Goal: Transaction & Acquisition: Book appointment/travel/reservation

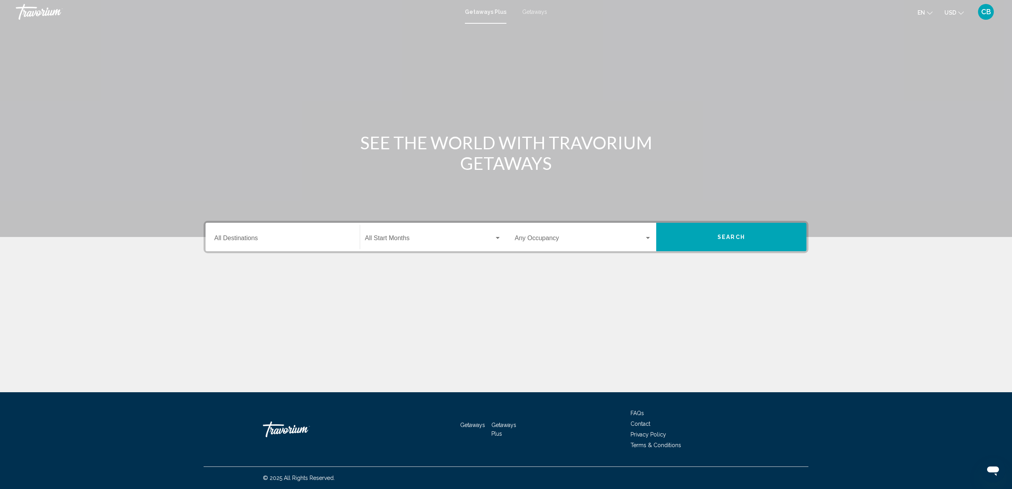
click at [280, 235] on div "Destination All Destinations" at bounding box center [282, 237] width 137 height 25
click at [221, 272] on icon "Toggle United States (44,657 units available)" at bounding box center [221, 275] width 4 height 8
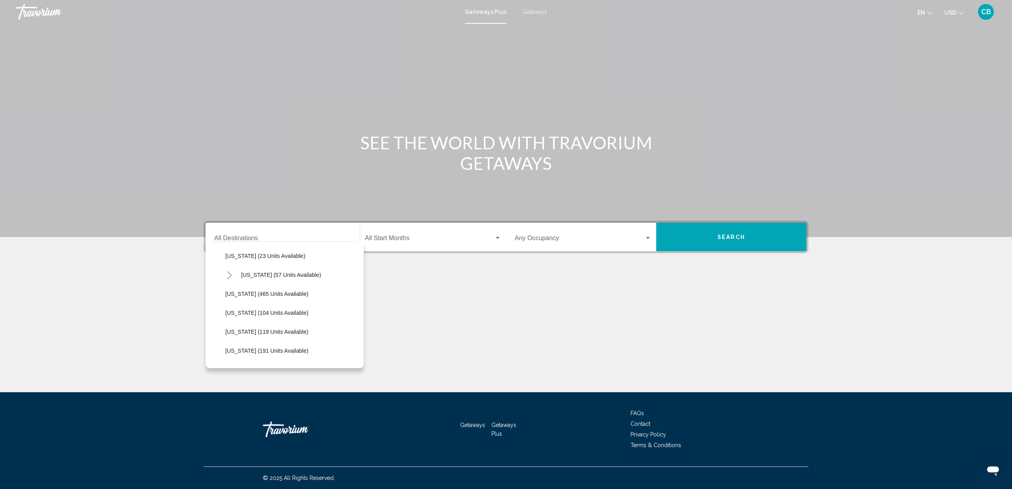
scroll to position [100, 0]
click at [232, 285] on button "Toggle Florida (8,617 units available)" at bounding box center [229, 288] width 16 height 16
click at [285, 306] on span "Orlando & Disney Area (9,962 units available)" at bounding box center [290, 307] width 114 height 6
type input "**********"
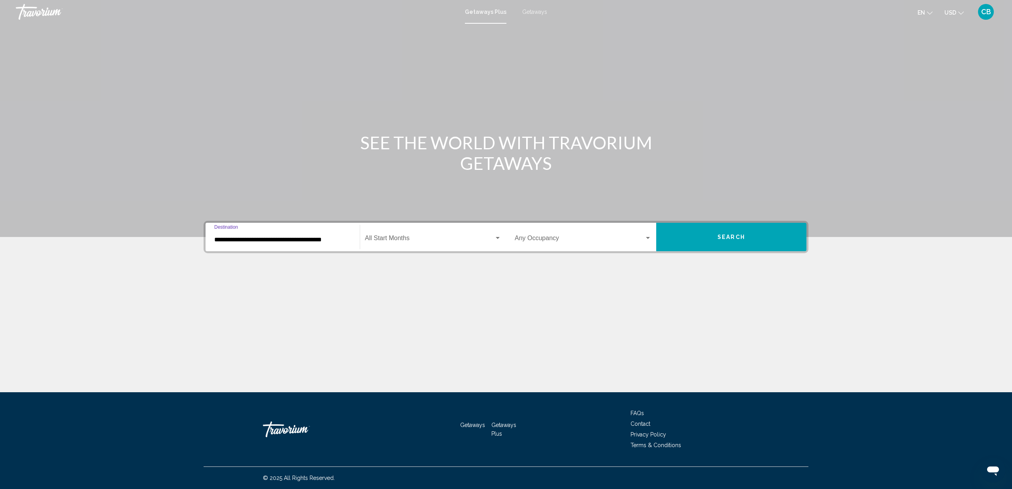
click at [500, 238] on div "Search widget" at bounding box center [497, 238] width 7 height 6
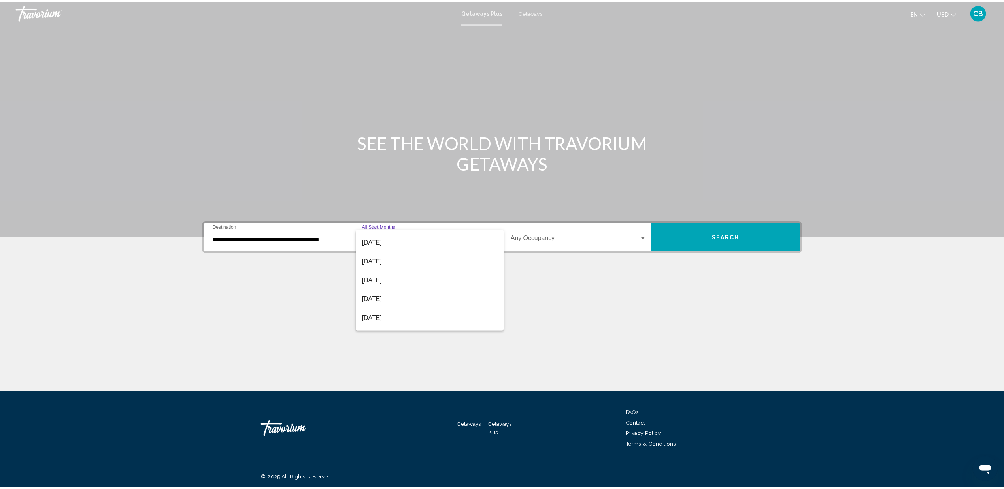
scroll to position [78, 0]
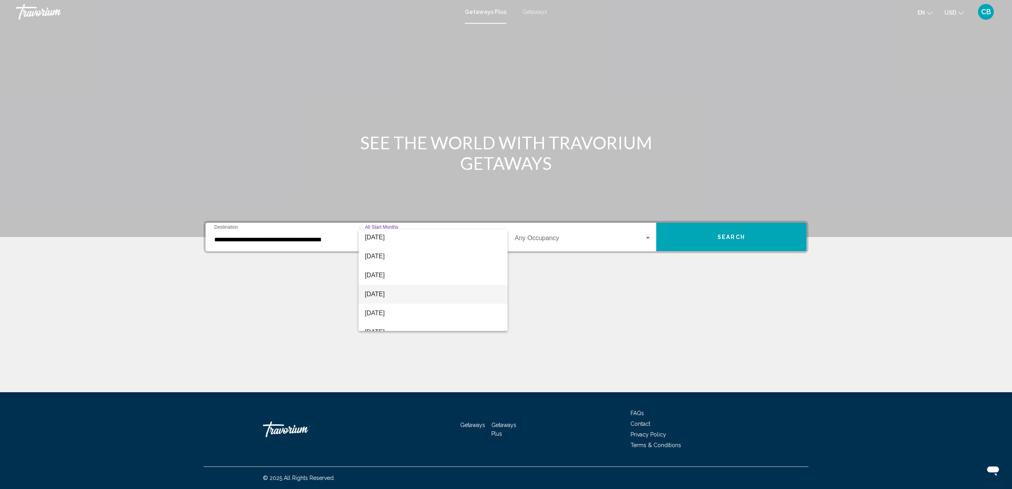
click at [413, 291] on span "[DATE]" at bounding box center [433, 294] width 136 height 19
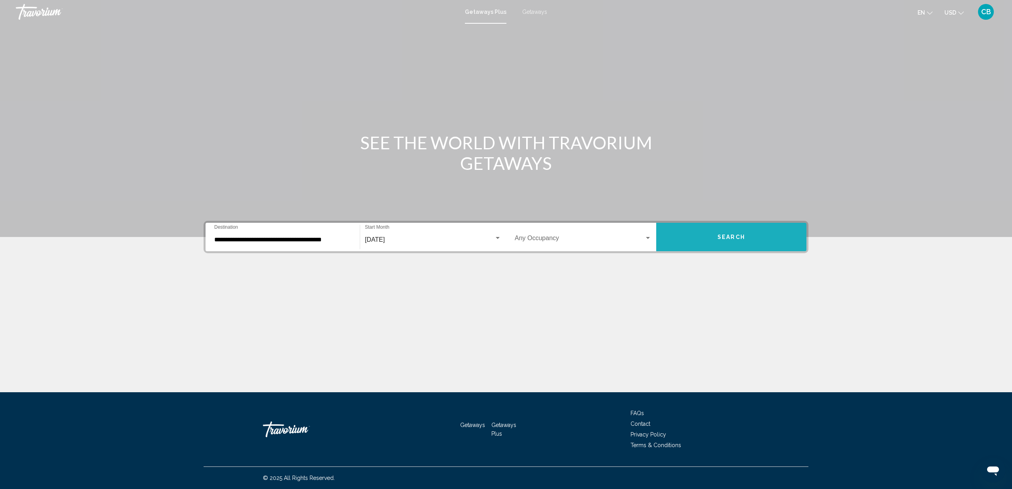
click at [700, 232] on button "Search" at bounding box center [731, 237] width 150 height 28
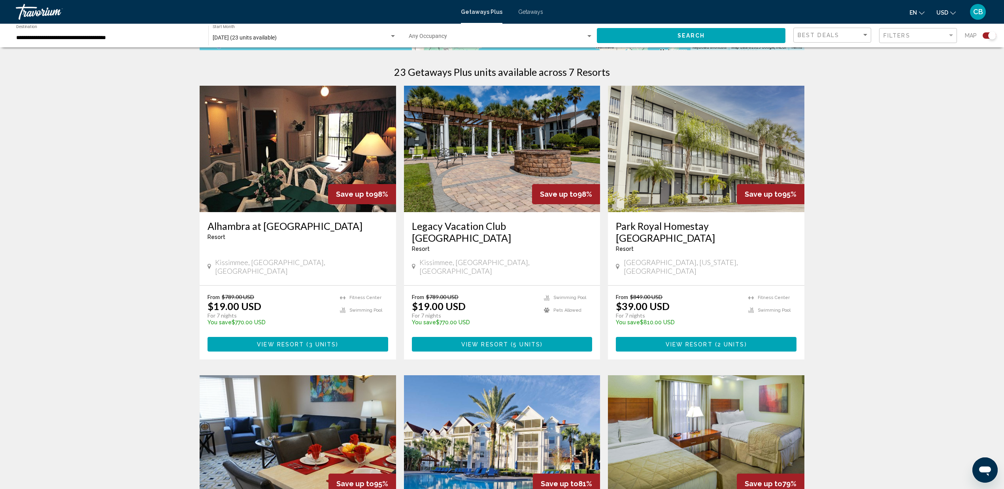
scroll to position [245, 0]
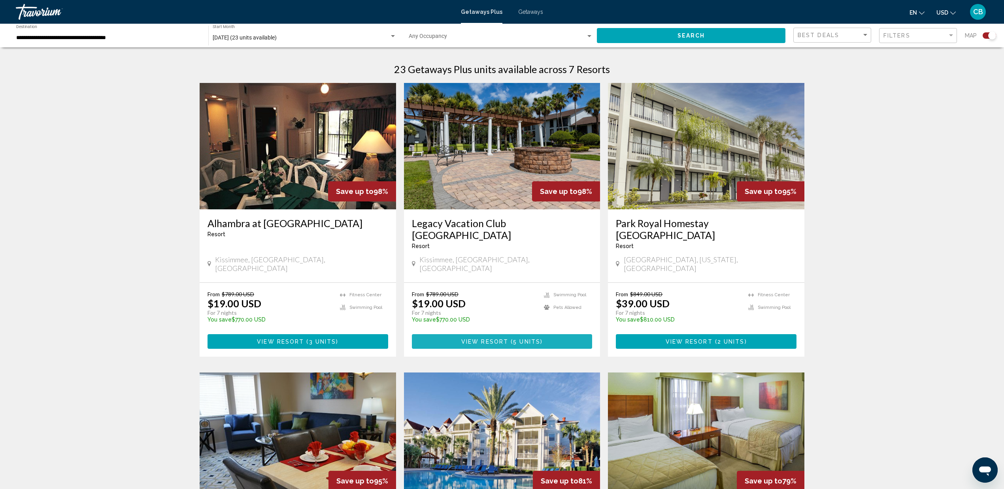
click at [490, 339] on span "View Resort" at bounding box center [484, 342] width 47 height 6
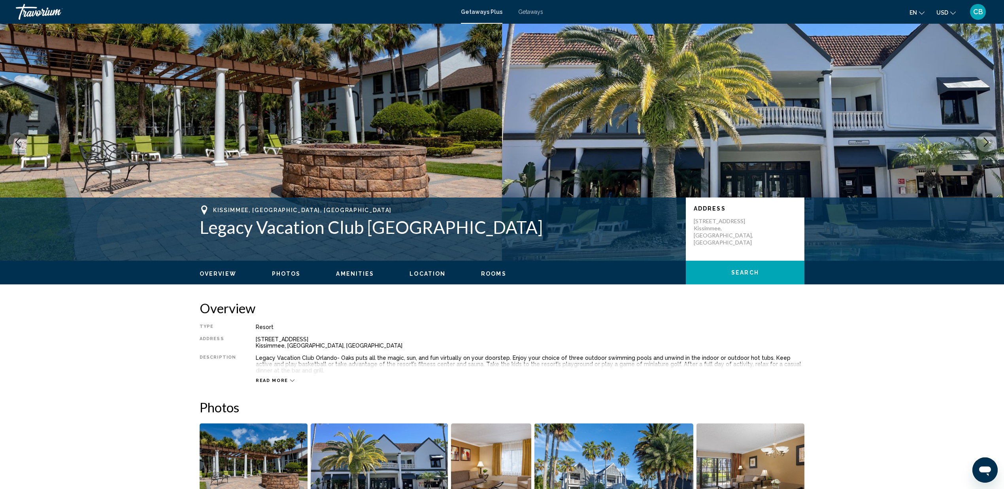
click at [288, 272] on span "Photos" at bounding box center [286, 274] width 29 height 6
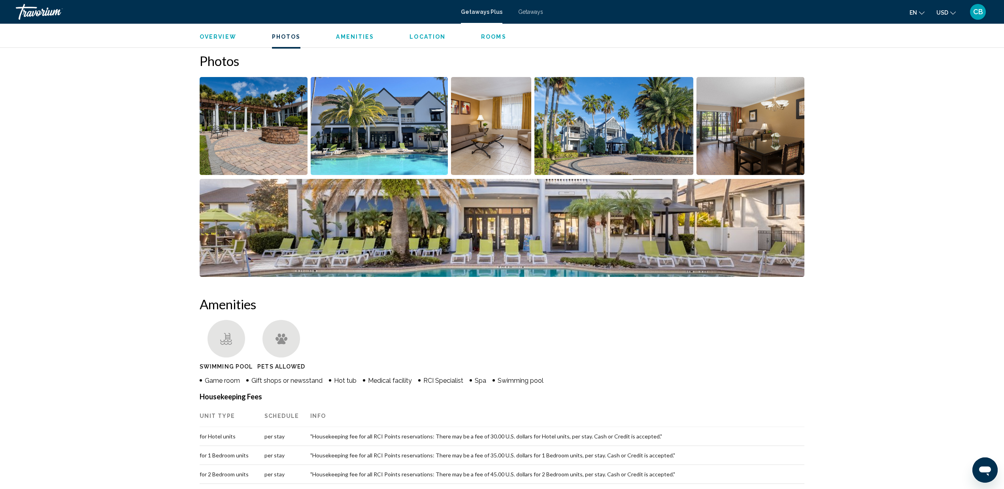
scroll to position [352, 0]
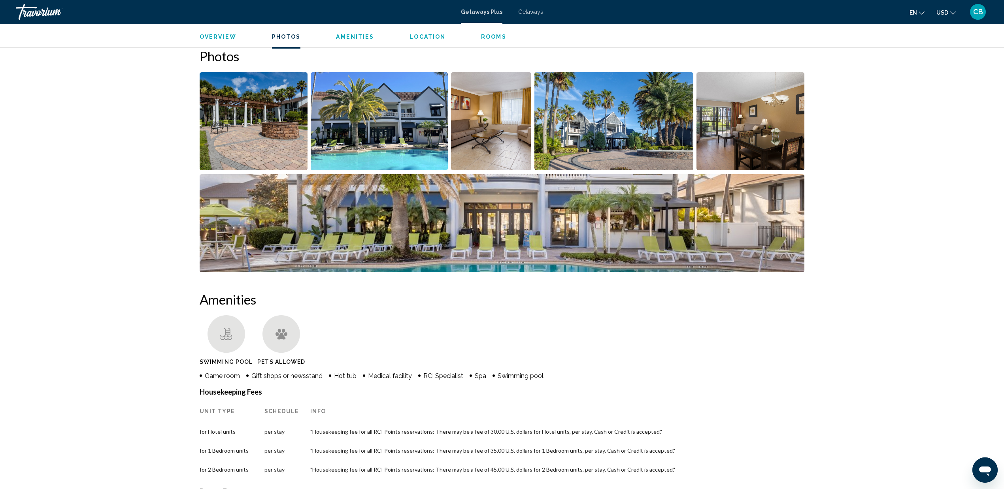
click at [217, 116] on img "Open full-screen image slider" at bounding box center [254, 121] width 108 height 98
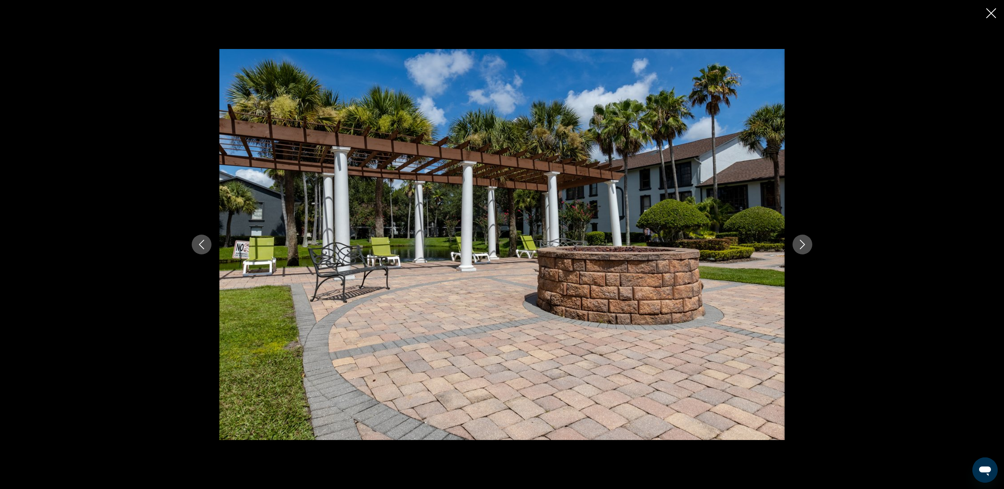
click at [808, 248] on button "Next image" at bounding box center [803, 245] width 20 height 20
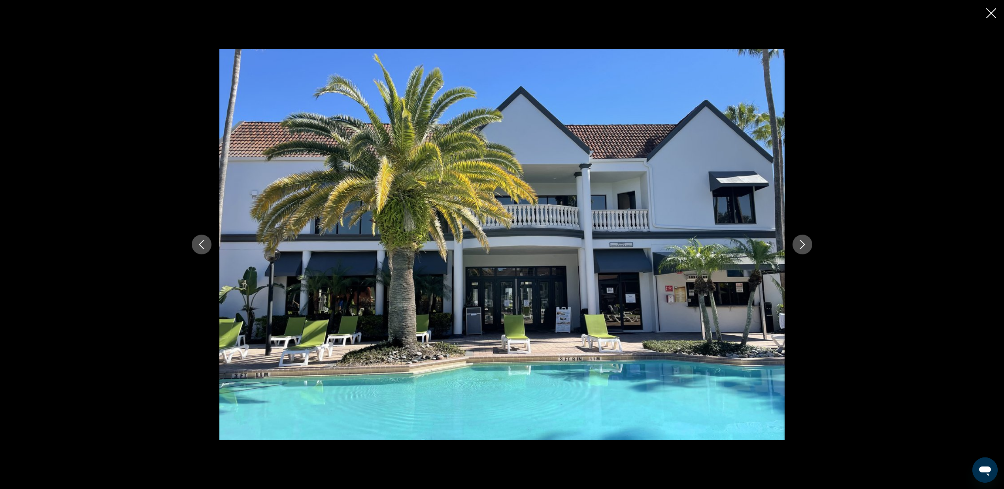
click at [798, 240] on icon "Next image" at bounding box center [802, 244] width 9 height 9
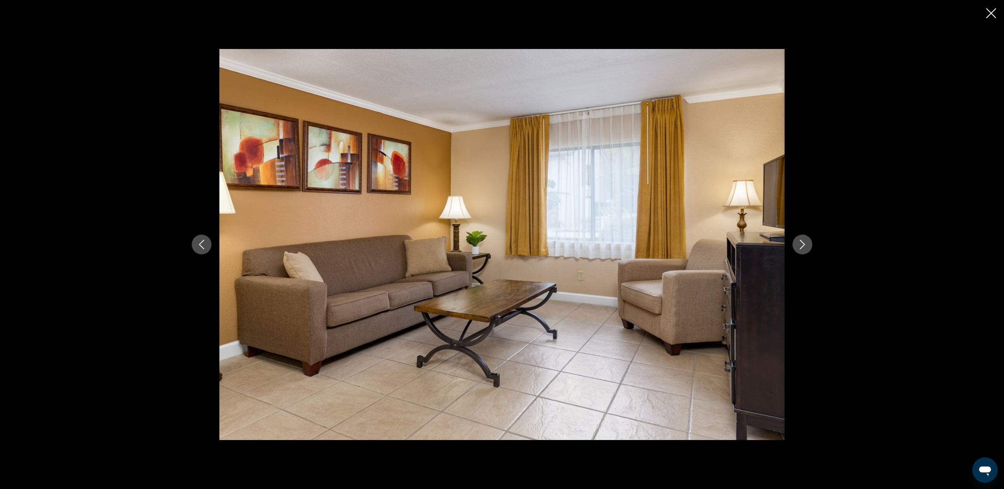
click at [798, 241] on icon "Next image" at bounding box center [802, 244] width 9 height 9
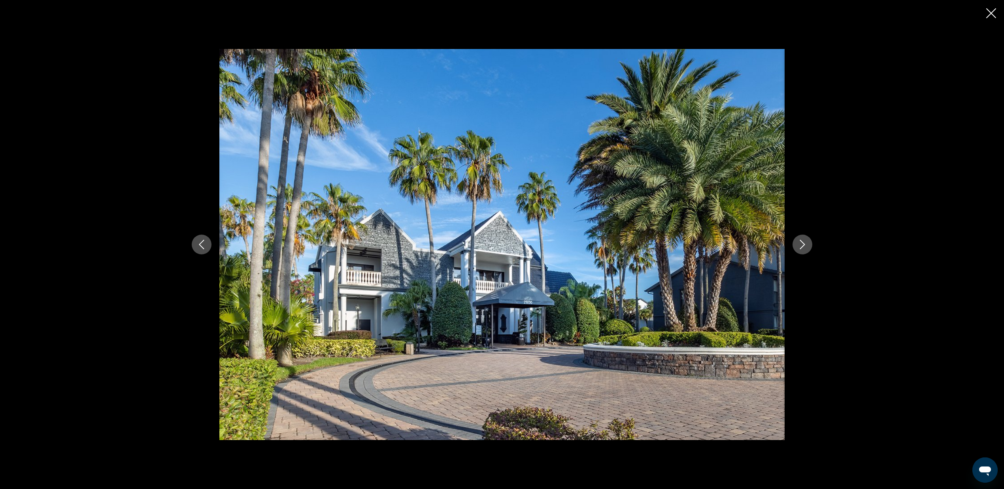
click at [798, 241] on icon "Next image" at bounding box center [802, 244] width 9 height 9
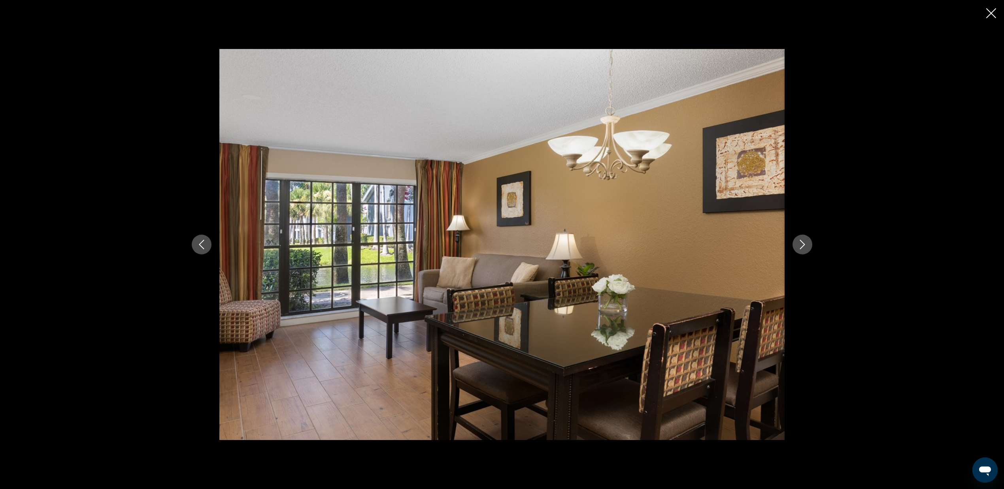
click at [798, 241] on icon "Next image" at bounding box center [802, 244] width 9 height 9
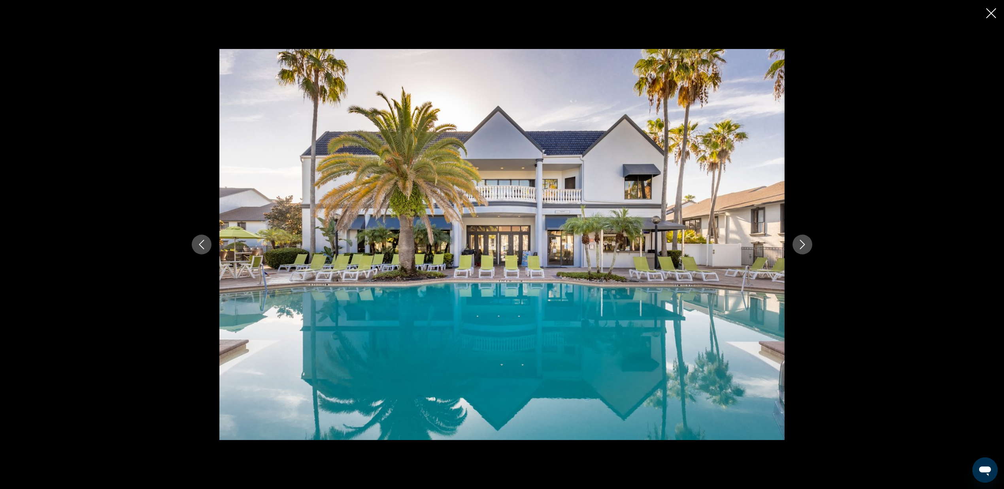
click at [798, 241] on icon "Next image" at bounding box center [802, 244] width 9 height 9
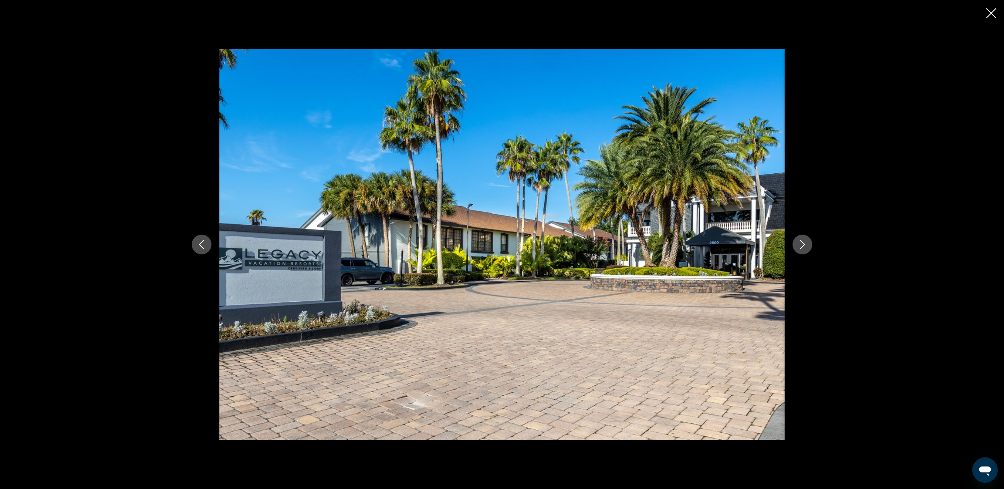
click at [798, 241] on icon "Next image" at bounding box center [802, 244] width 9 height 9
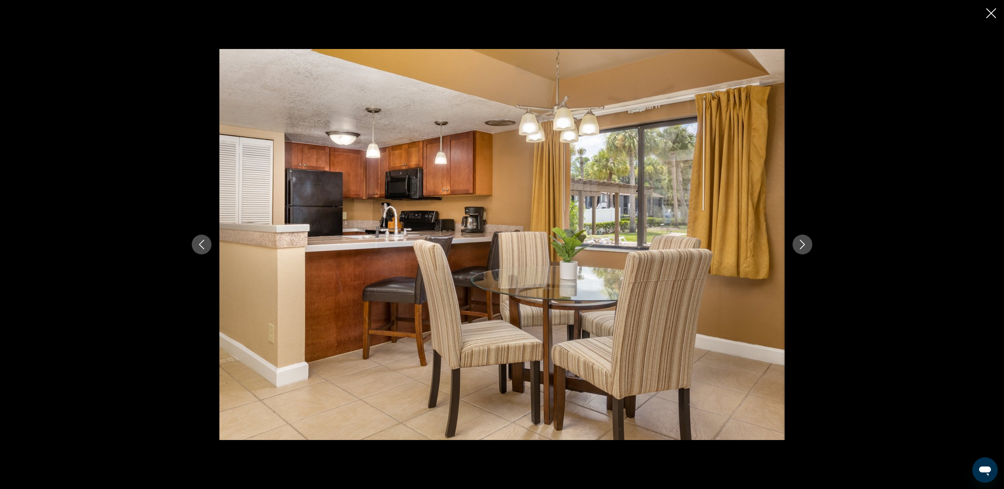
click at [798, 241] on icon "Next image" at bounding box center [802, 244] width 9 height 9
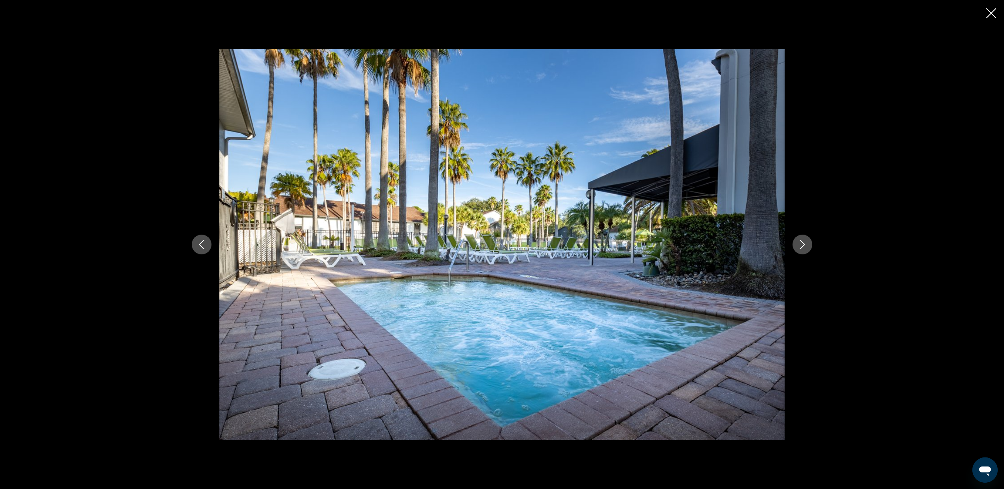
click at [798, 241] on icon "Next image" at bounding box center [802, 244] width 9 height 9
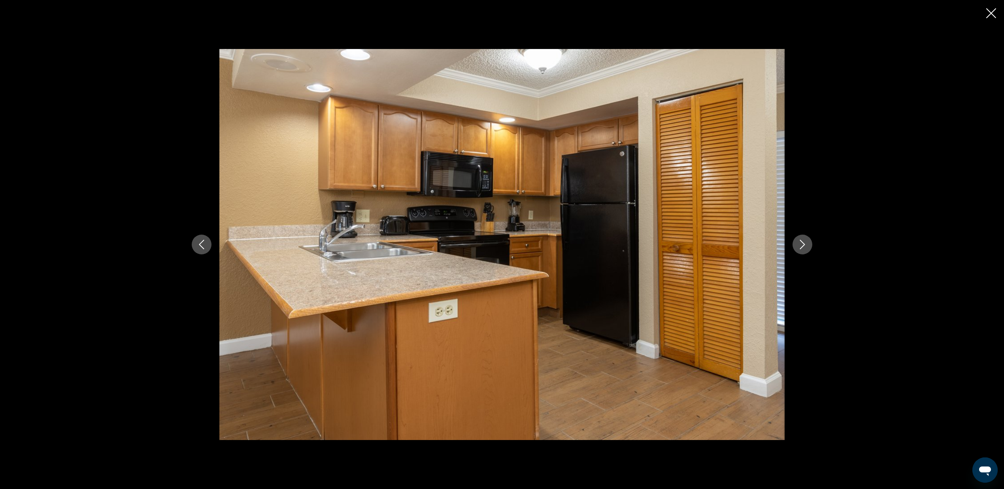
click at [798, 241] on icon "Next image" at bounding box center [802, 244] width 9 height 9
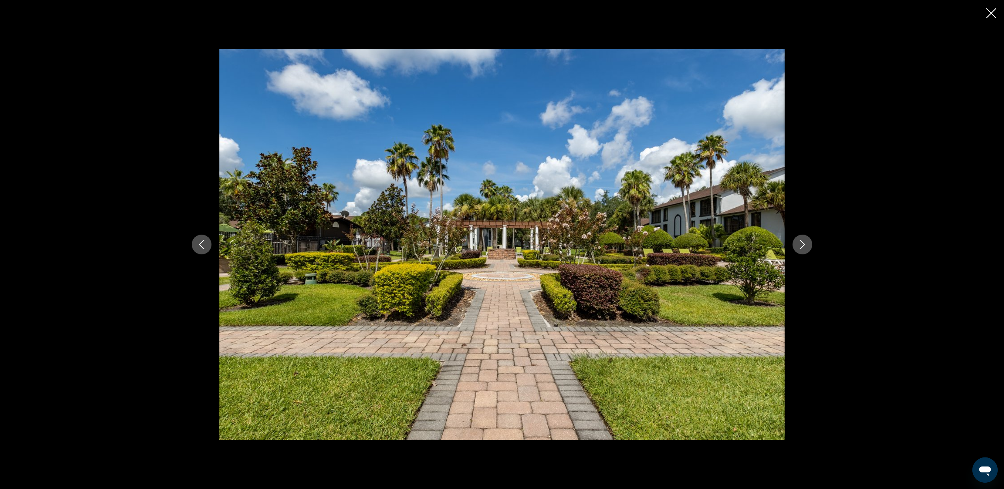
click at [798, 241] on icon "Next image" at bounding box center [802, 244] width 9 height 9
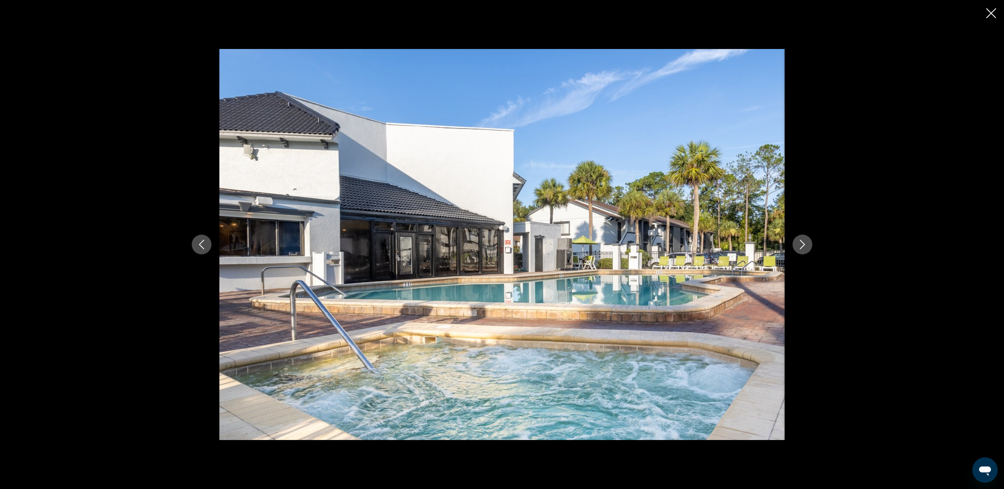
click at [798, 241] on icon "Next image" at bounding box center [802, 244] width 9 height 9
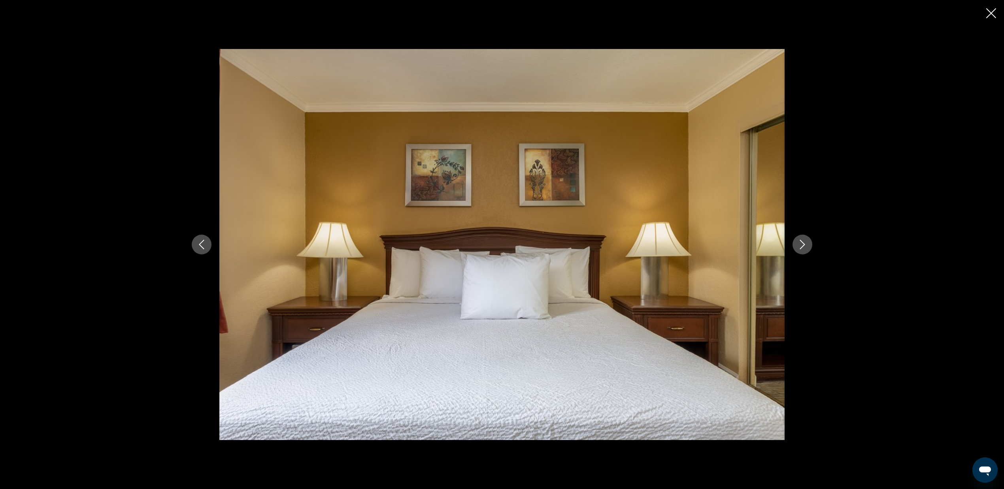
click at [798, 241] on icon "Next image" at bounding box center [802, 244] width 9 height 9
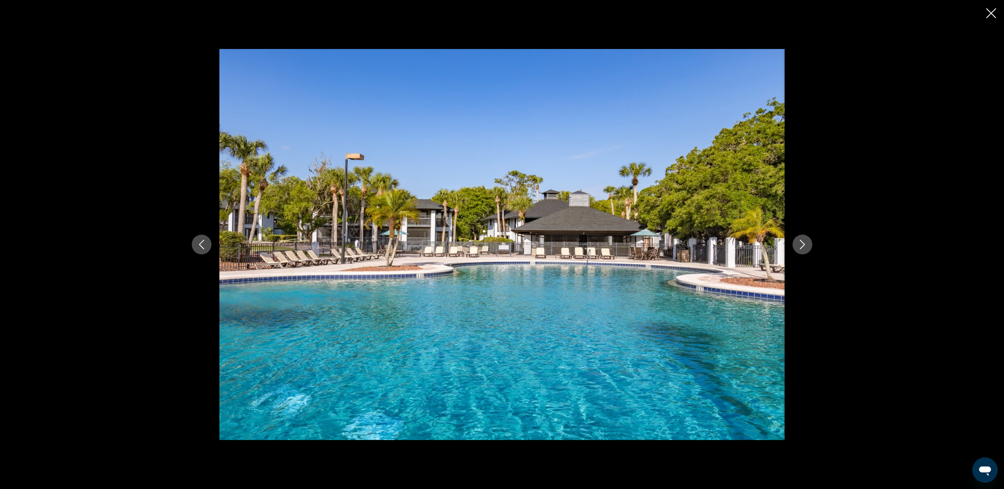
click at [798, 241] on icon "Next image" at bounding box center [802, 244] width 9 height 9
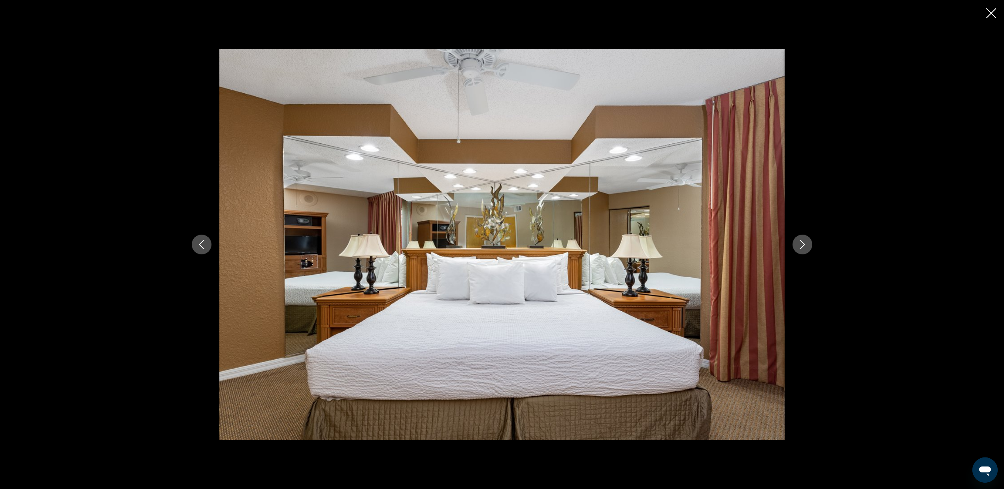
click at [798, 241] on icon "Next image" at bounding box center [802, 244] width 9 height 9
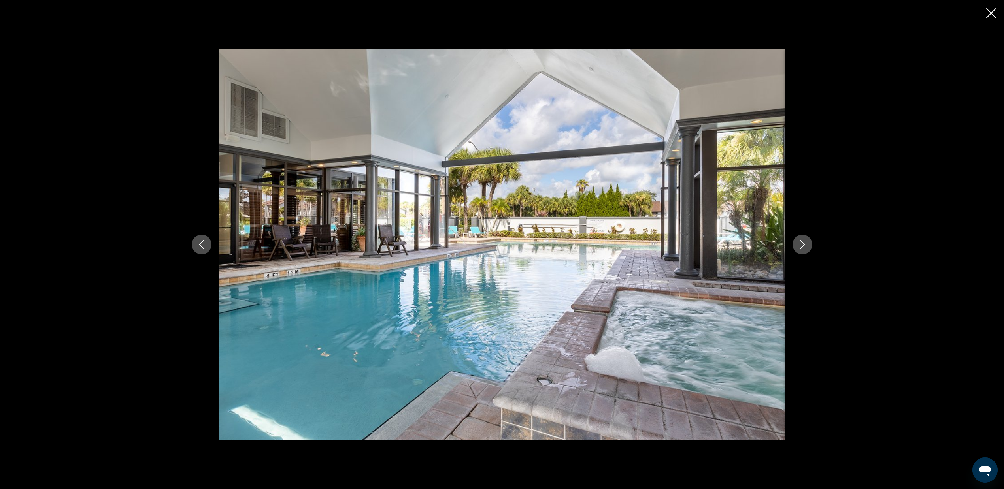
click at [798, 241] on icon "Next image" at bounding box center [802, 244] width 9 height 9
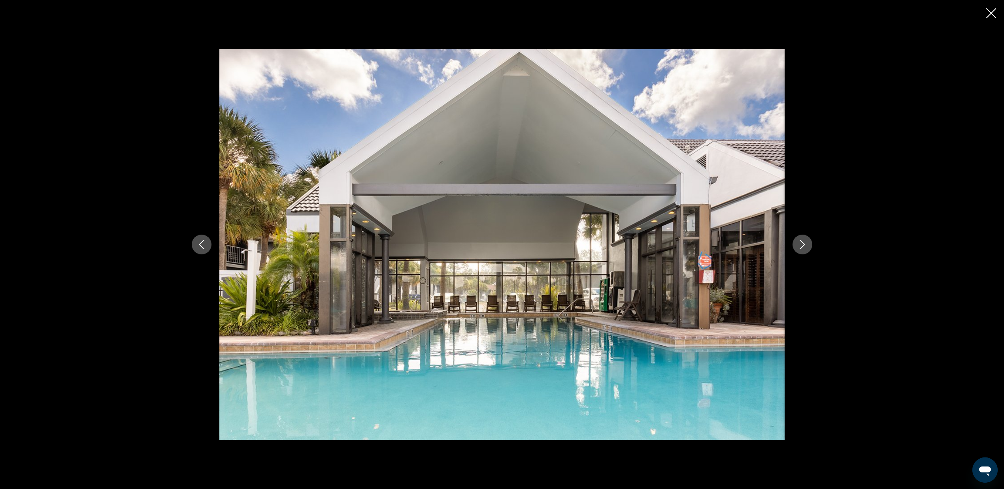
click at [798, 241] on icon "Next image" at bounding box center [802, 244] width 9 height 9
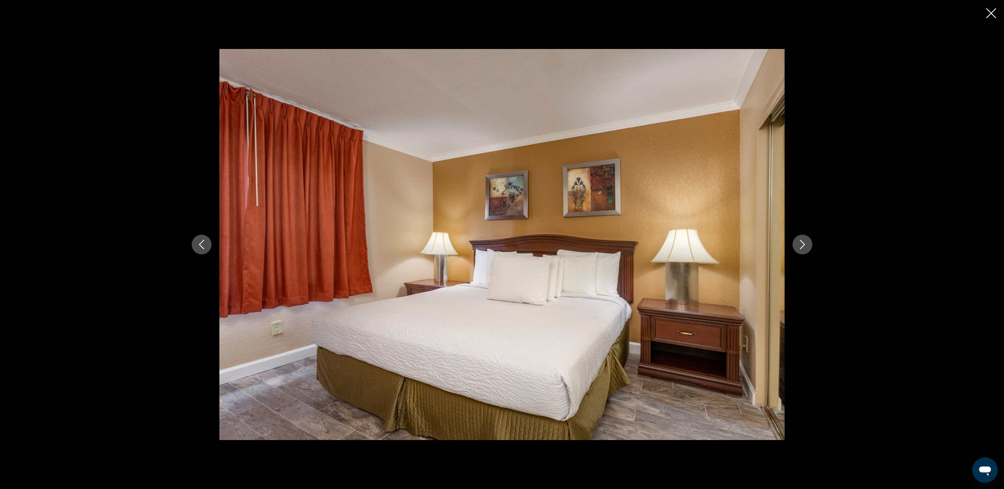
click at [798, 241] on icon "Next image" at bounding box center [802, 244] width 9 height 9
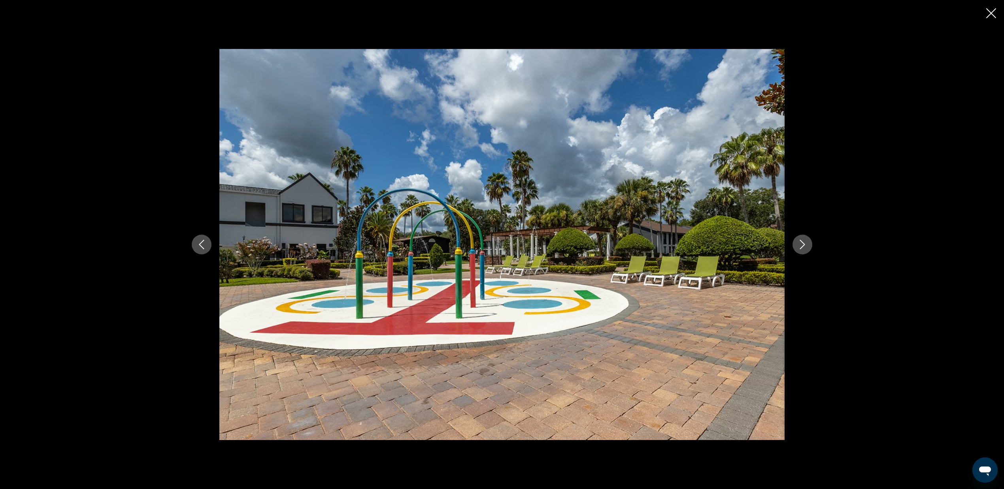
click at [798, 241] on icon "Next image" at bounding box center [802, 244] width 9 height 9
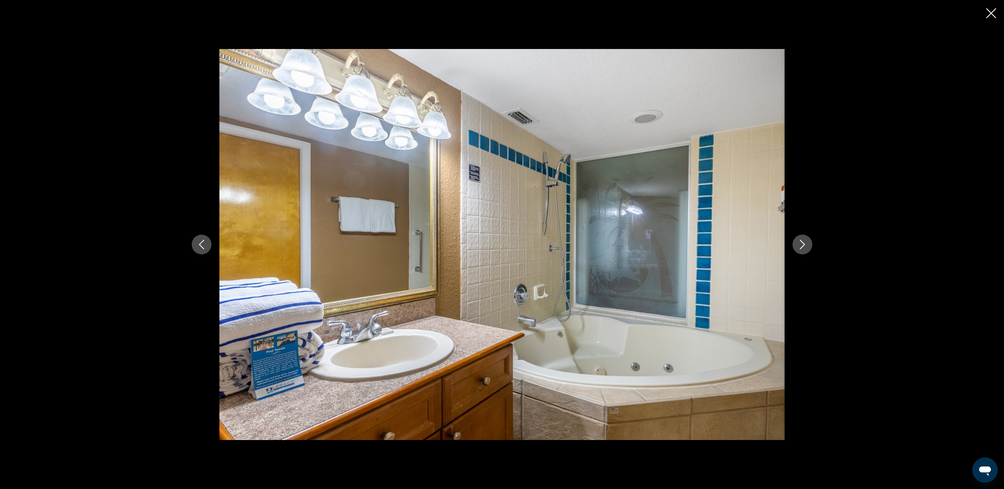
click at [798, 241] on icon "Next image" at bounding box center [802, 244] width 9 height 9
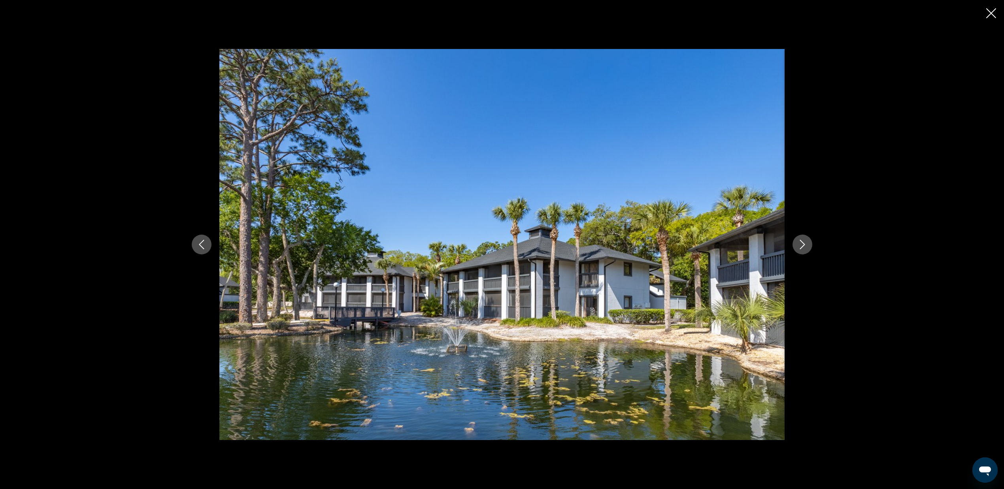
click at [798, 241] on icon "Next image" at bounding box center [802, 244] width 9 height 9
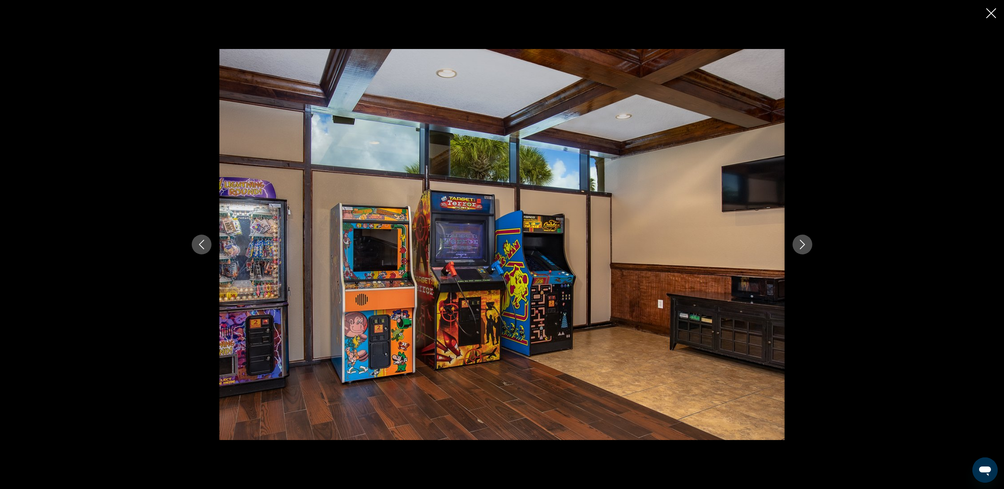
click at [798, 241] on icon "Next image" at bounding box center [802, 244] width 9 height 9
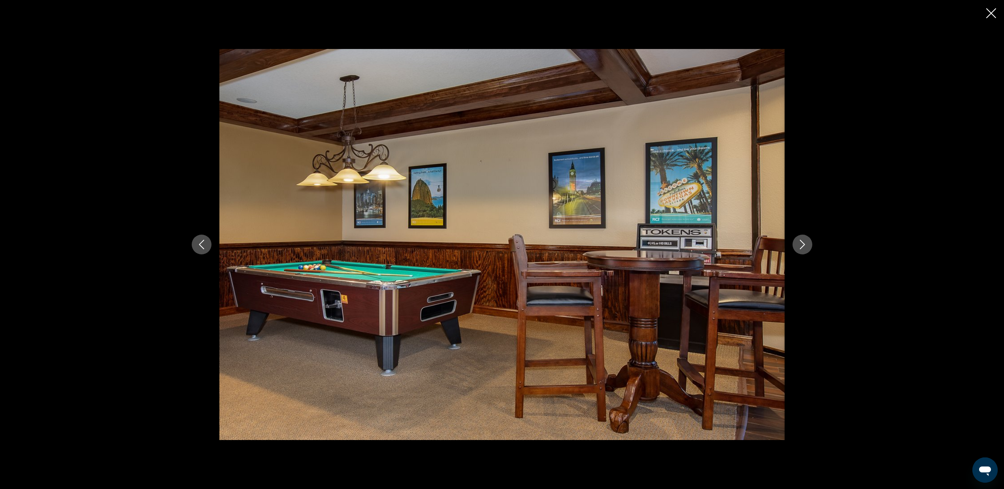
click at [798, 241] on icon "Next image" at bounding box center [802, 244] width 9 height 9
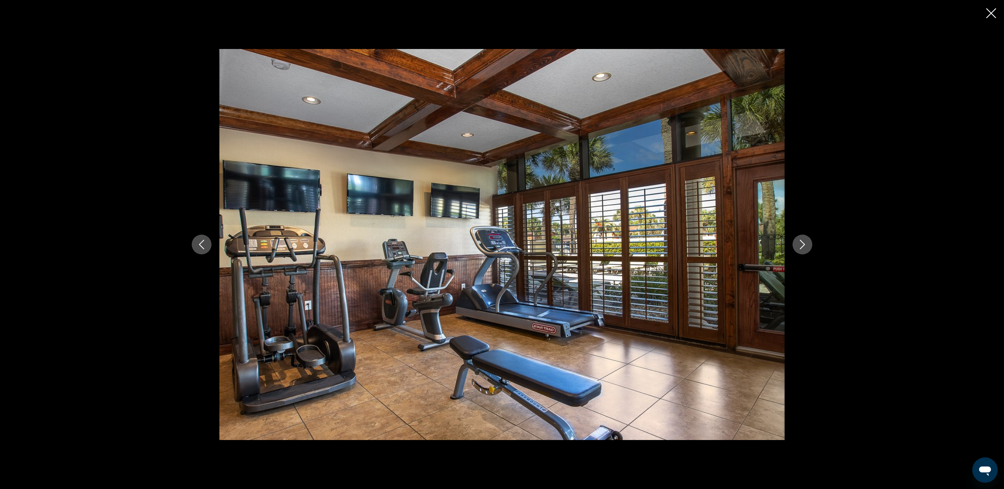
click at [798, 241] on icon "Next image" at bounding box center [802, 244] width 9 height 9
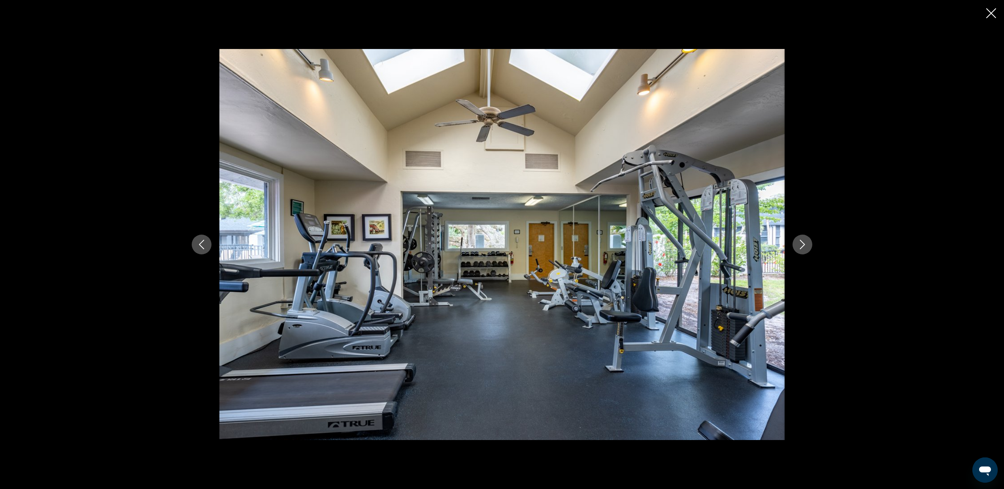
click at [798, 241] on icon "Next image" at bounding box center [802, 244] width 9 height 9
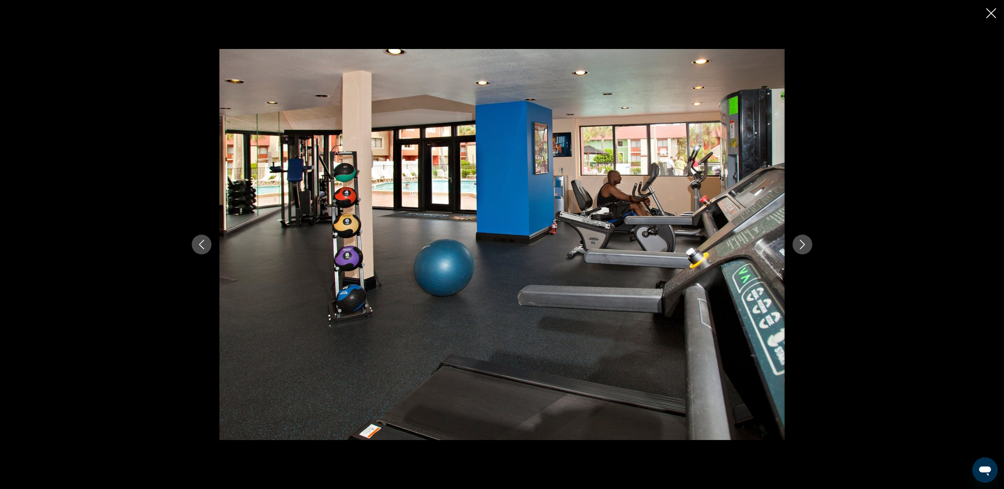
click at [798, 241] on icon "Next image" at bounding box center [802, 244] width 9 height 9
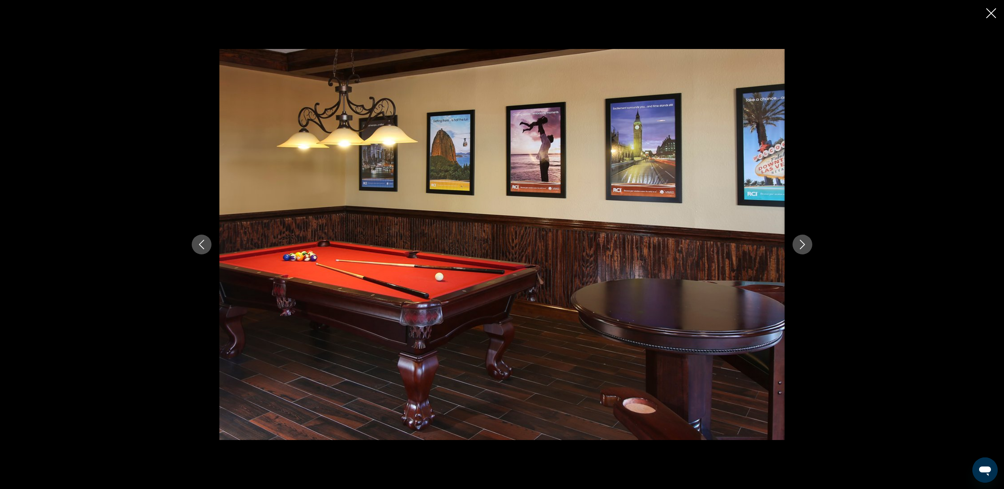
click at [798, 241] on icon "Next image" at bounding box center [802, 244] width 9 height 9
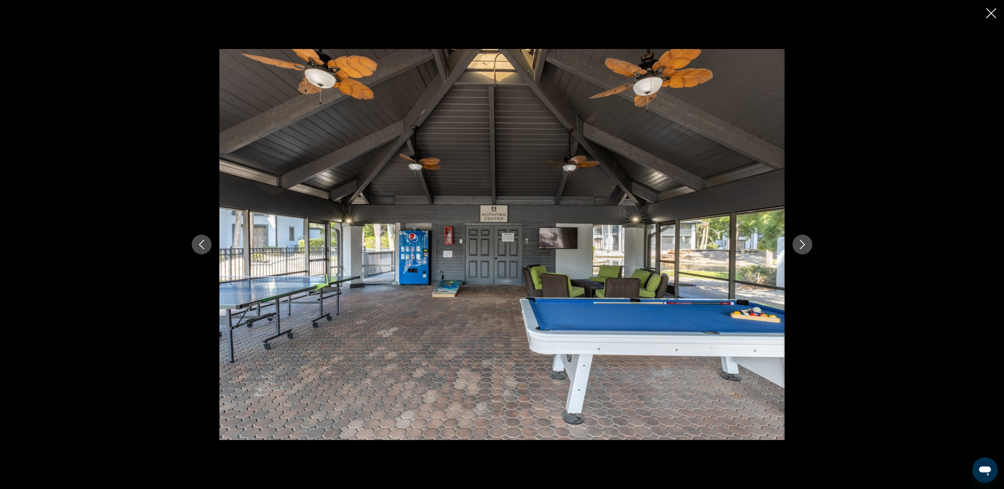
click at [798, 241] on icon "Next image" at bounding box center [802, 244] width 9 height 9
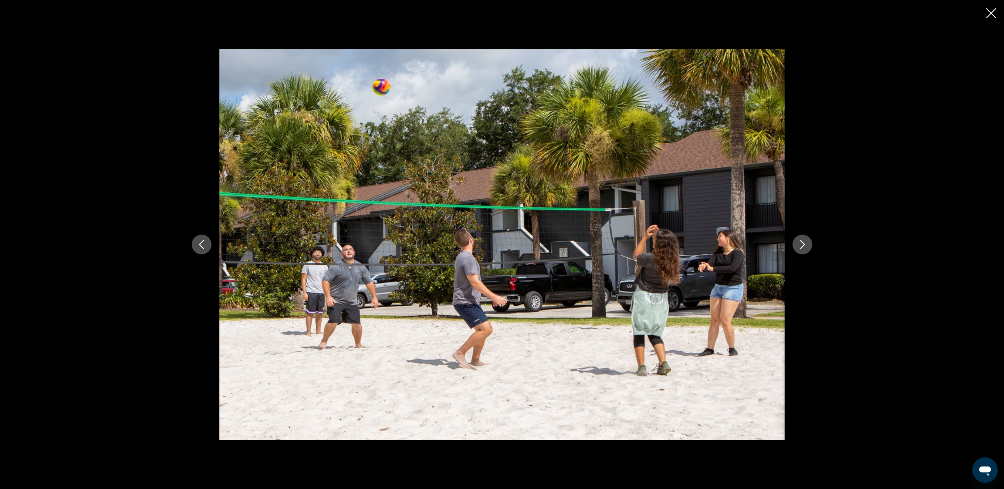
click at [798, 241] on icon "Next image" at bounding box center [802, 244] width 9 height 9
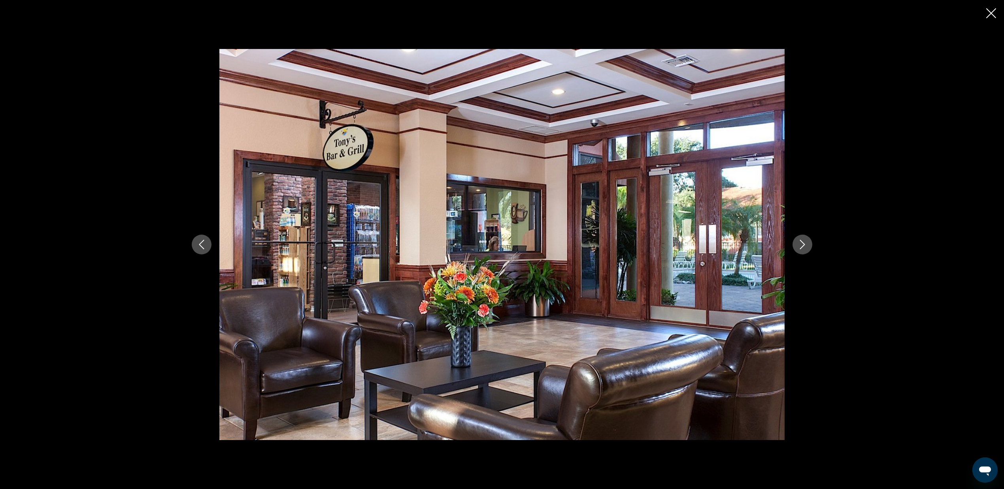
click at [798, 241] on icon "Next image" at bounding box center [802, 244] width 9 height 9
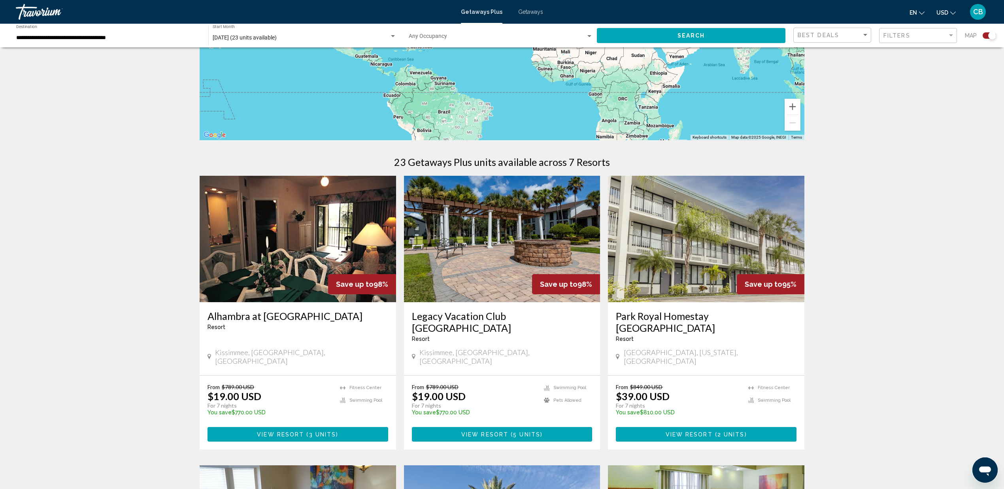
scroll to position [158, 0]
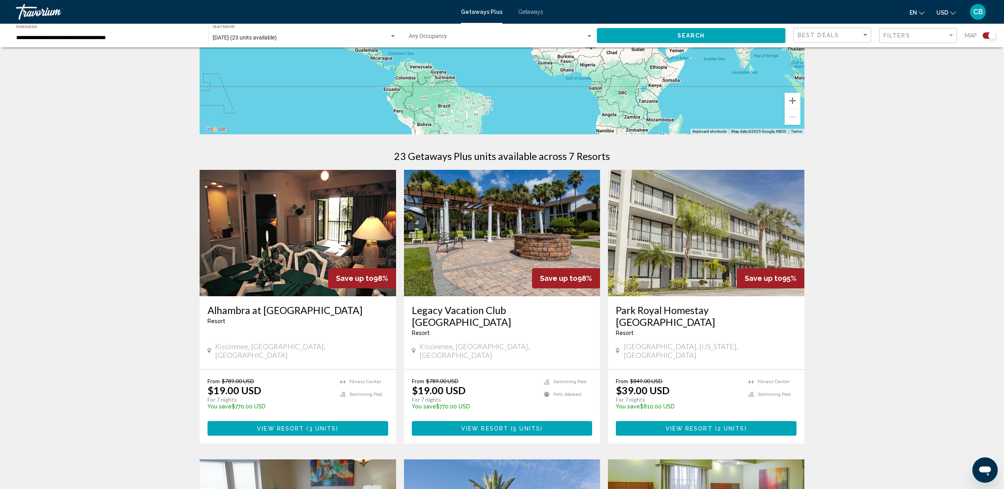
click at [311, 426] on span "3 units" at bounding box center [322, 429] width 27 height 6
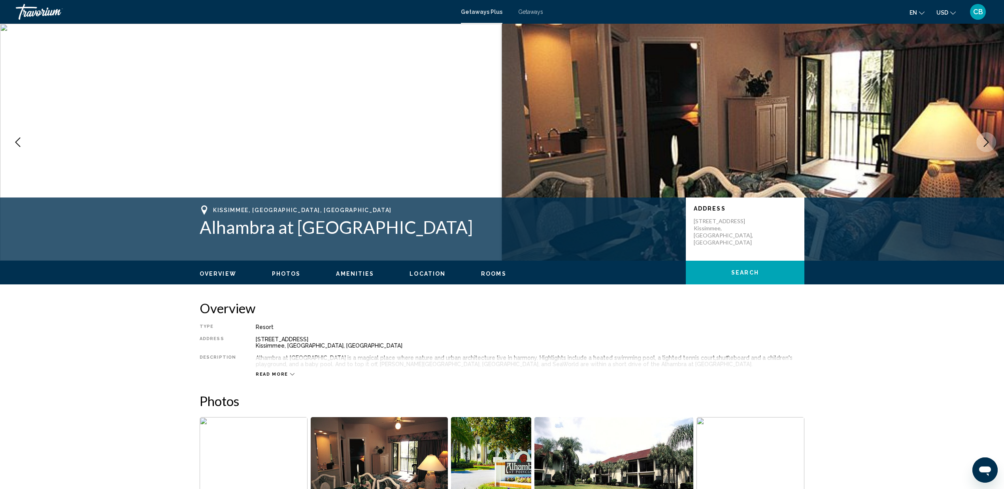
click at [431, 272] on span "Location" at bounding box center [428, 274] width 36 height 6
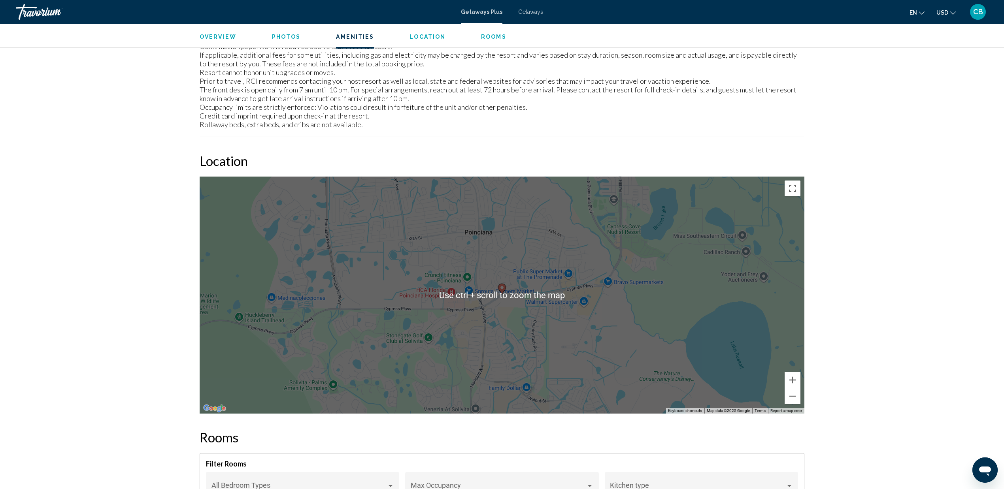
scroll to position [1273, 0]
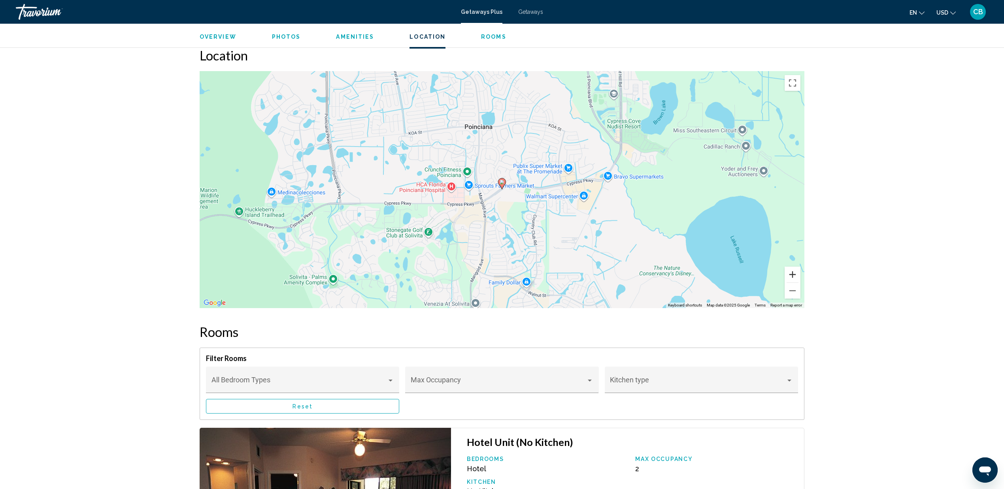
click at [797, 276] on button "Zoom in" at bounding box center [793, 275] width 16 height 16
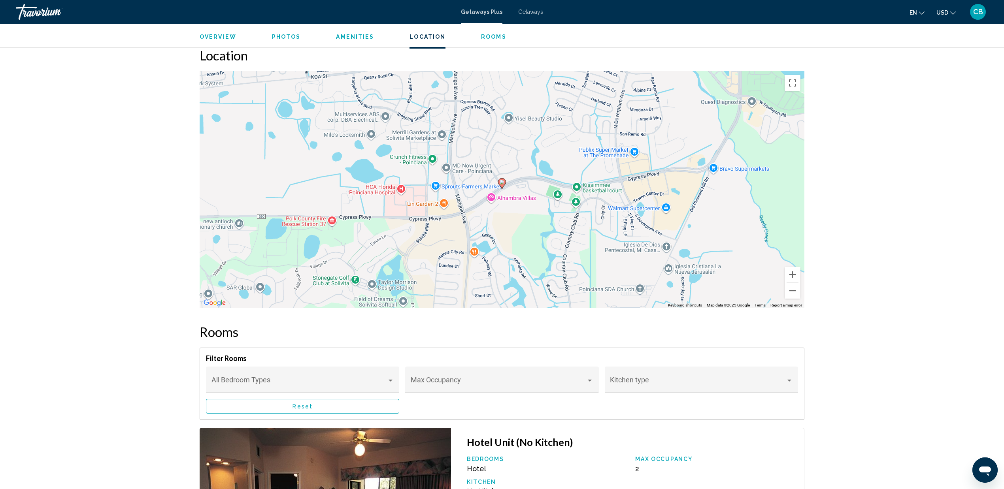
click at [803, 298] on div "To activate drag with keyboard, press Alt + Enter. Once in keyboard drag state,…" at bounding box center [502, 189] width 605 height 237
click at [798, 295] on button "Zoom out" at bounding box center [793, 291] width 16 height 16
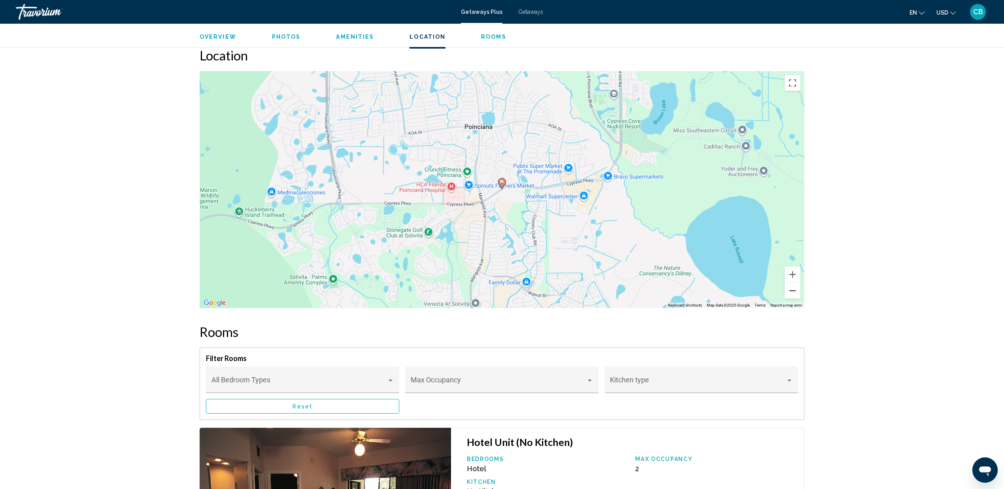
click at [798, 294] on button "Zoom out" at bounding box center [793, 291] width 16 height 16
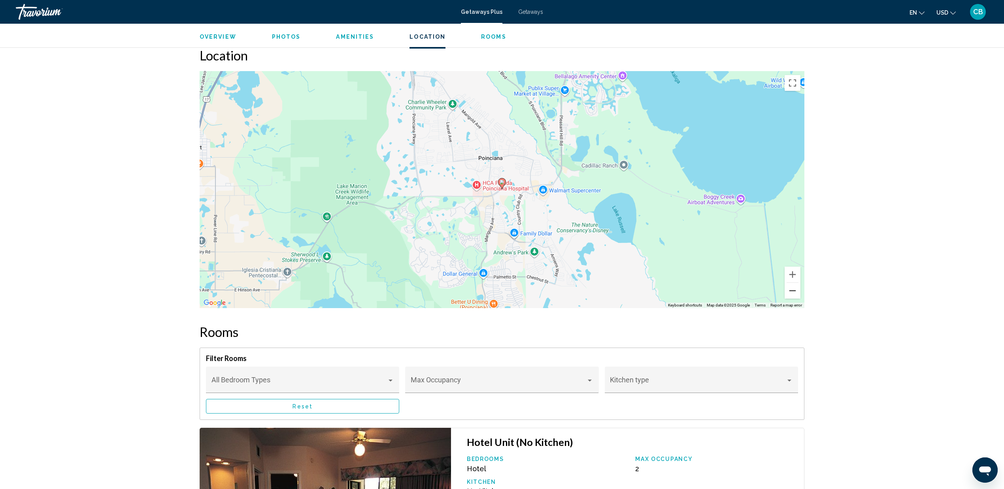
click at [798, 294] on button "Zoom out" at bounding box center [793, 291] width 16 height 16
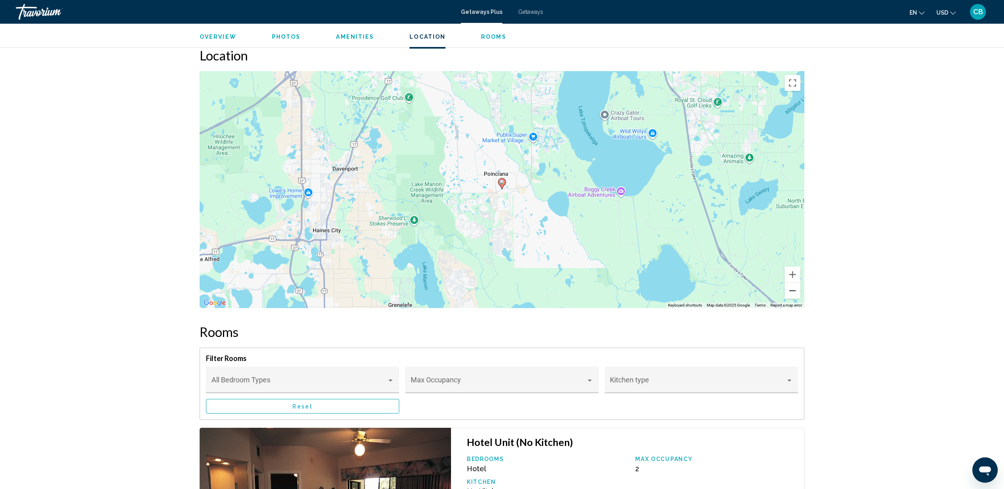
click at [798, 294] on button "Zoom out" at bounding box center [793, 291] width 16 height 16
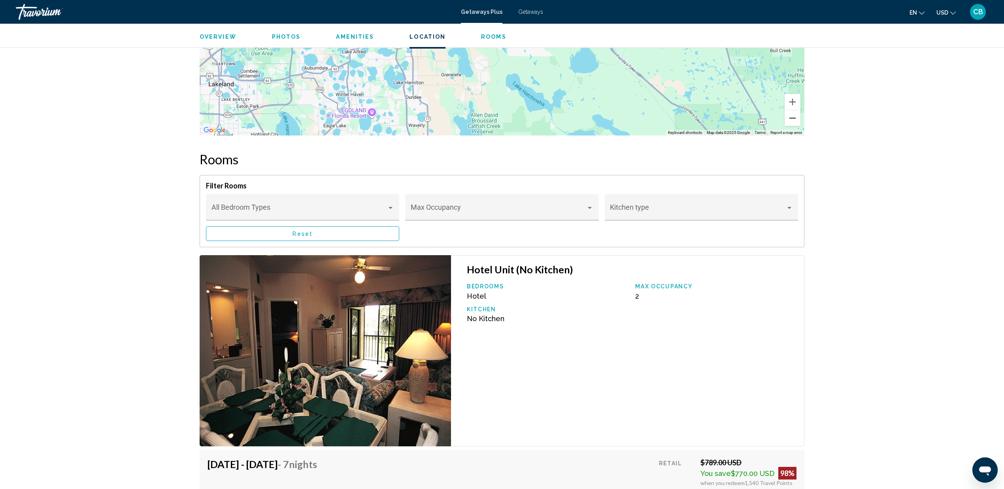
scroll to position [1369, 0]
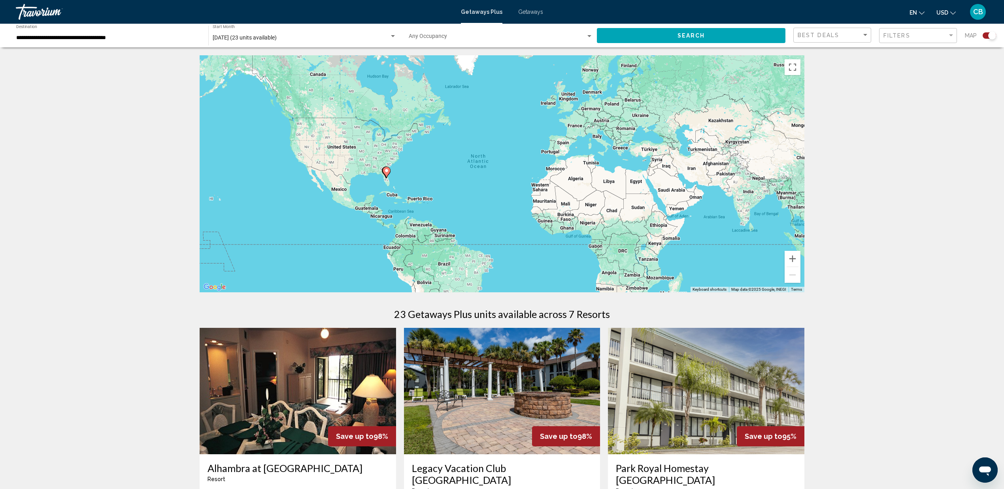
click at [523, 11] on span "Getaways" at bounding box center [530, 12] width 25 height 6
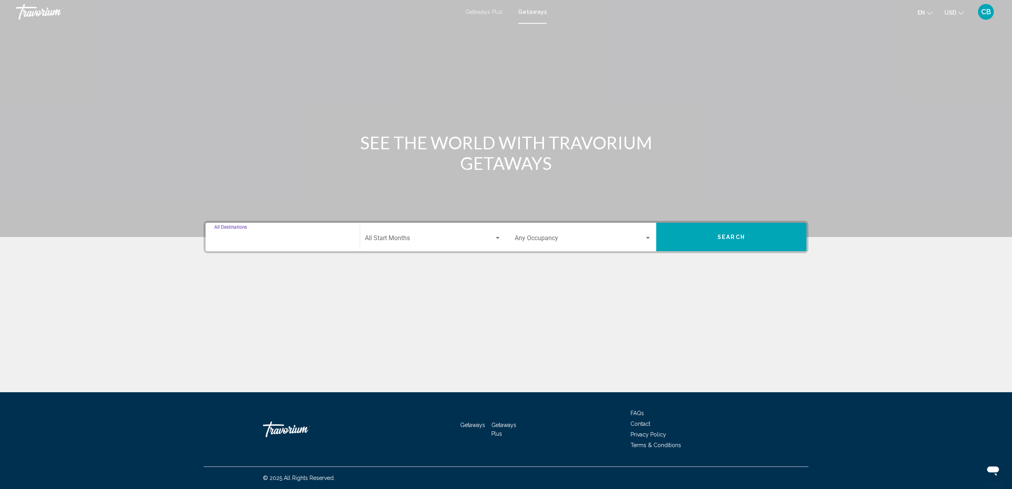
click at [266, 240] on input "Destination All Destinations" at bounding box center [282, 239] width 137 height 7
click at [222, 276] on icon "Toggle United States (640,201 units available)" at bounding box center [222, 275] width 6 height 8
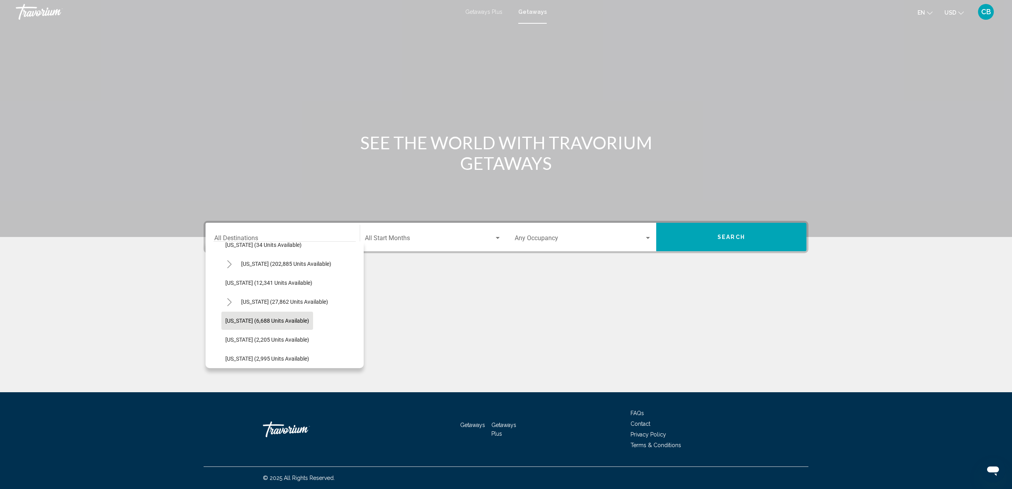
scroll to position [124, 0]
click at [275, 281] on span "[US_STATE] (202,885 units available)" at bounding box center [286, 283] width 90 height 6
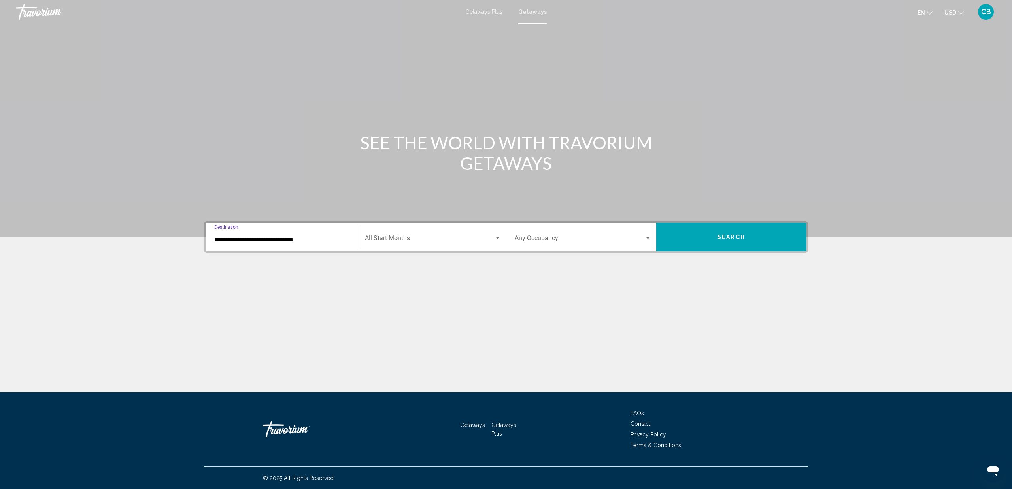
click at [266, 239] on input "**********" at bounding box center [282, 239] width 137 height 7
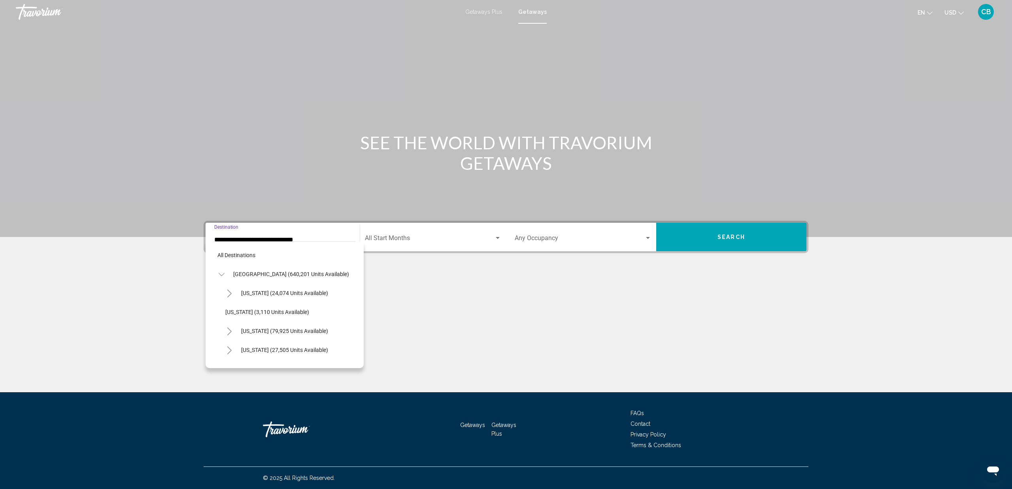
scroll to position [108, 0]
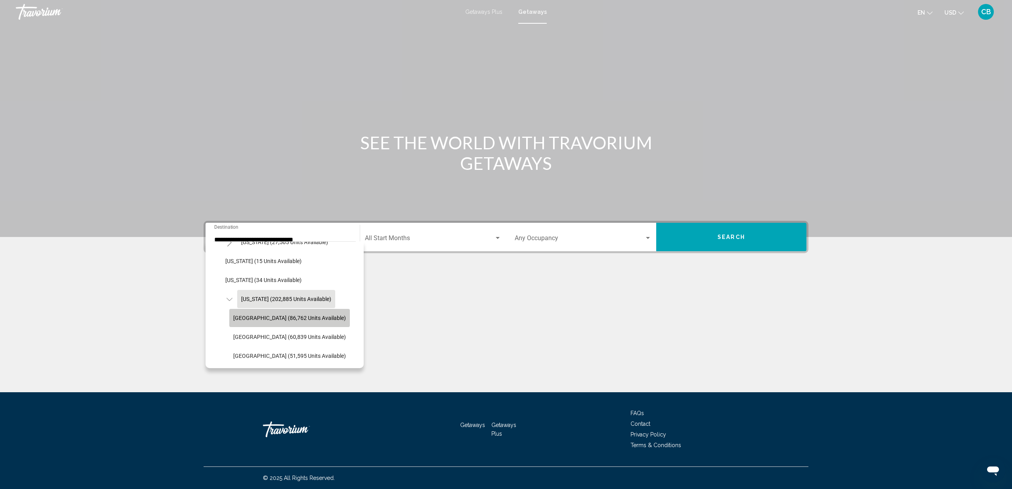
click at [285, 317] on span "[GEOGRAPHIC_DATA] (86,762 units available)" at bounding box center [289, 318] width 113 height 6
type input "**********"
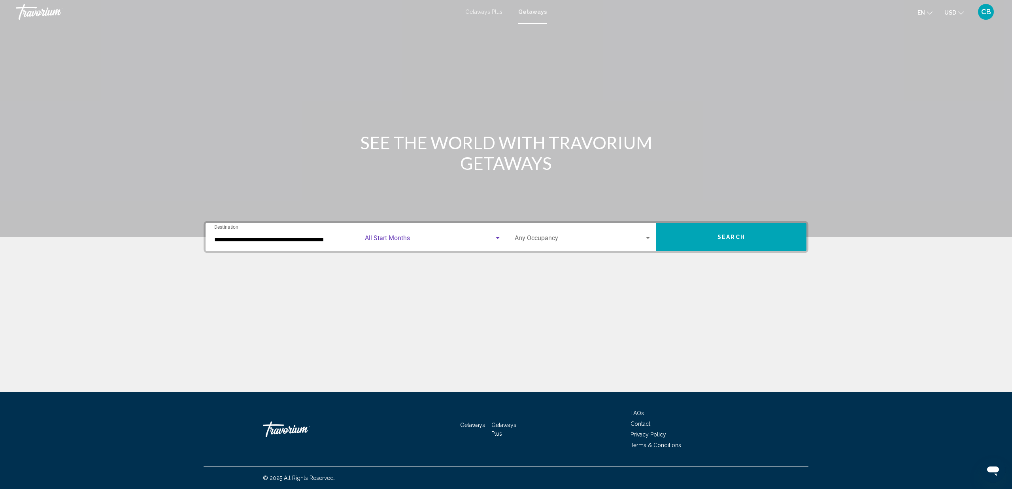
click at [417, 241] on span "Search widget" at bounding box center [429, 239] width 129 height 7
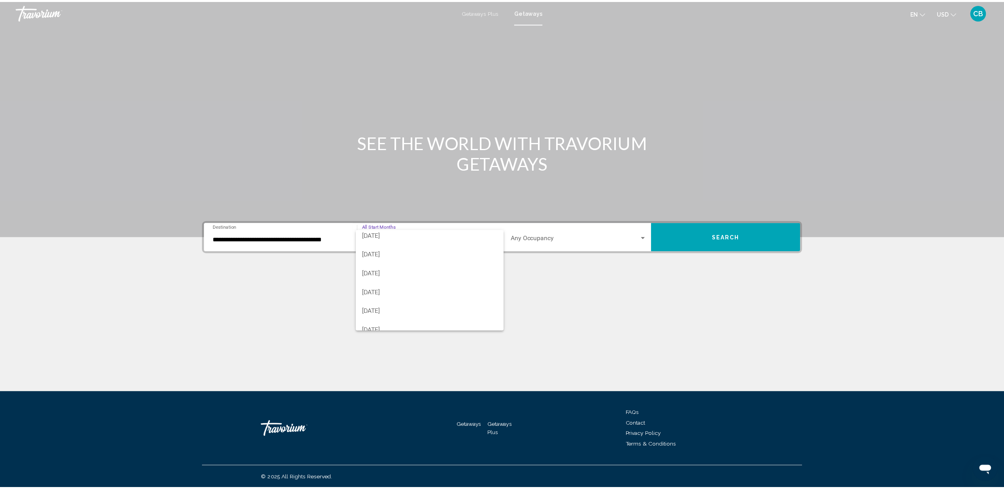
scroll to position [68, 0]
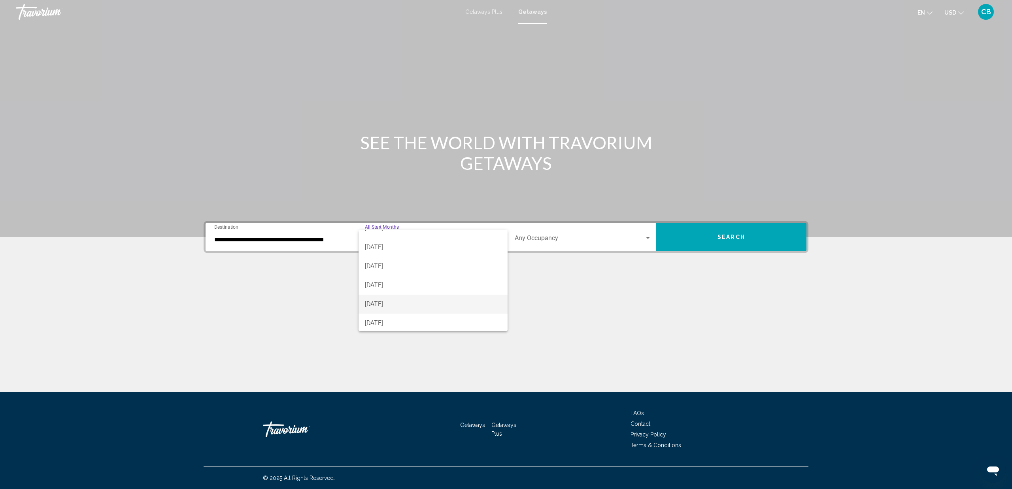
click at [415, 303] on span "[DATE]" at bounding box center [433, 304] width 136 height 19
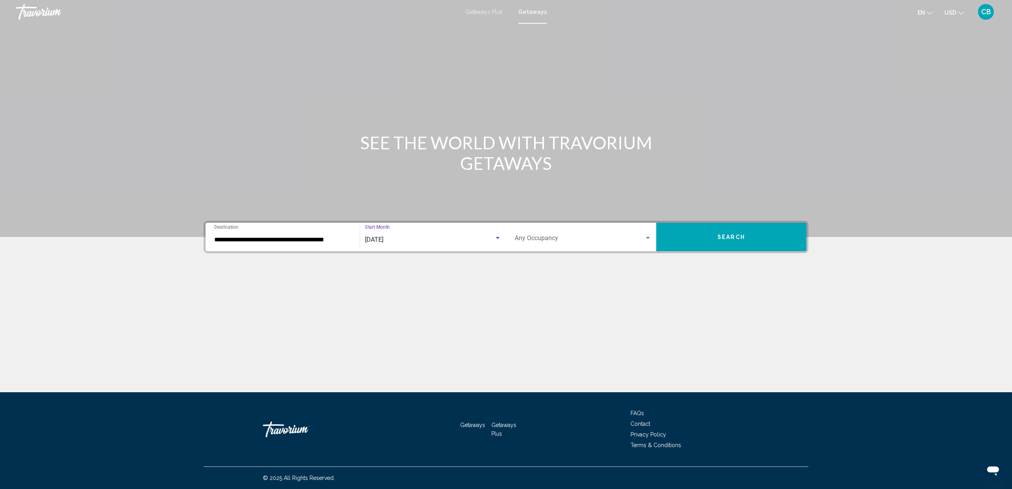
click at [767, 236] on button "Search" at bounding box center [731, 237] width 150 height 28
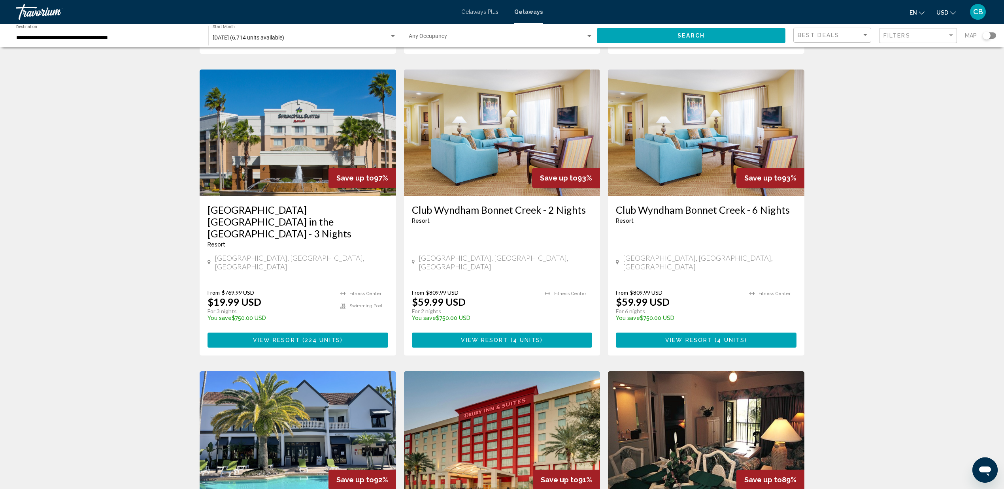
scroll to position [316, 0]
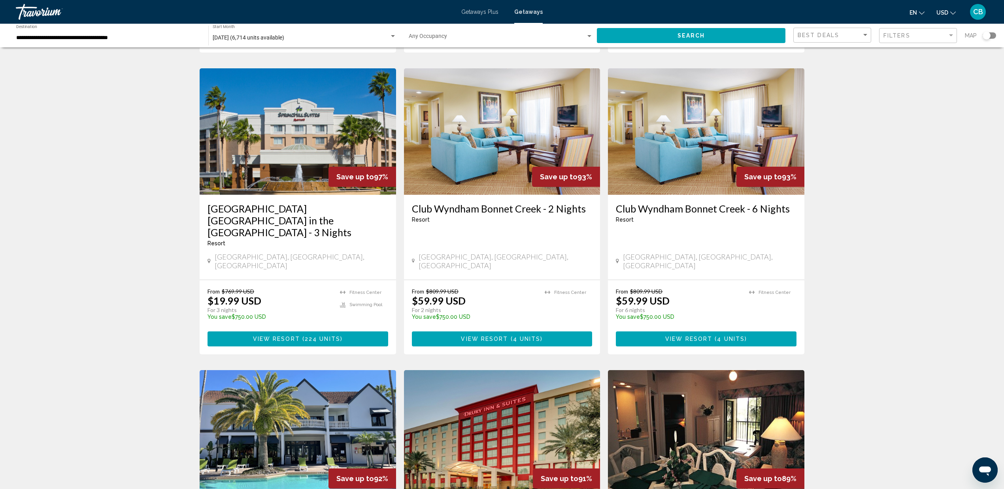
click at [511, 114] on img "Main content" at bounding box center [502, 131] width 196 height 126
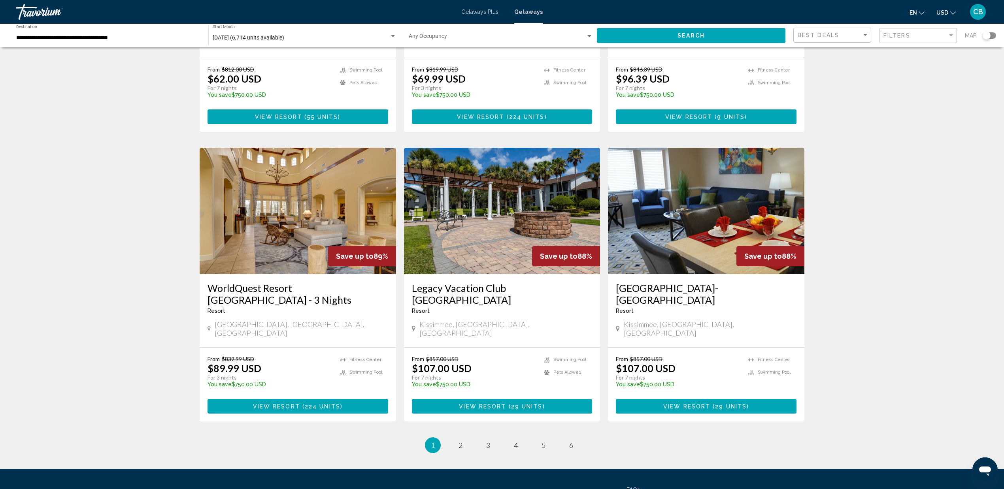
scroll to position [835, 0]
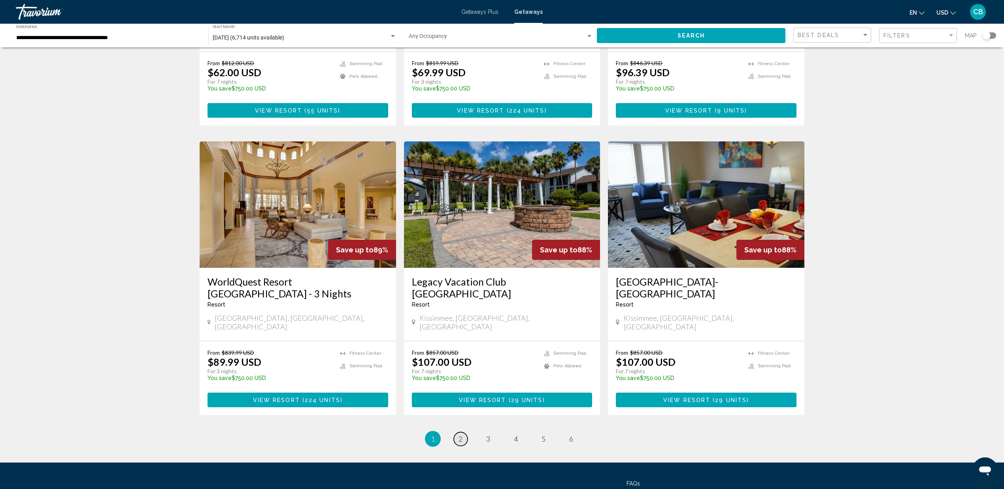
click at [457, 432] on link "page 2" at bounding box center [461, 439] width 14 height 14
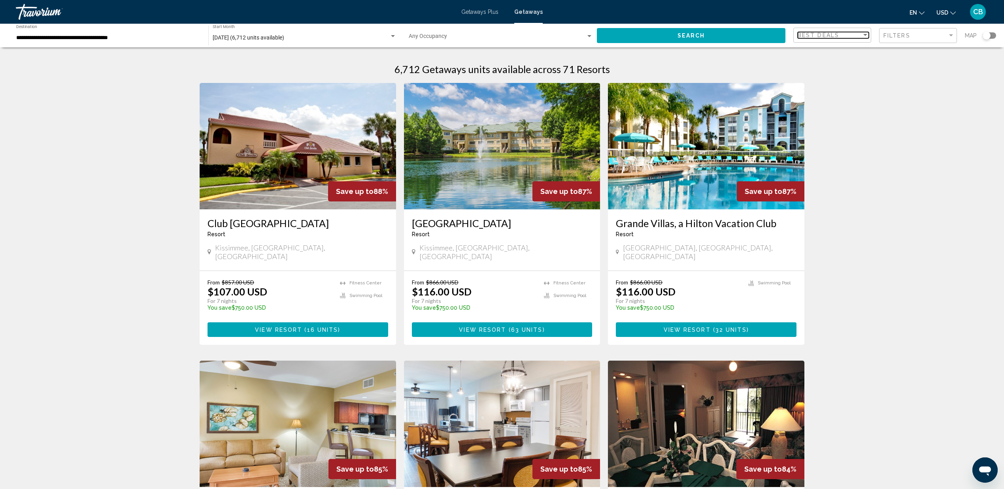
click at [864, 37] on div "Sort by" at bounding box center [865, 35] width 7 height 6
click at [849, 43] on span "Lowest Price" at bounding box center [832, 51] width 71 height 17
click at [764, 42] on button "Search" at bounding box center [691, 35] width 189 height 15
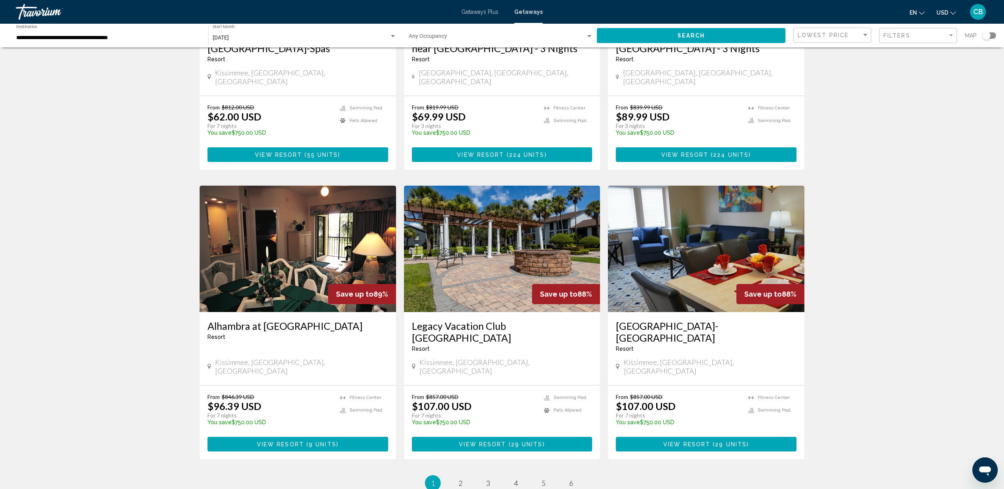
scroll to position [794, 0]
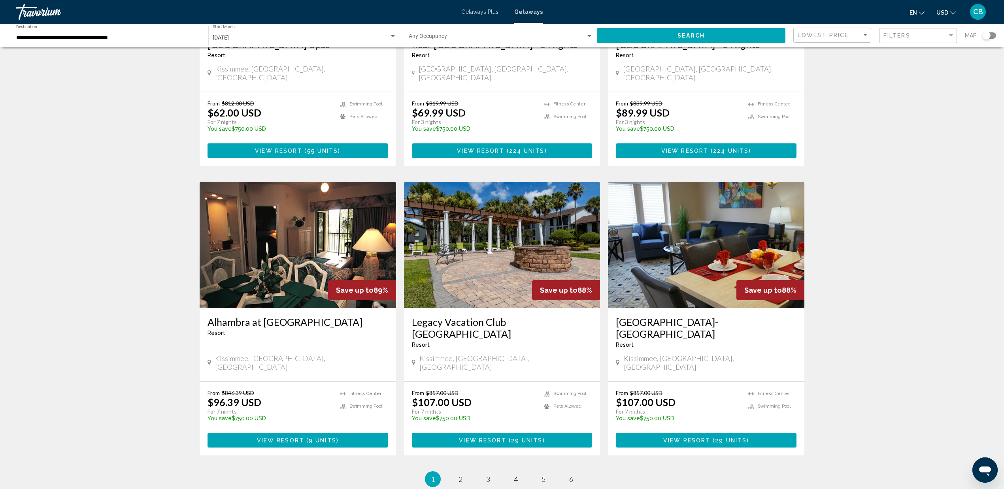
click at [714, 438] on span "( 29 units )" at bounding box center [729, 441] width 39 height 6
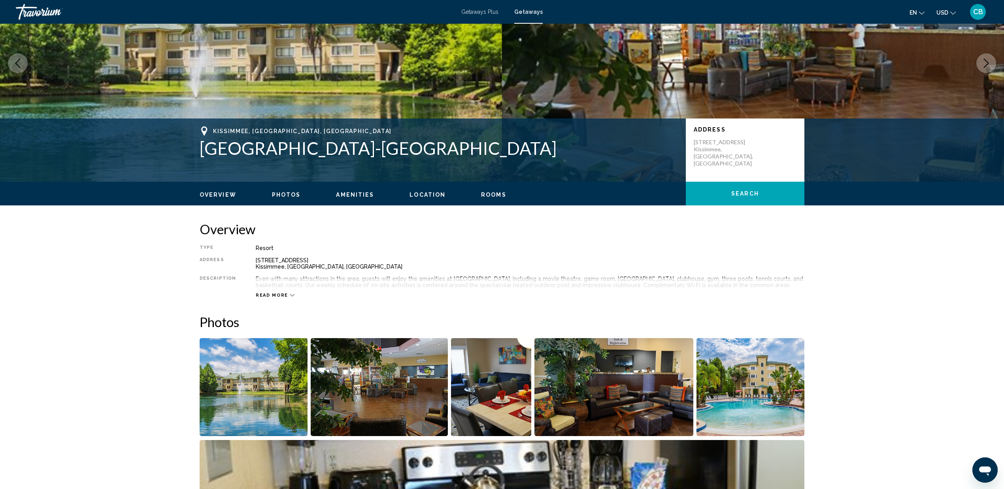
scroll to position [21, 0]
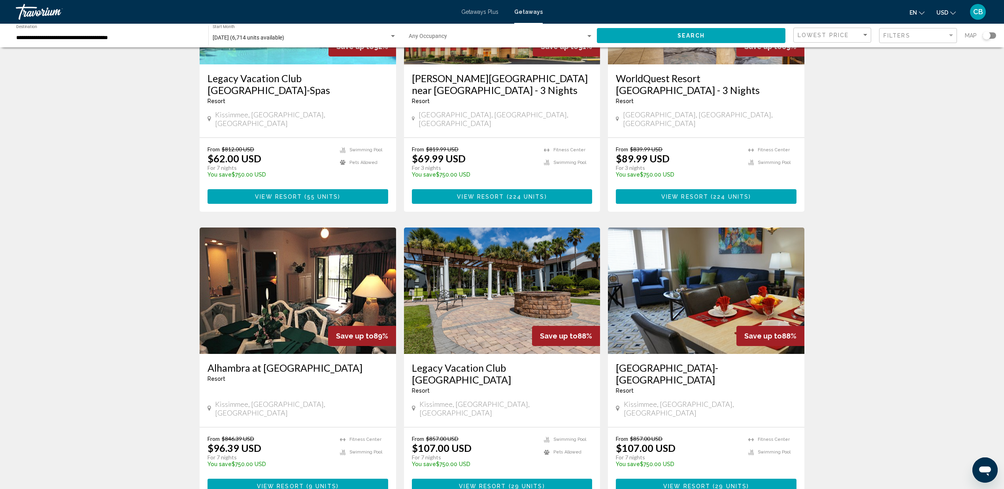
scroll to position [737, 0]
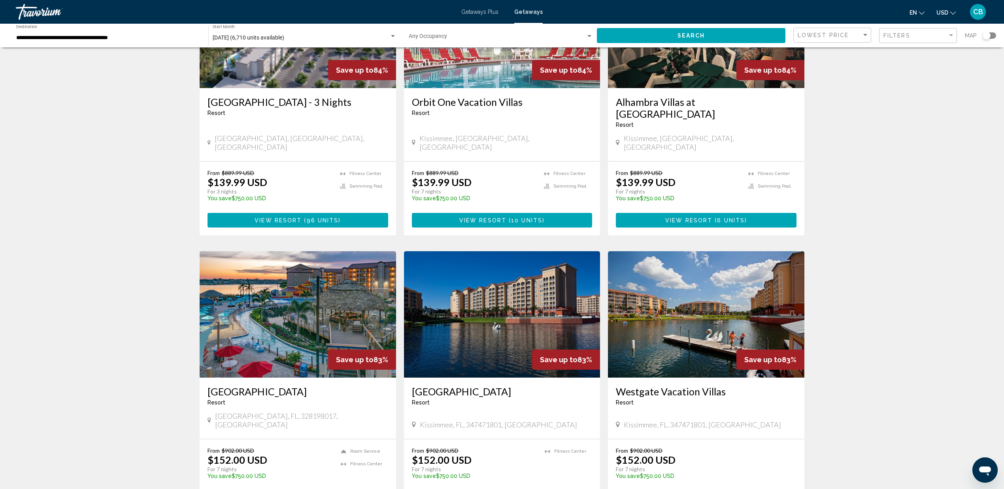
scroll to position [736, 0]
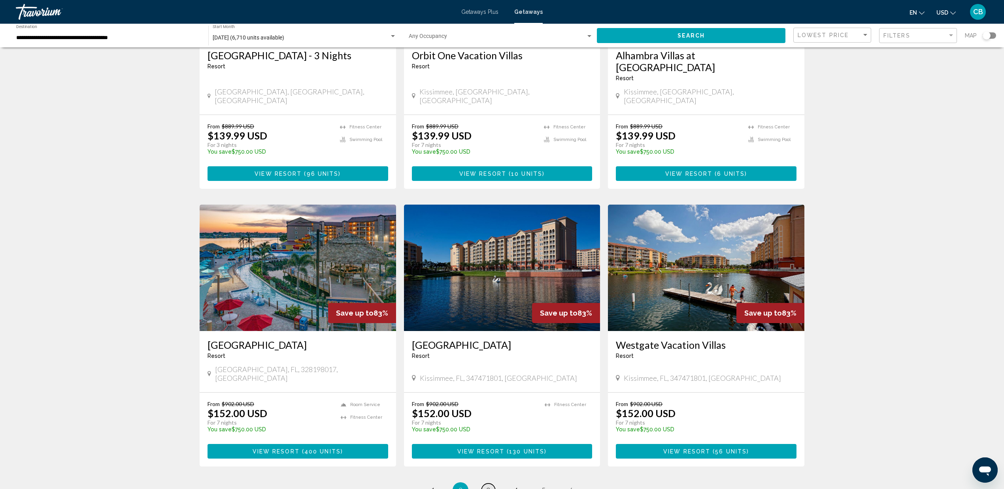
click at [489, 486] on span "3" at bounding box center [488, 490] width 4 height 9
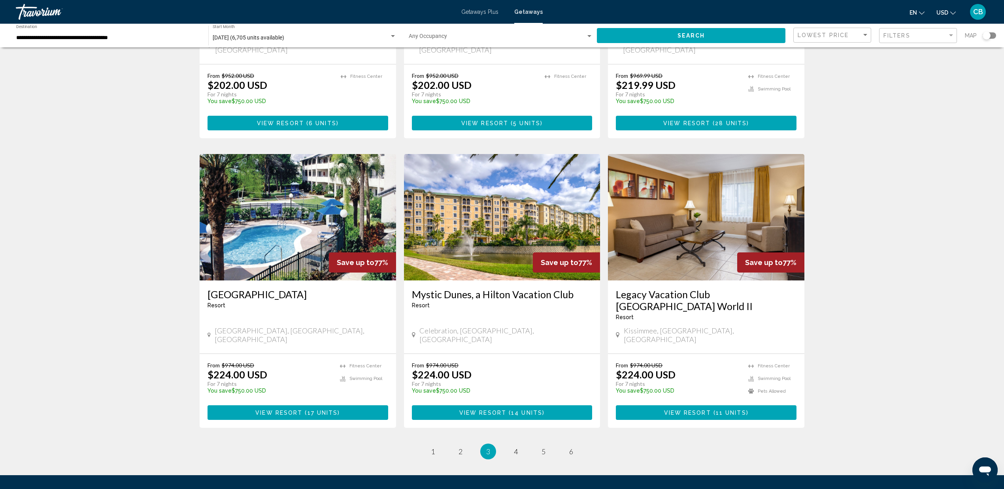
scroll to position [823, 0]
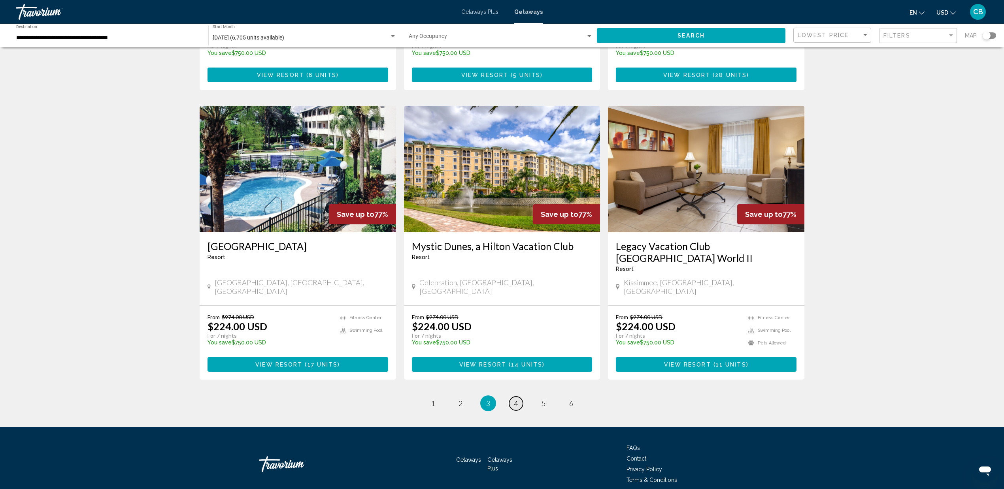
click at [510, 397] on link "page 4" at bounding box center [516, 404] width 14 height 14
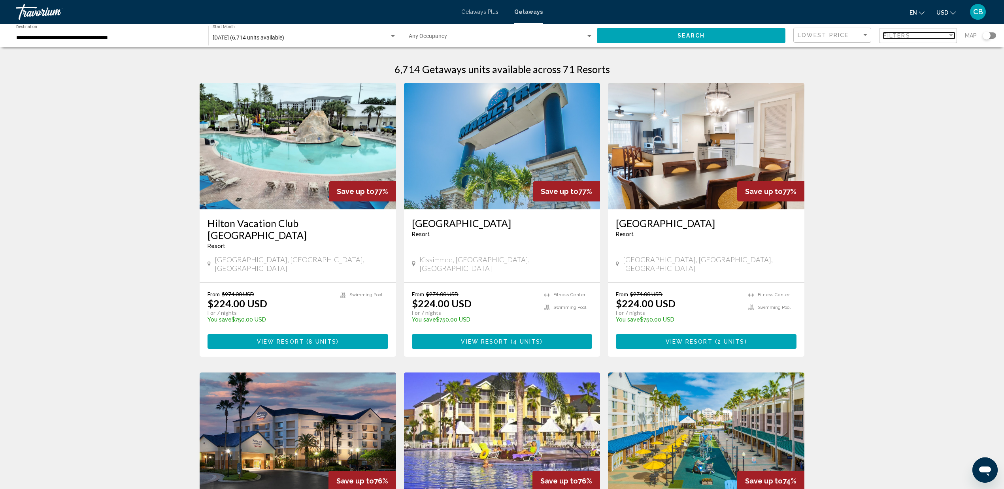
click at [901, 34] on span "Filters" at bounding box center [896, 35] width 27 height 6
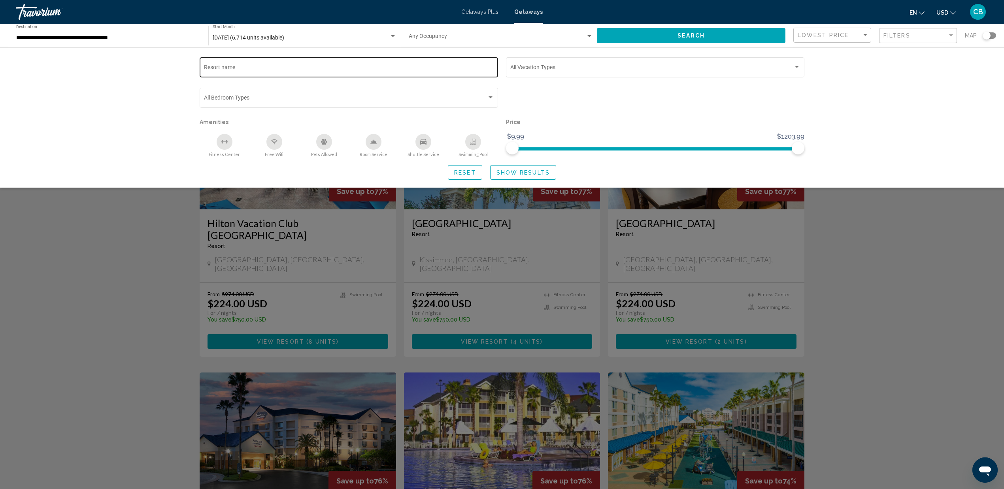
click at [263, 66] on input "Resort name" at bounding box center [349, 69] width 290 height 6
type input "**"
drag, startPoint x: 878, startPoint y: 258, endPoint x: 885, endPoint y: 257, distance: 6.9
click at [878, 261] on div "Search widget" at bounding box center [502, 304] width 1004 height 371
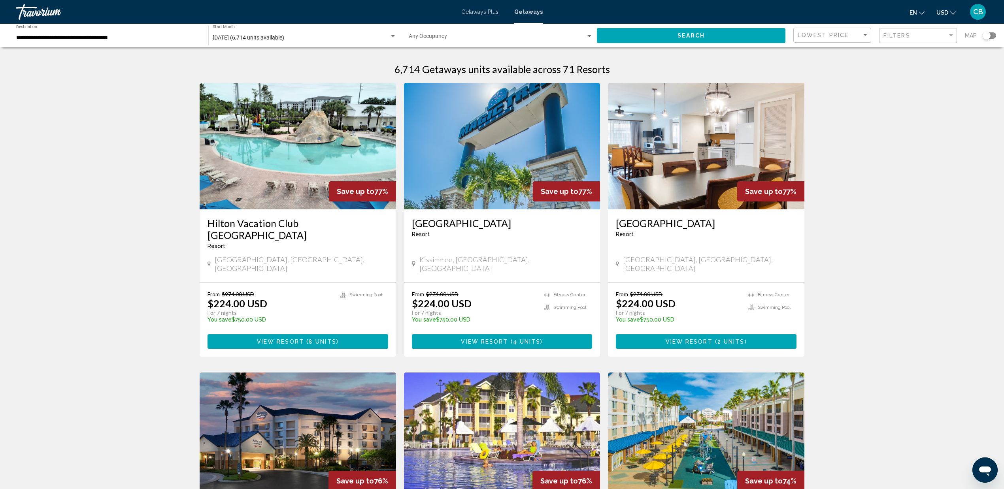
click at [897, 30] on div "Filters" at bounding box center [918, 35] width 71 height 15
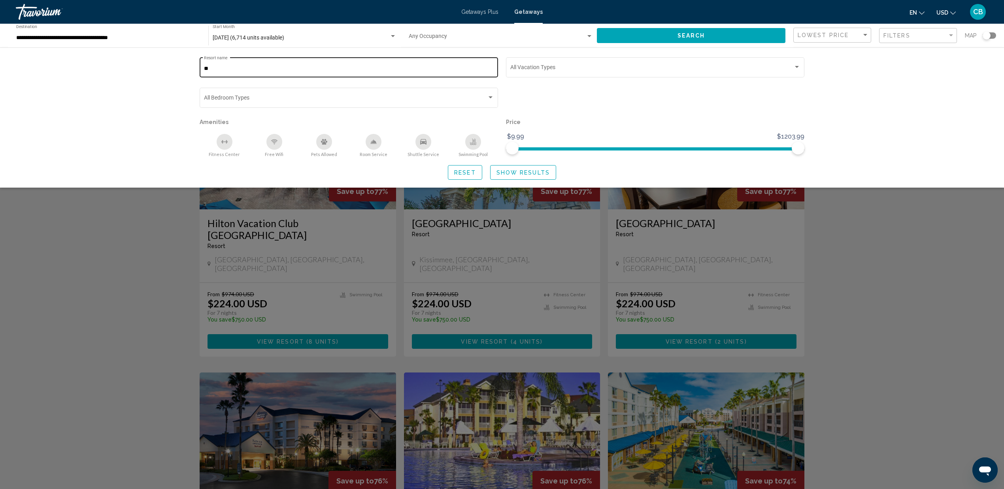
click at [244, 70] on input "**" at bounding box center [349, 69] width 290 height 6
type input "*"
type input "**********"
click at [530, 170] on span "Show Results" at bounding box center [522, 173] width 53 height 6
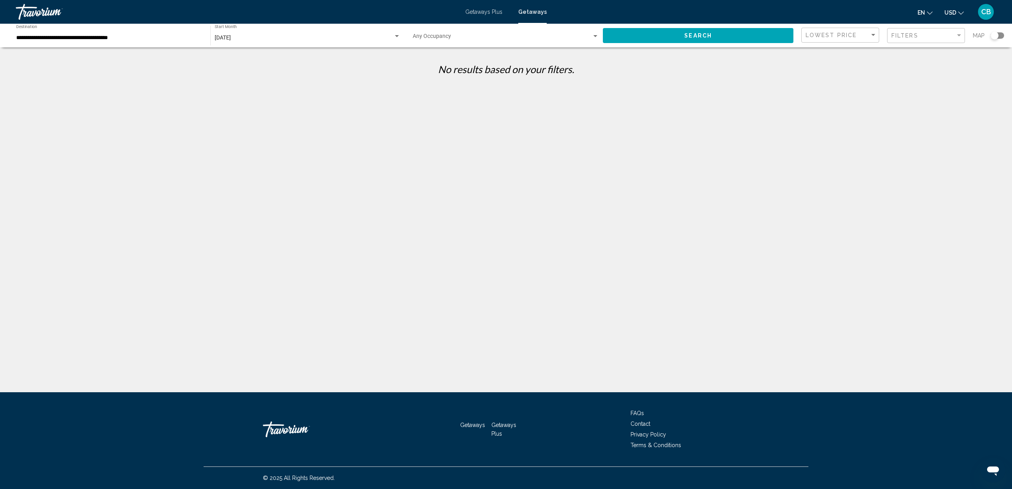
click at [913, 32] on div "Filters" at bounding box center [926, 35] width 71 height 15
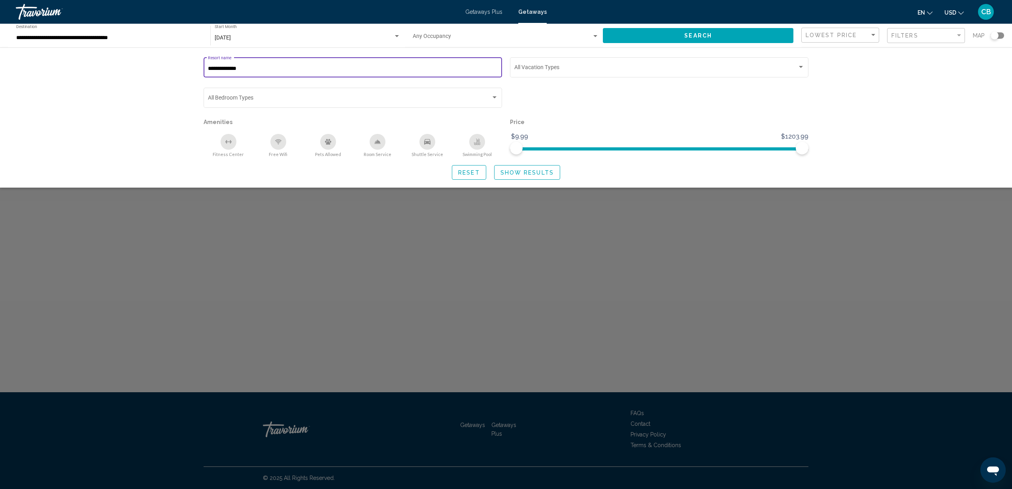
click at [282, 70] on input "**********" at bounding box center [353, 69] width 290 height 6
type input "******"
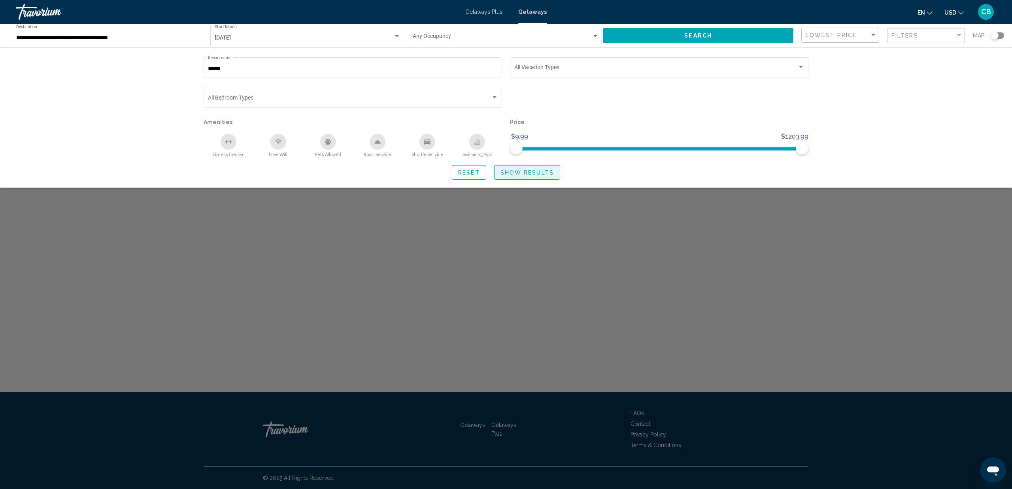
click at [545, 176] on button "Show Results" at bounding box center [527, 172] width 66 height 15
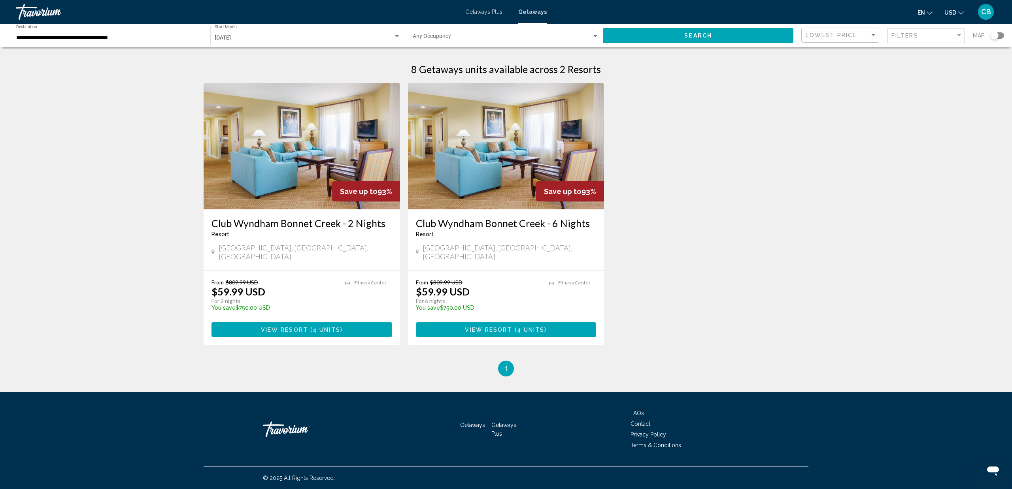
click at [485, 325] on button "View Resort ( 4 units )" at bounding box center [506, 330] width 181 height 15
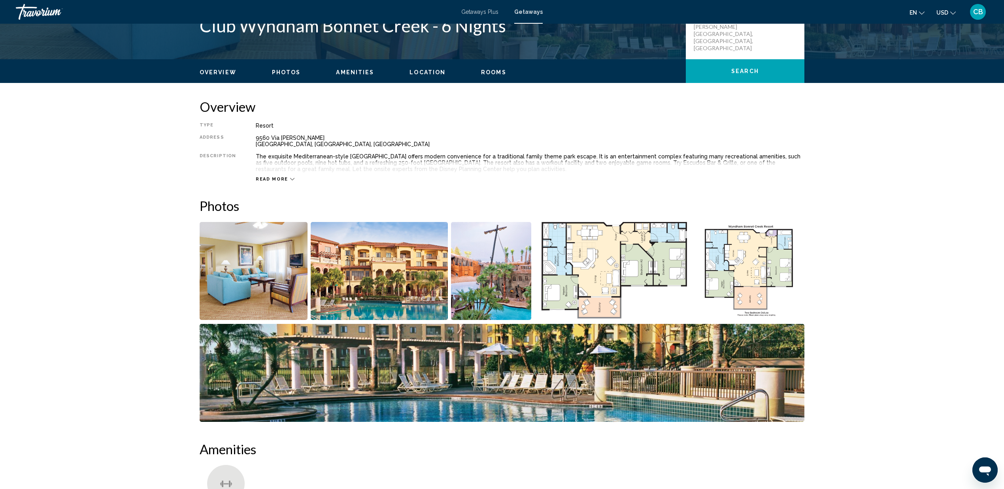
scroll to position [211, 0]
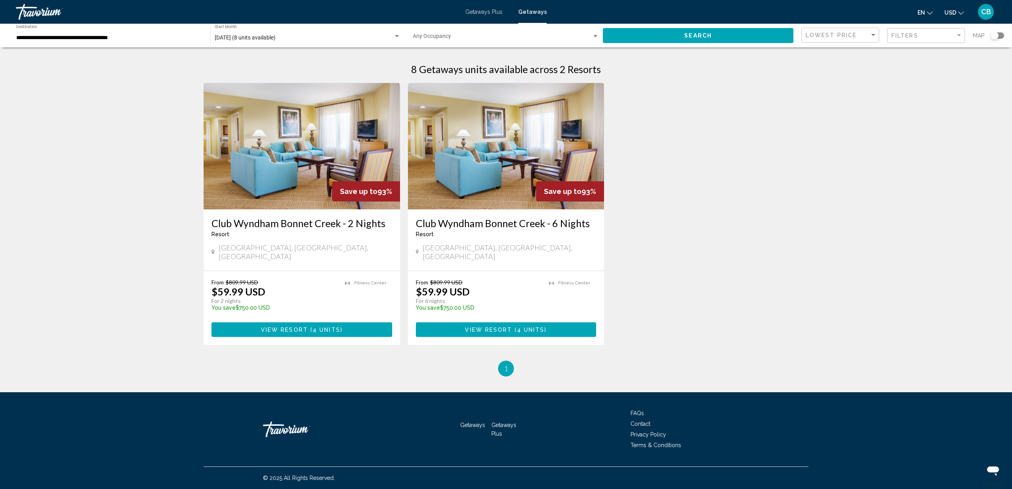
click at [502, 327] on span "View Resort" at bounding box center [488, 330] width 47 height 6
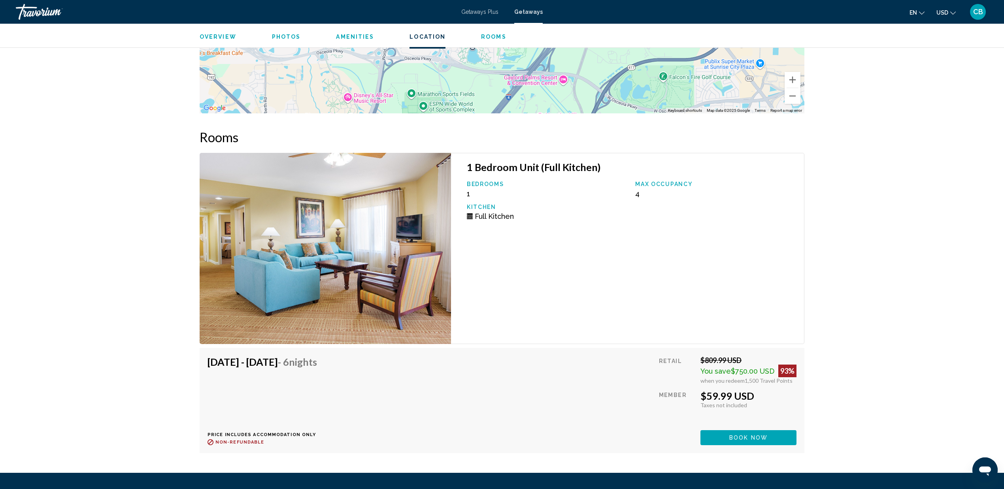
scroll to position [1317, 0]
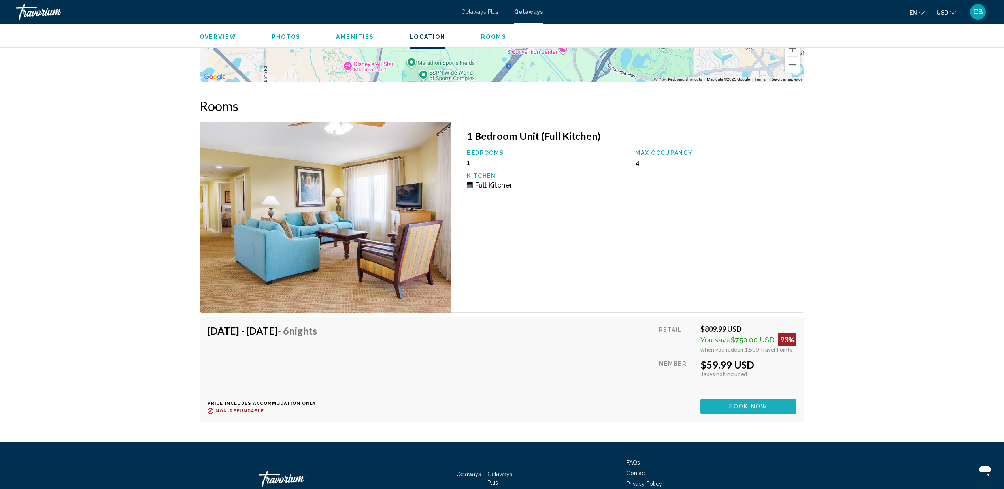
click at [764, 404] on span "Book now" at bounding box center [748, 407] width 38 height 6
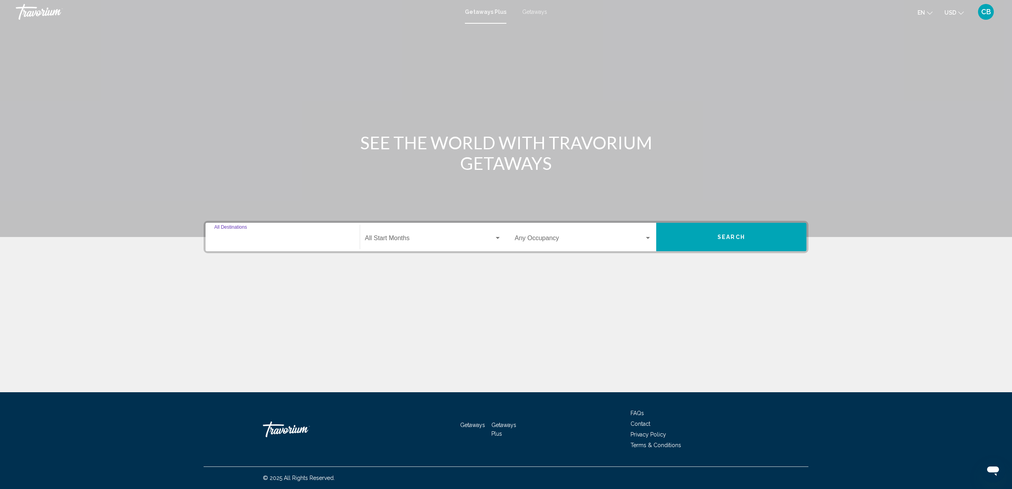
click at [276, 236] on input "Destination All Destinations" at bounding box center [282, 239] width 137 height 7
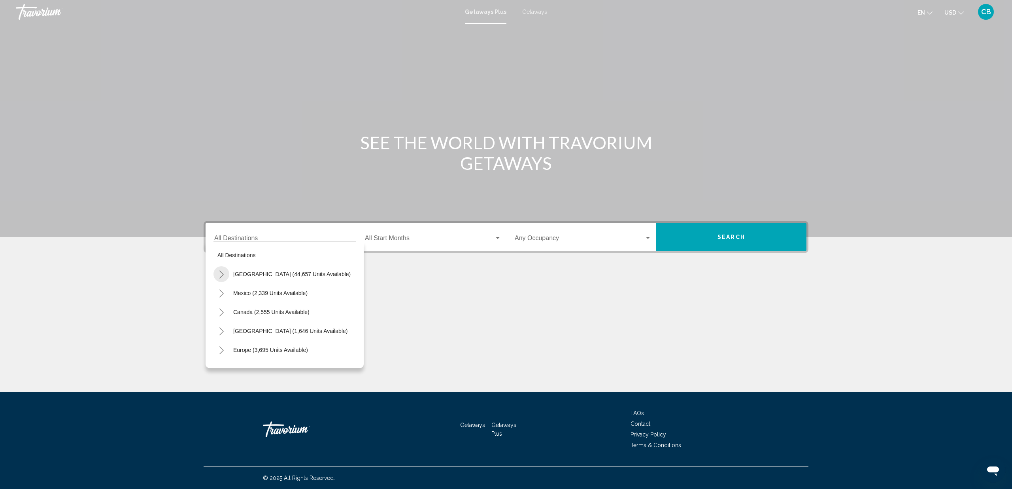
click at [223, 274] on icon "Toggle United States (44,657 units available)" at bounding box center [222, 275] width 6 height 8
click at [231, 279] on icon "Toggle Florida (8,617 units available)" at bounding box center [229, 283] width 6 height 8
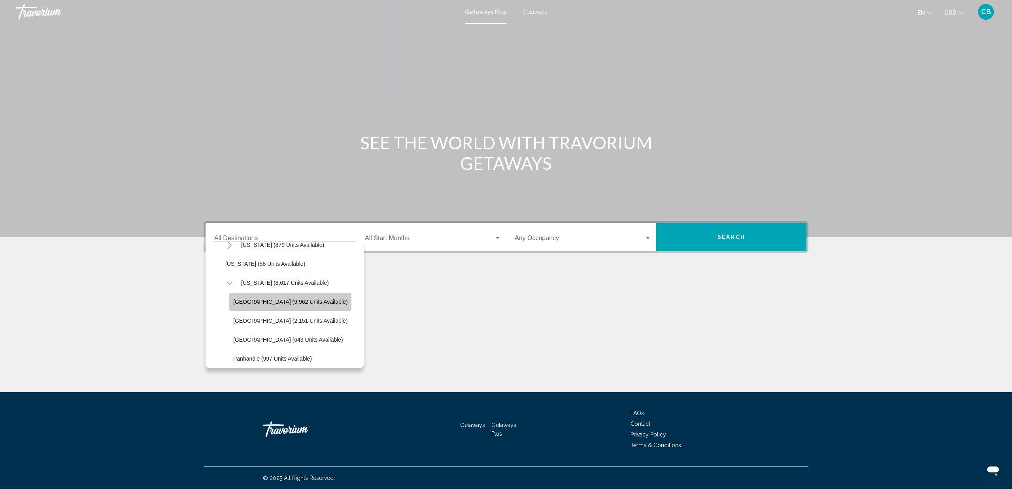
click at [291, 297] on button "[GEOGRAPHIC_DATA] (9,962 units available)" at bounding box center [290, 302] width 122 height 18
type input "**********"
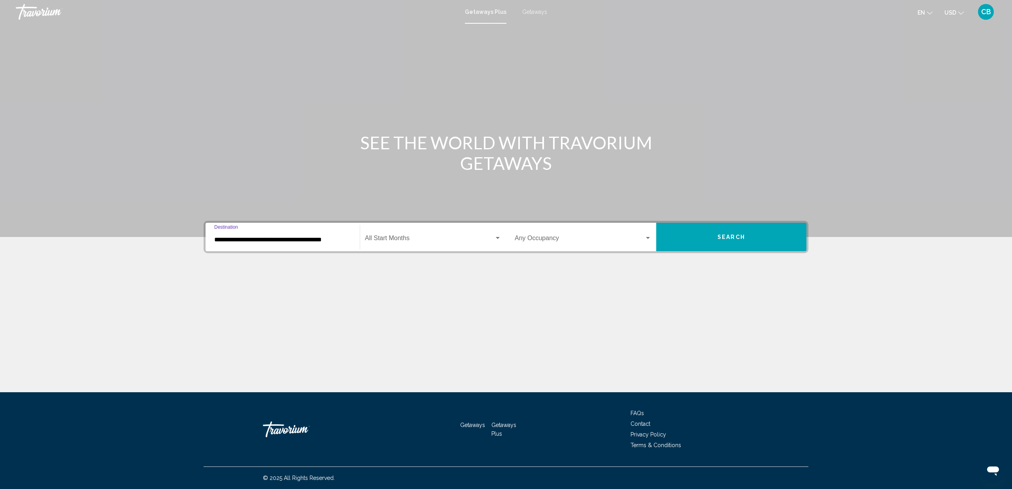
click at [459, 241] on span "Search widget" at bounding box center [429, 239] width 129 height 7
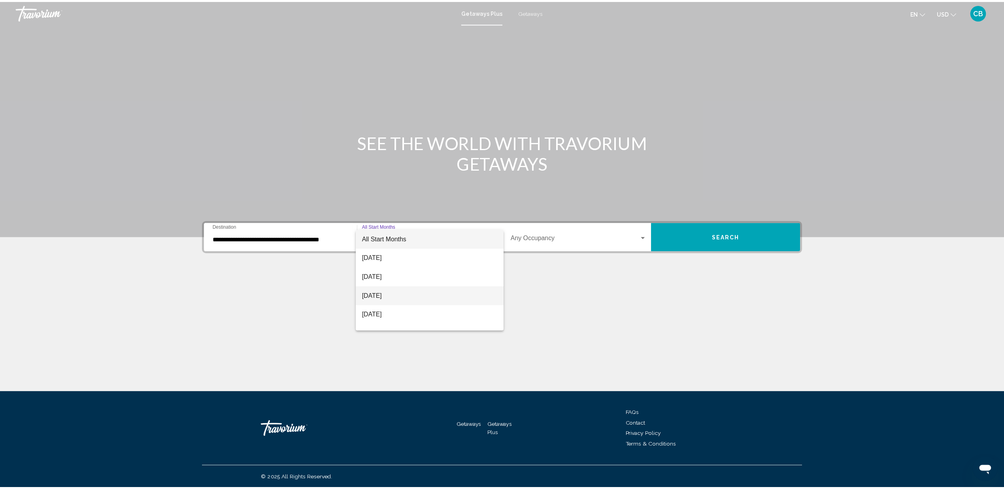
scroll to position [53, 0]
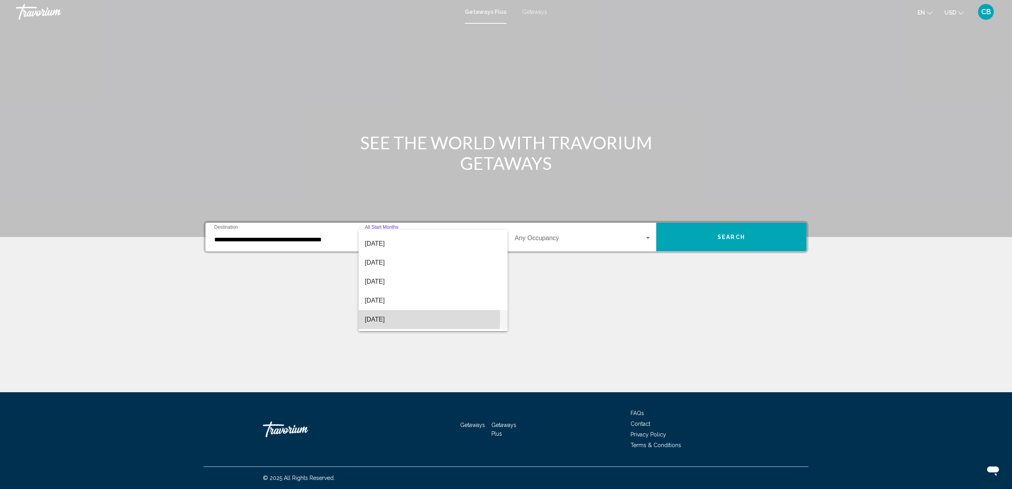
click at [385, 318] on span "[DATE]" at bounding box center [433, 319] width 136 height 19
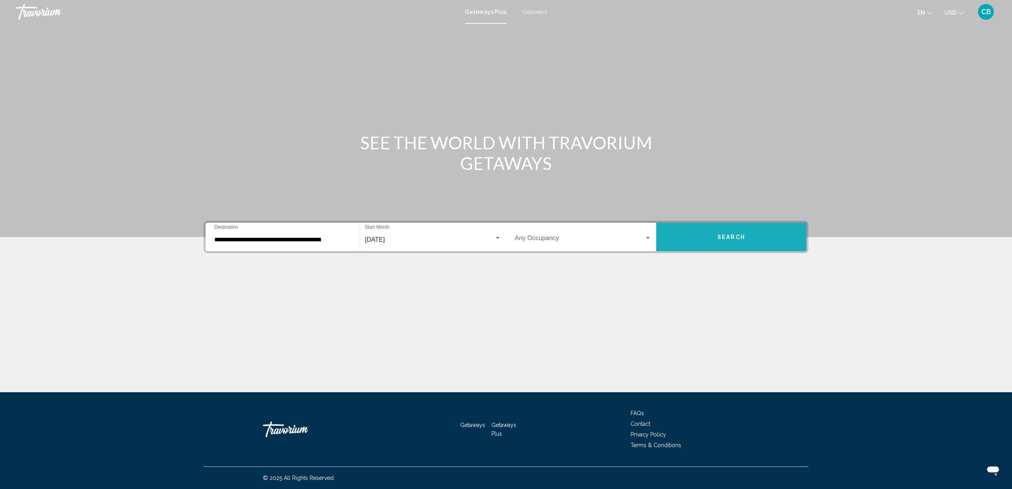
click at [756, 230] on button "Search" at bounding box center [731, 237] width 150 height 28
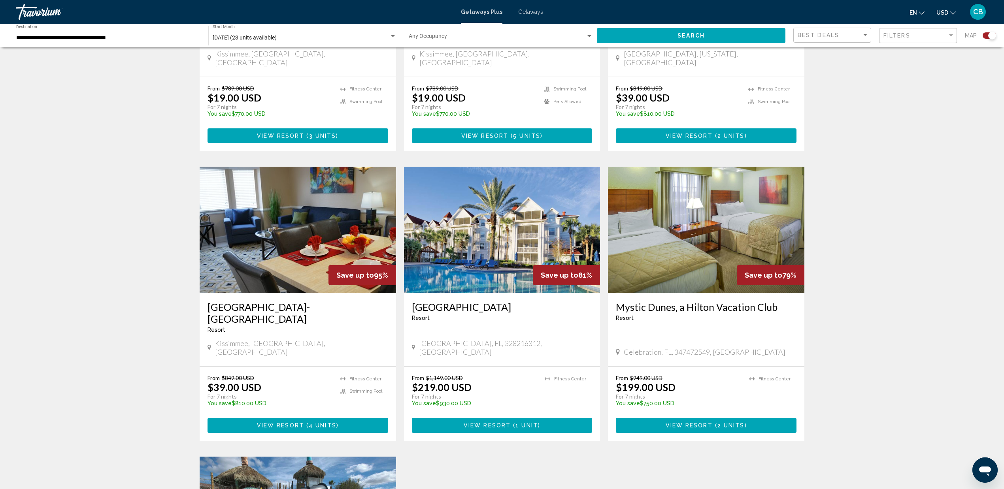
scroll to position [474, 0]
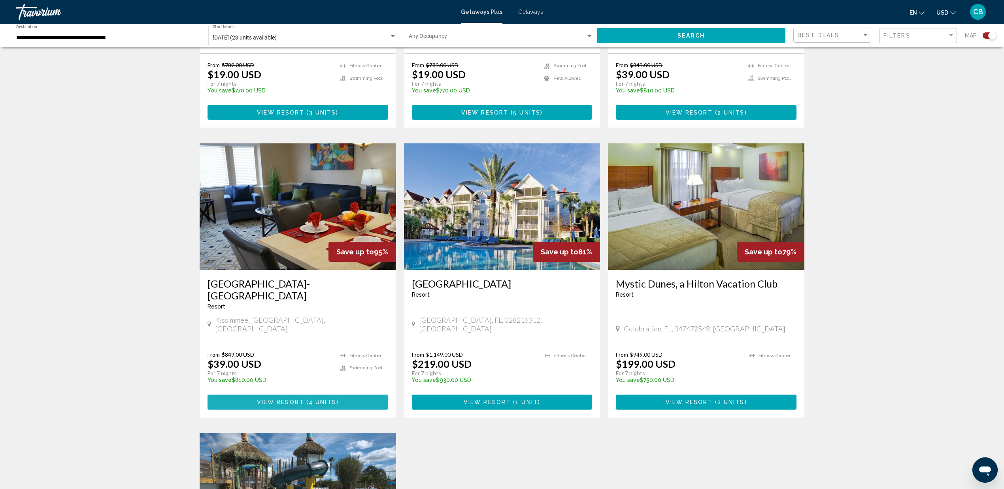
click at [299, 400] on span "View Resort" at bounding box center [280, 403] width 47 height 6
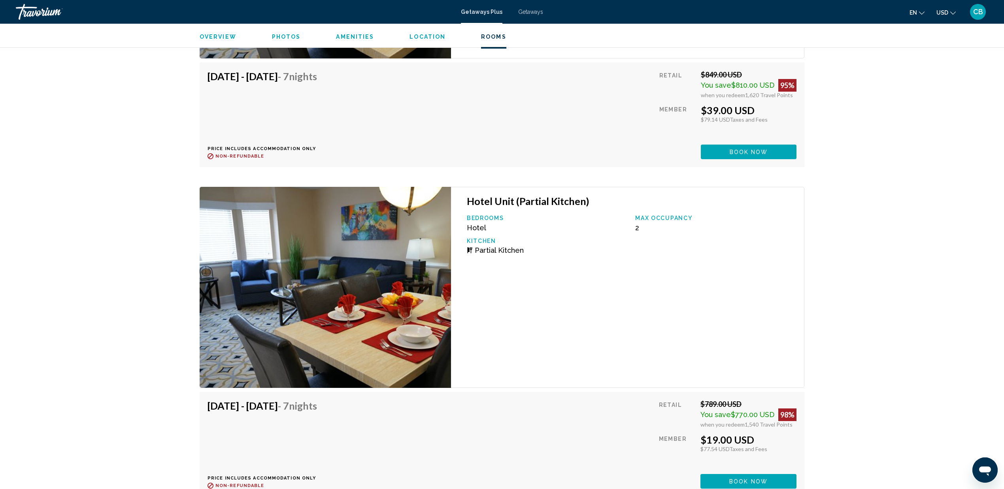
scroll to position [1844, 0]
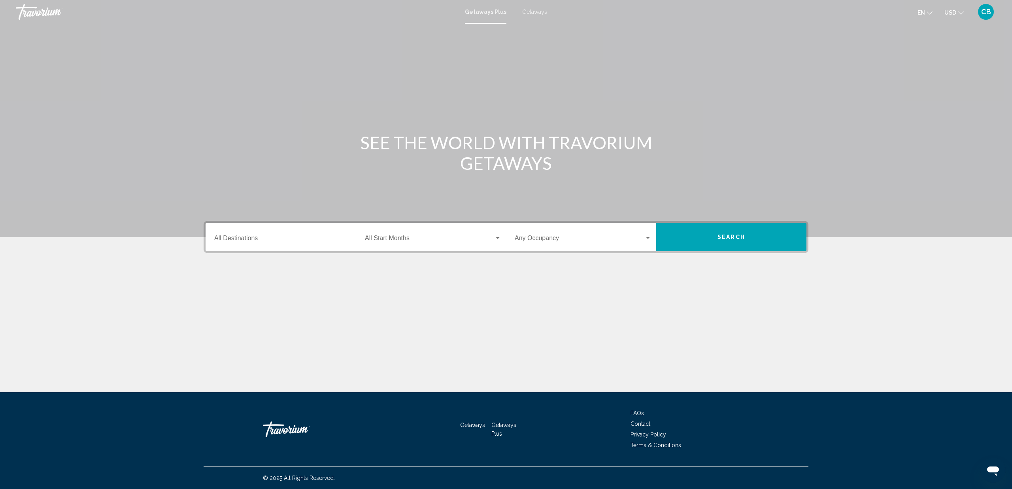
click at [541, 11] on span "Getaways" at bounding box center [534, 12] width 25 height 6
click at [334, 232] on div "Destination All Destinations" at bounding box center [282, 237] width 137 height 25
click at [225, 274] on button "Toggle United States (640,201 units available)" at bounding box center [221, 274] width 16 height 16
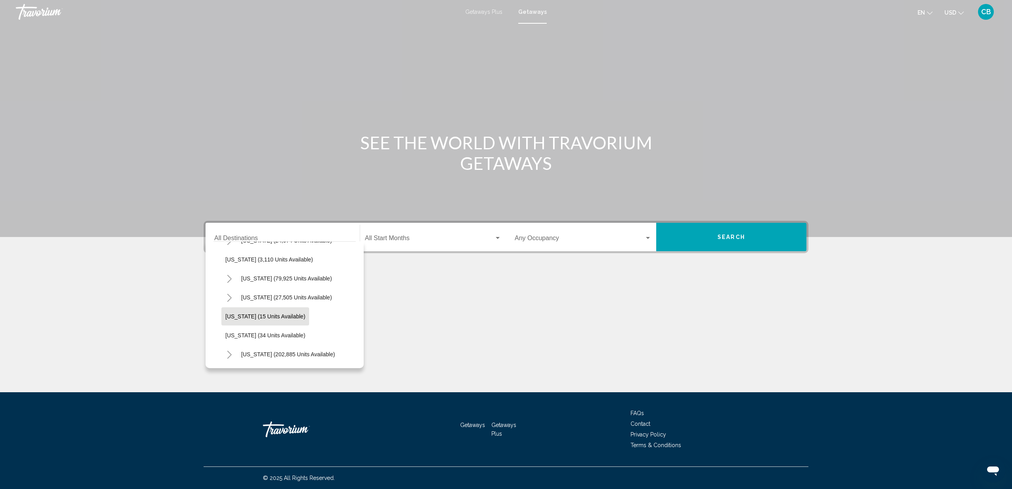
scroll to position [105, 0]
click at [232, 304] on button "Toggle Florida (202,885 units available)" at bounding box center [229, 302] width 16 height 16
click at [296, 321] on span "[GEOGRAPHIC_DATA] (86,762 units available)" at bounding box center [291, 321] width 117 height 6
type input "**********"
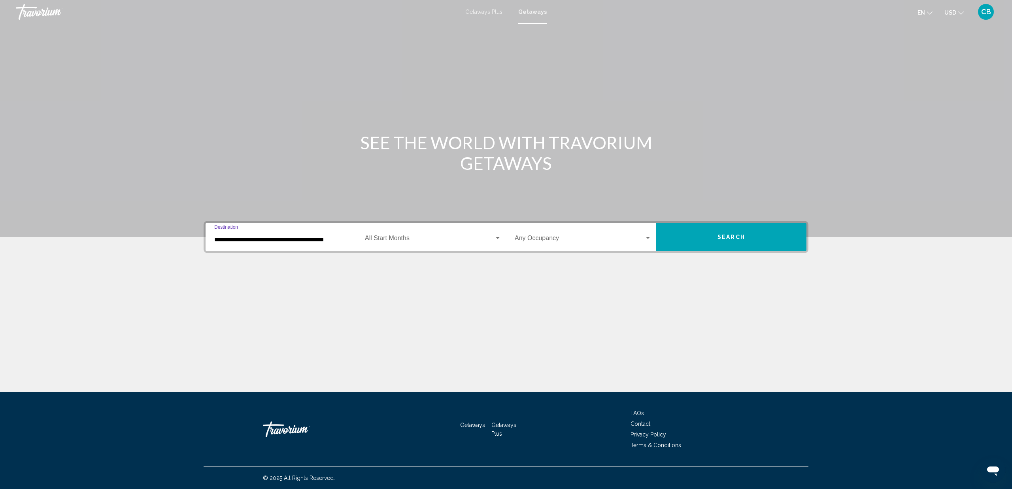
click at [449, 238] on span "Search widget" at bounding box center [429, 239] width 129 height 7
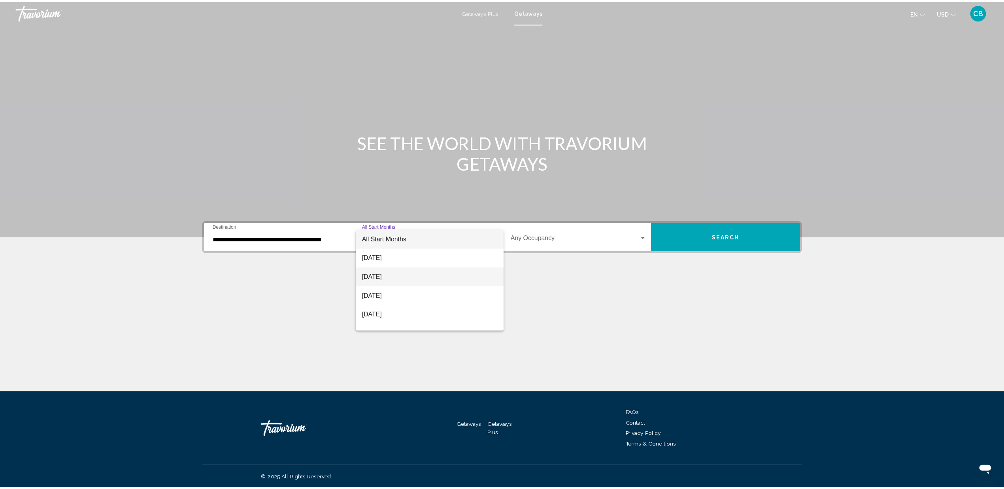
scroll to position [53, 0]
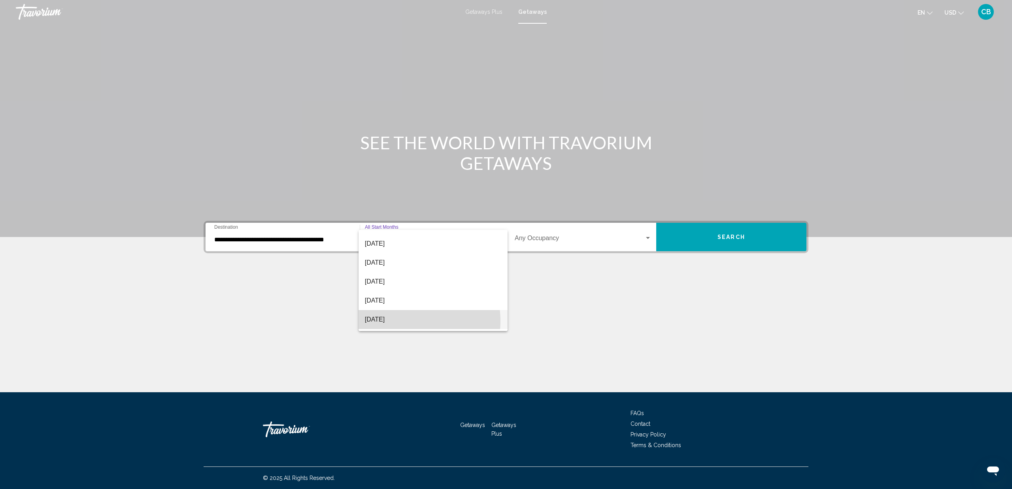
click at [404, 321] on span "[DATE]" at bounding box center [433, 319] width 136 height 19
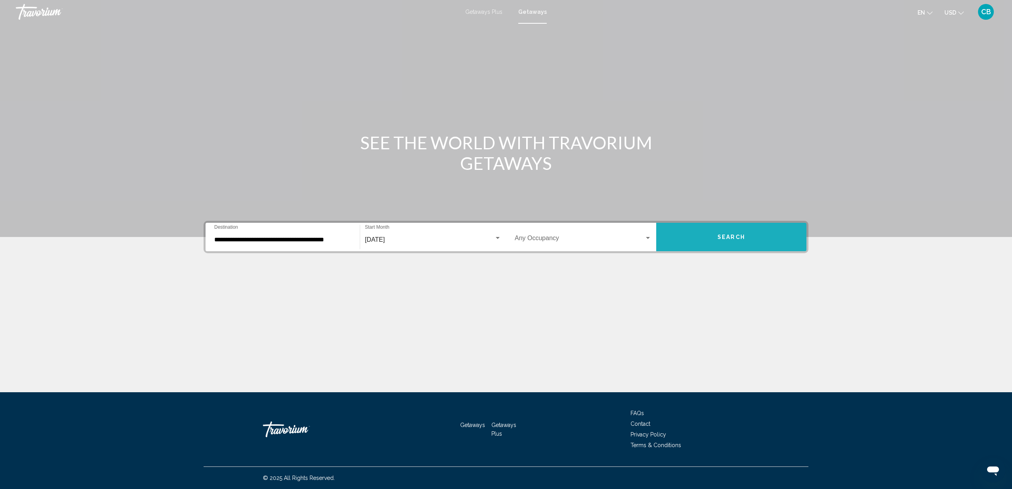
click at [736, 236] on span "Search" at bounding box center [731, 237] width 28 height 6
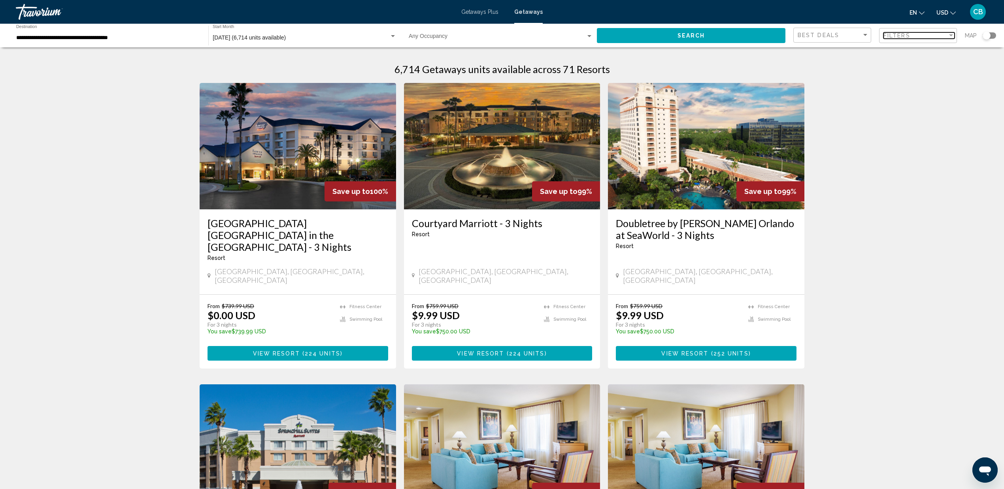
click at [910, 37] on div "Filters" at bounding box center [915, 35] width 64 height 6
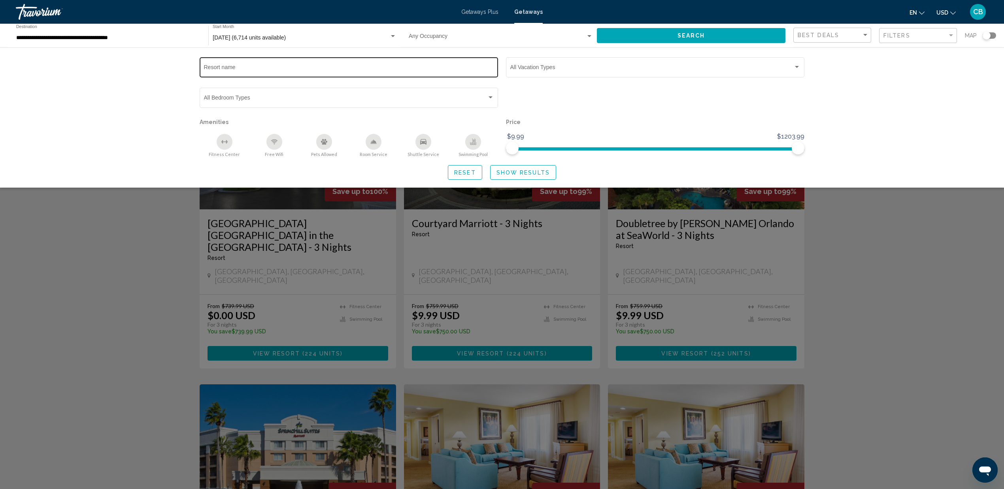
click at [274, 61] on div "Resort name" at bounding box center [349, 67] width 290 height 22
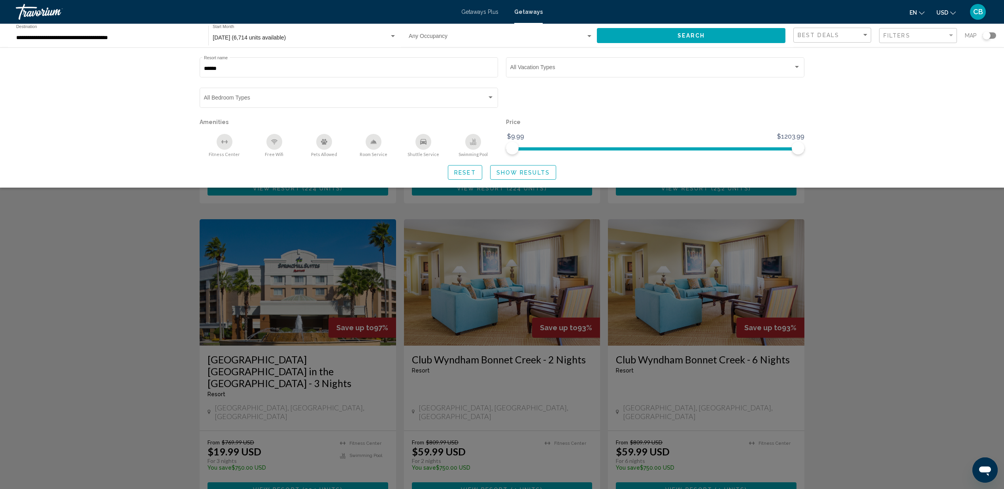
scroll to position [181, 0]
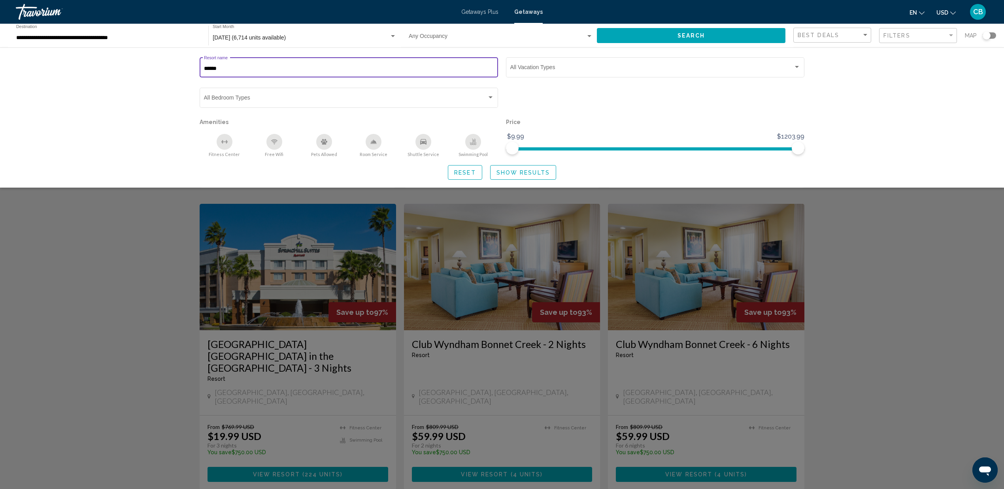
click at [227, 70] on input "******" at bounding box center [349, 69] width 290 height 6
type input "*******"
click at [529, 170] on span "Show Results" at bounding box center [522, 173] width 53 height 6
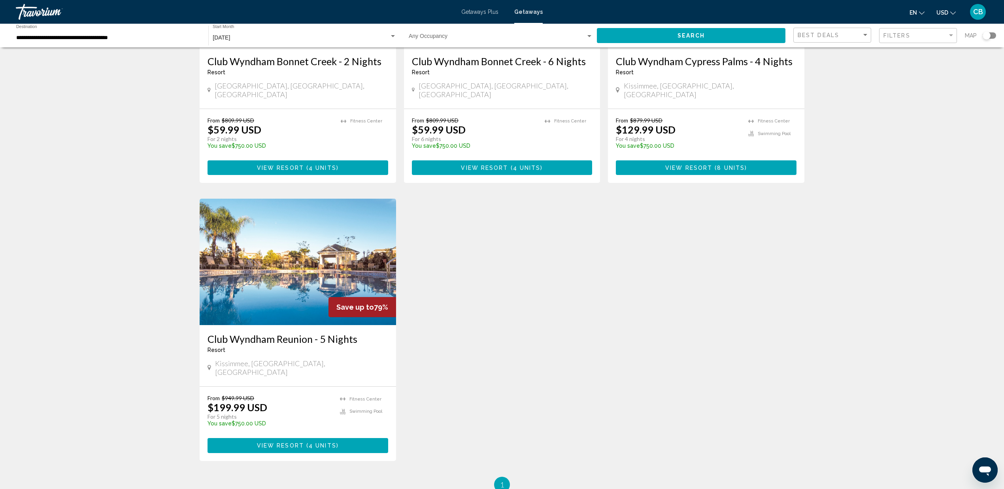
scroll to position [211, 0]
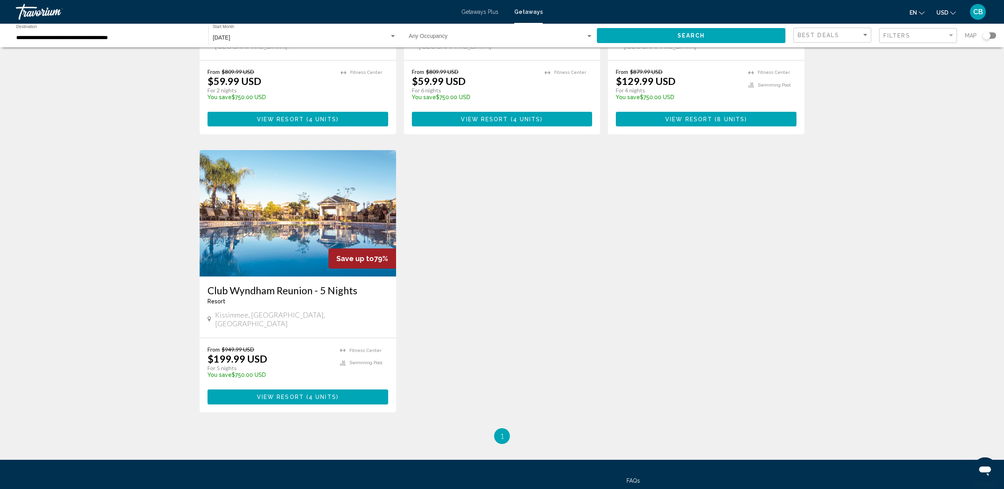
click at [285, 212] on img "Main content" at bounding box center [298, 213] width 196 height 126
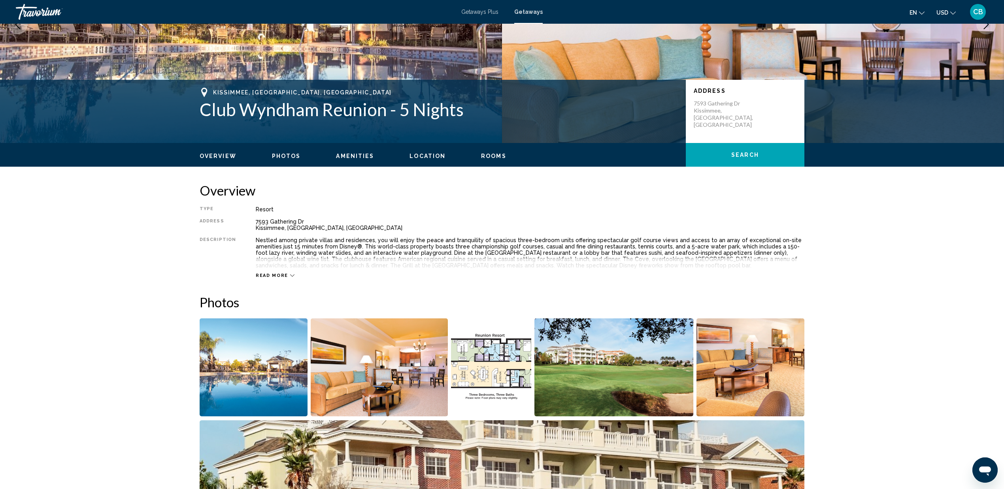
scroll to position [158, 0]
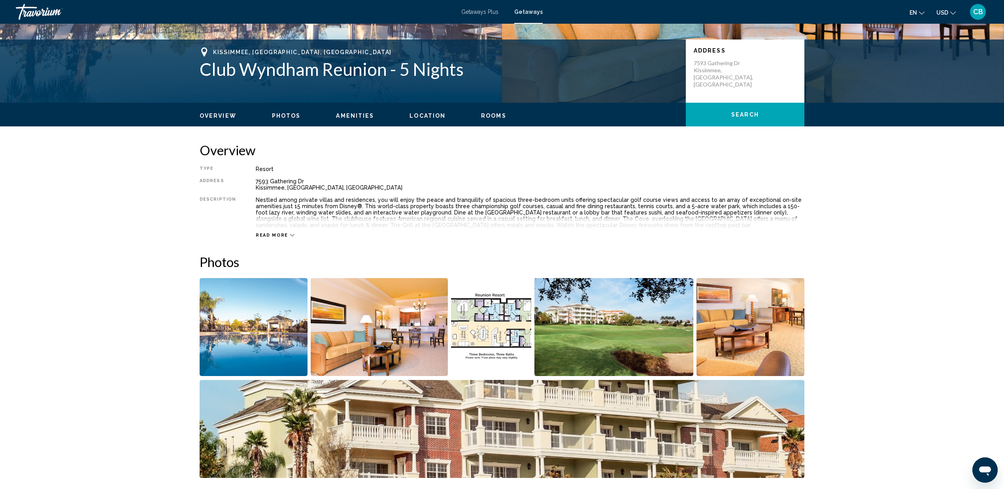
click at [430, 113] on span "Location" at bounding box center [428, 116] width 36 height 6
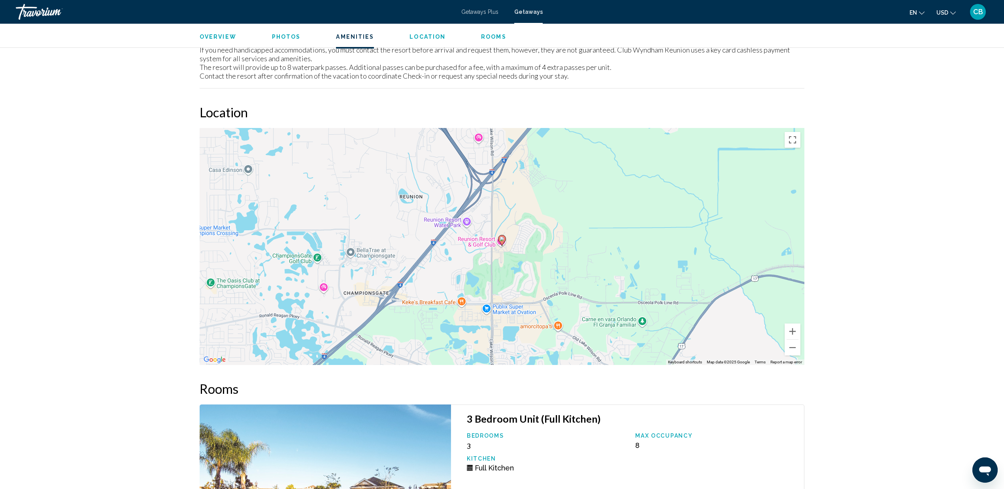
scroll to position [1052, 0]
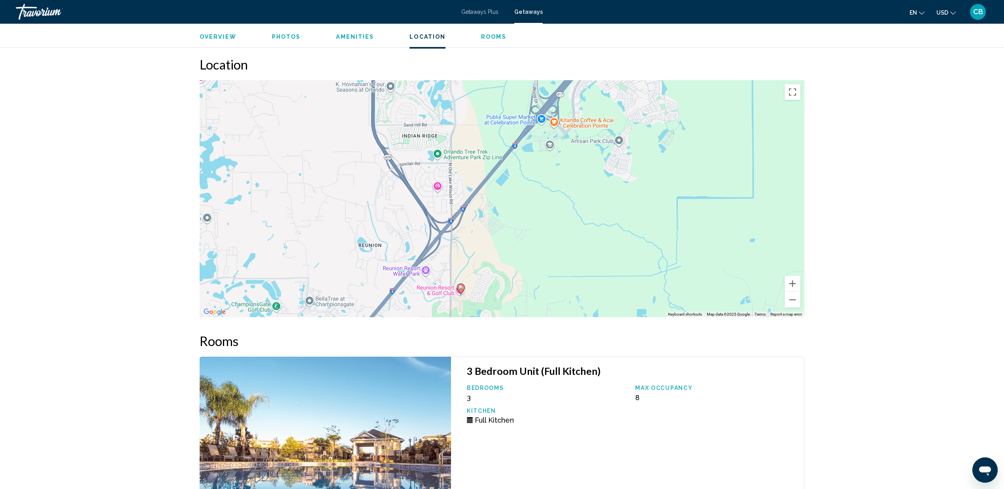
drag, startPoint x: 557, startPoint y: 197, endPoint x: 516, endPoint y: 294, distance: 105.6
click at [516, 294] on div "To activate drag with keyboard, press Alt + Enter. Once in keyboard drag state,…" at bounding box center [502, 198] width 605 height 237
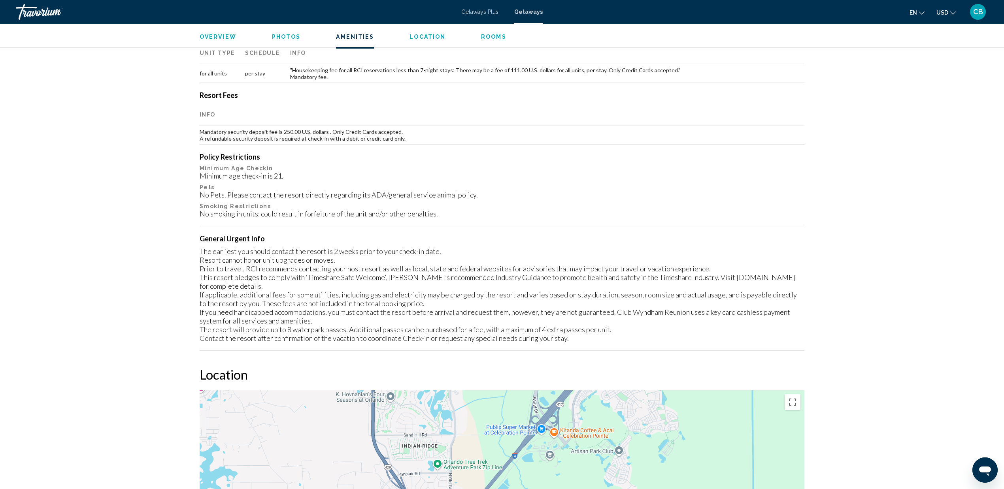
scroll to position [736, 0]
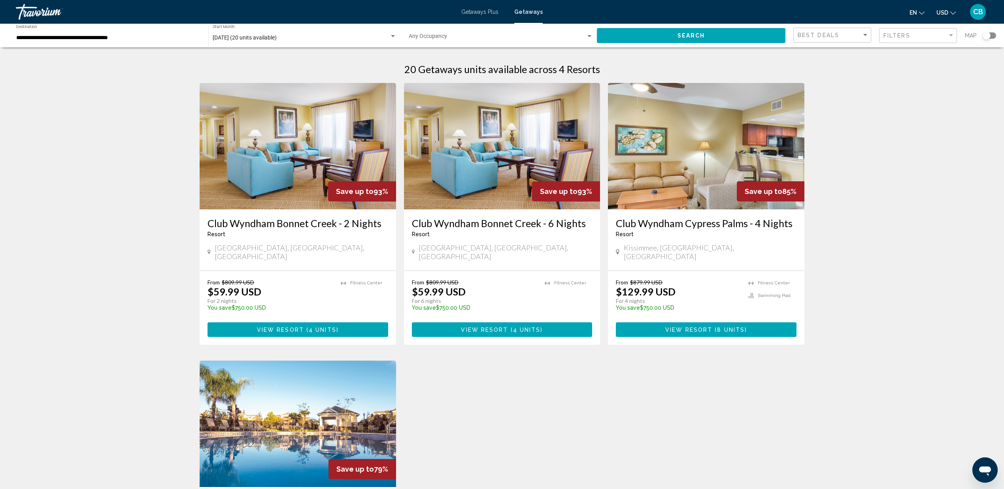
click at [896, 32] on div "Filters" at bounding box center [918, 35] width 71 height 15
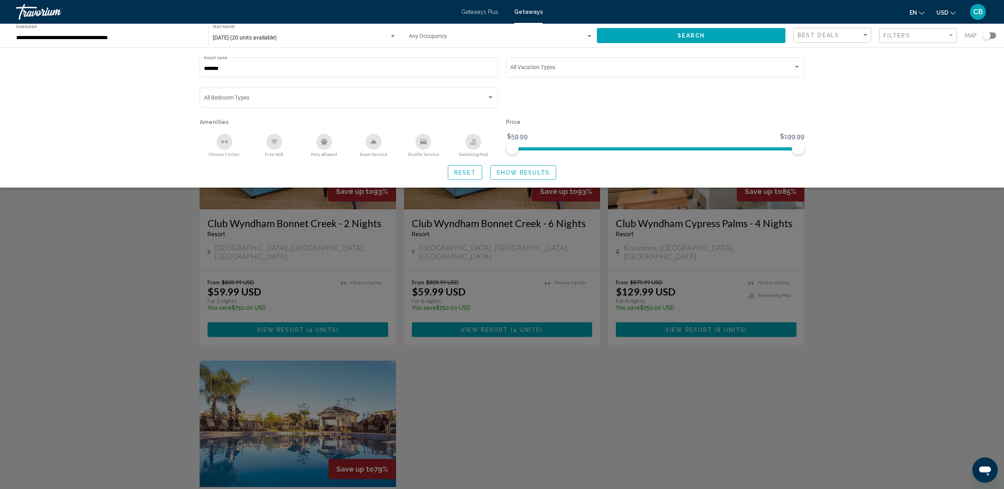
click at [889, 271] on div "Search widget" at bounding box center [502, 304] width 1004 height 371
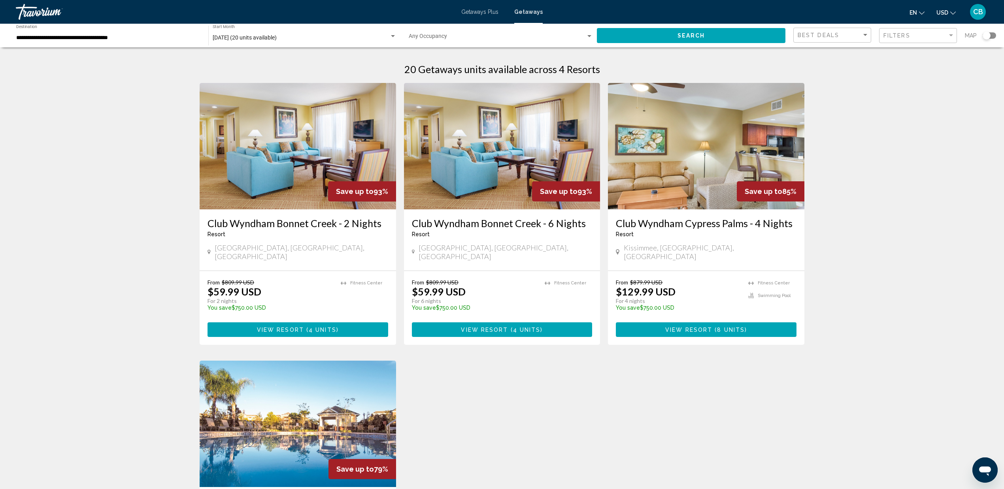
click at [493, 183] on img "Main content" at bounding box center [502, 146] width 196 height 126
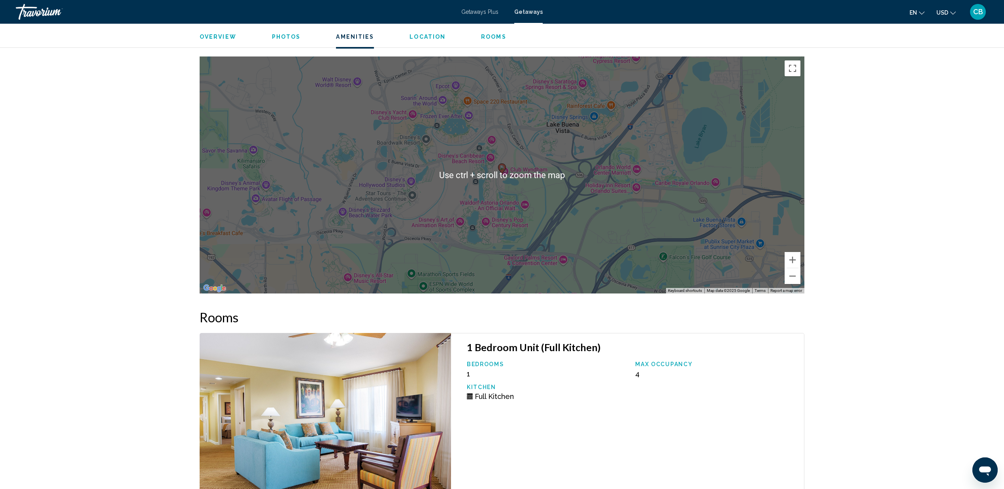
scroll to position [1107, 0]
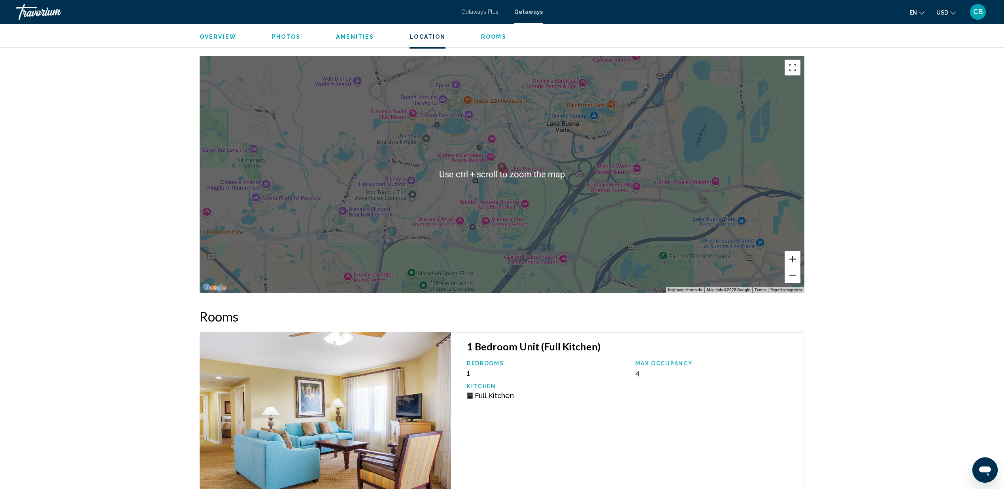
click at [794, 251] on button "Zoom in" at bounding box center [793, 259] width 16 height 16
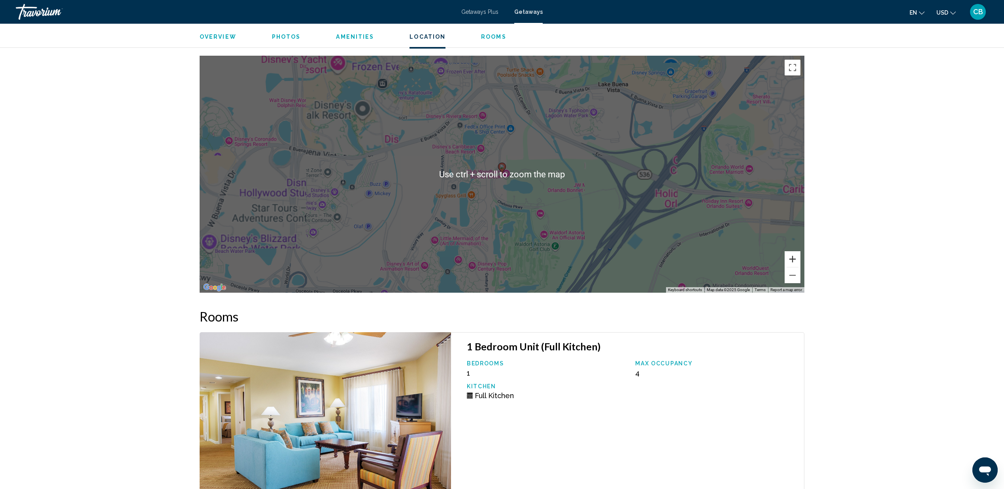
click at [794, 251] on button "Zoom in" at bounding box center [793, 259] width 16 height 16
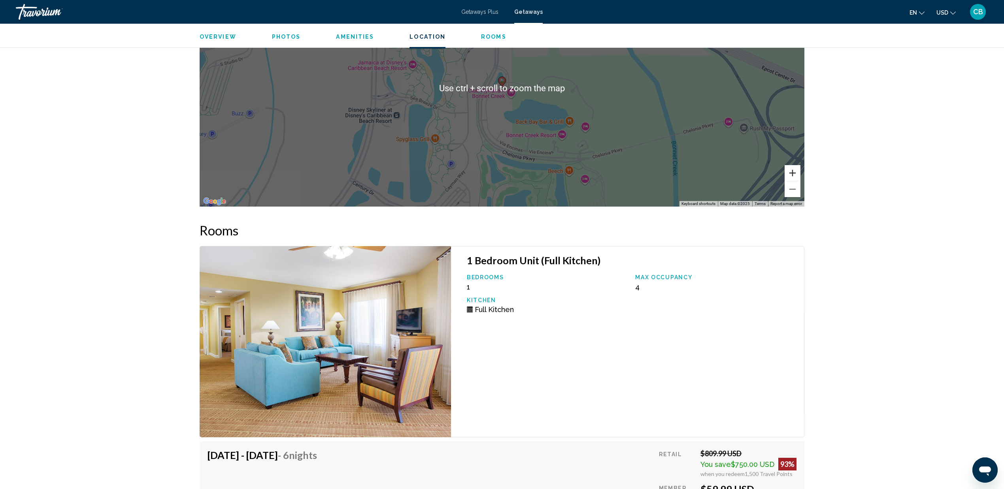
scroll to position [1159, 0]
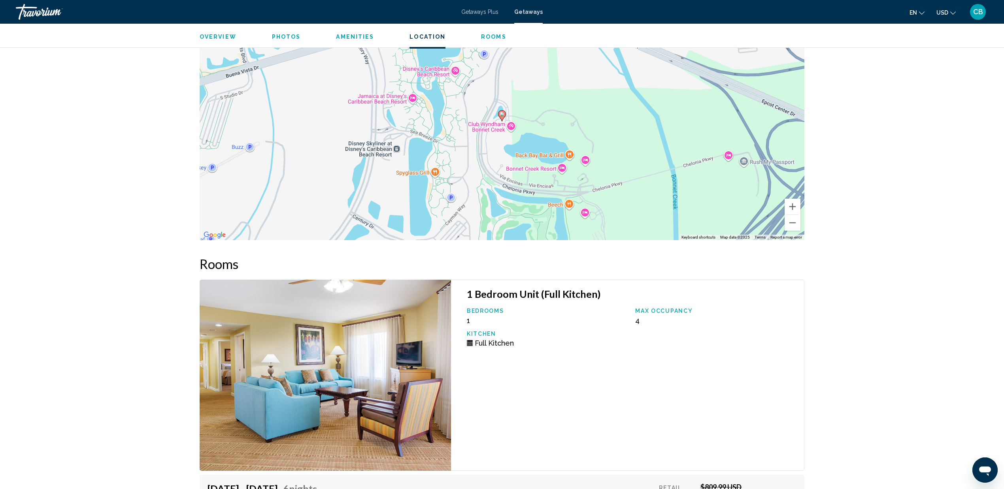
click at [706, 184] on div "To activate drag with keyboard, press Alt + Enter. Once in keyboard drag state,…" at bounding box center [502, 121] width 605 height 237
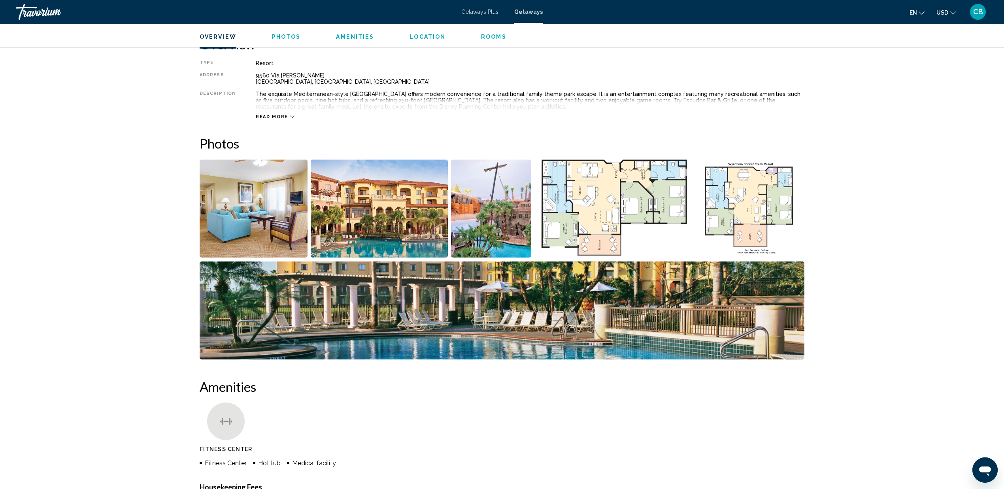
scroll to position [263, 0]
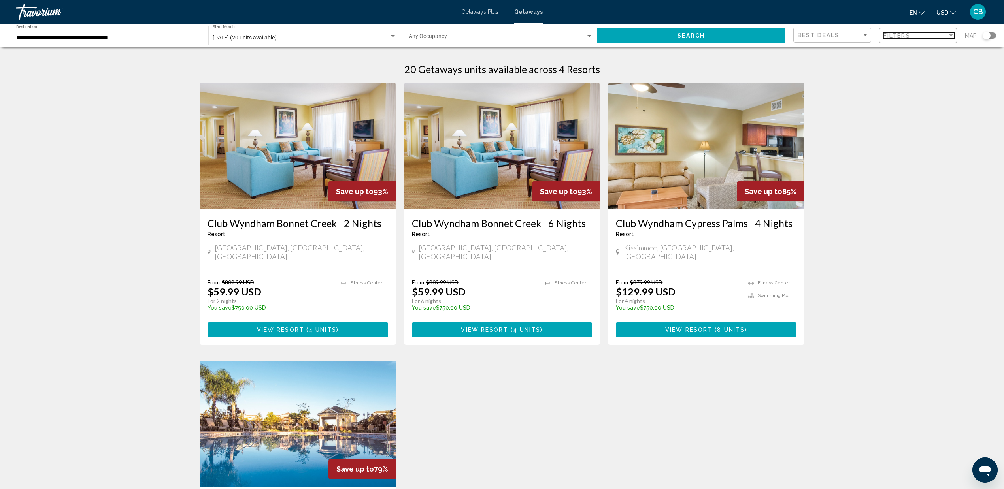
click at [905, 38] on span "Filters" at bounding box center [896, 35] width 27 height 6
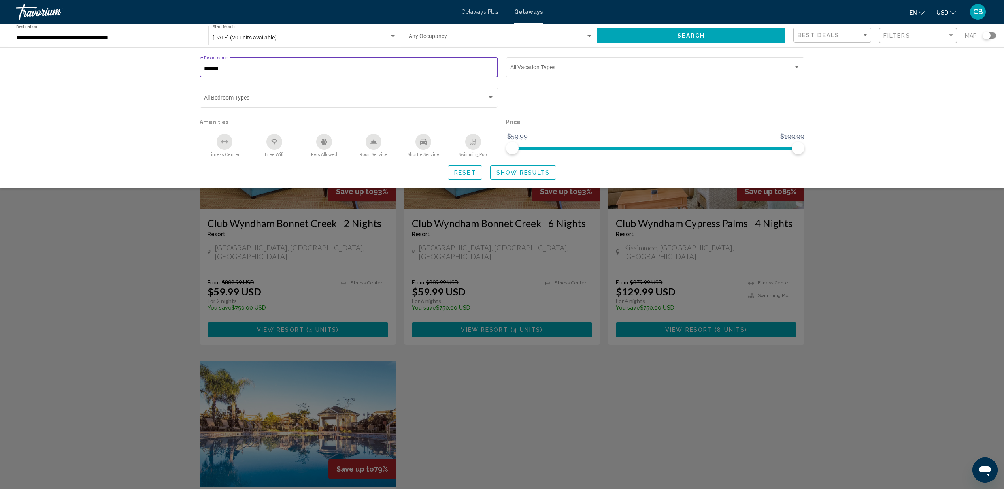
drag, startPoint x: 277, startPoint y: 70, endPoint x: 190, endPoint y: 66, distance: 87.0
click at [190, 66] on div "******* Resort name Vacation Types All Vacation Types Bedroom Types All Bedroom…" at bounding box center [502, 118] width 636 height 124
type input "*******"
click at [541, 175] on span "Show Results" at bounding box center [522, 173] width 53 height 6
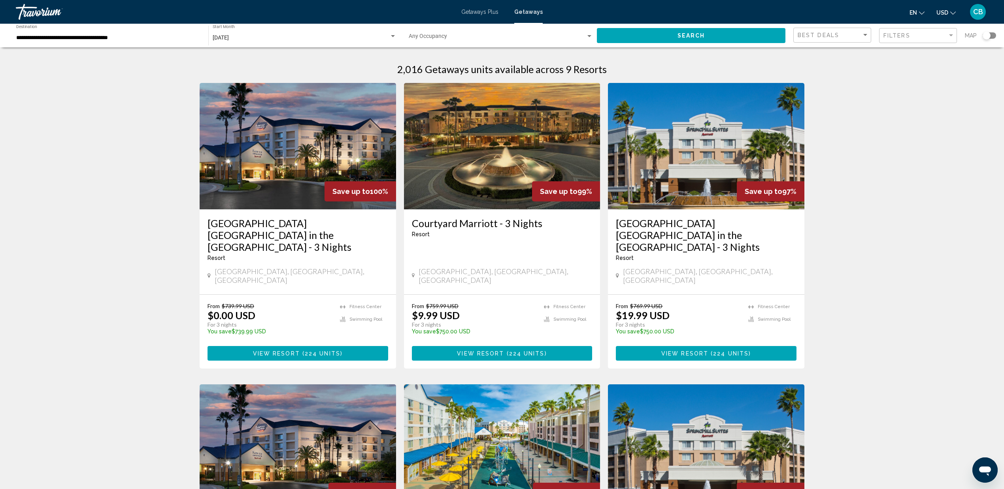
click at [280, 35] on div "[DATE]" at bounding box center [301, 38] width 177 height 6
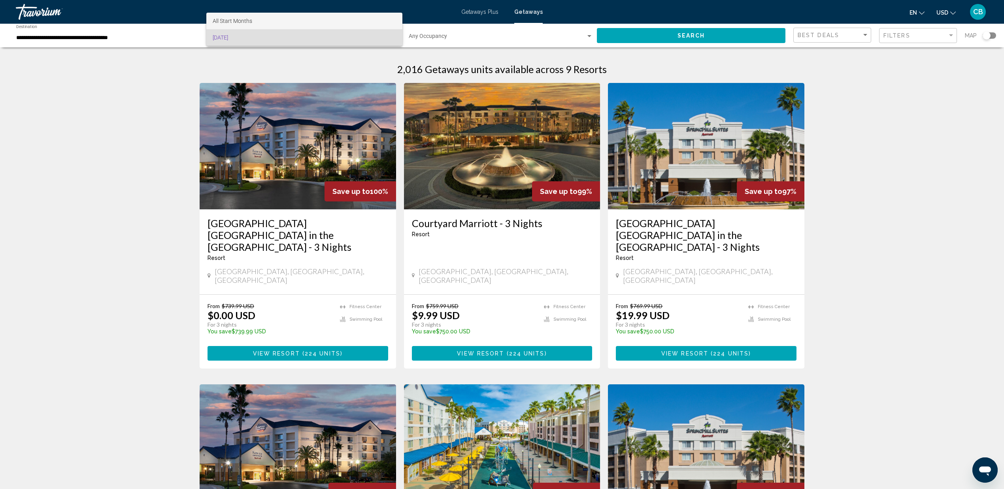
click at [266, 22] on span "All Start Months" at bounding box center [304, 21] width 183 height 17
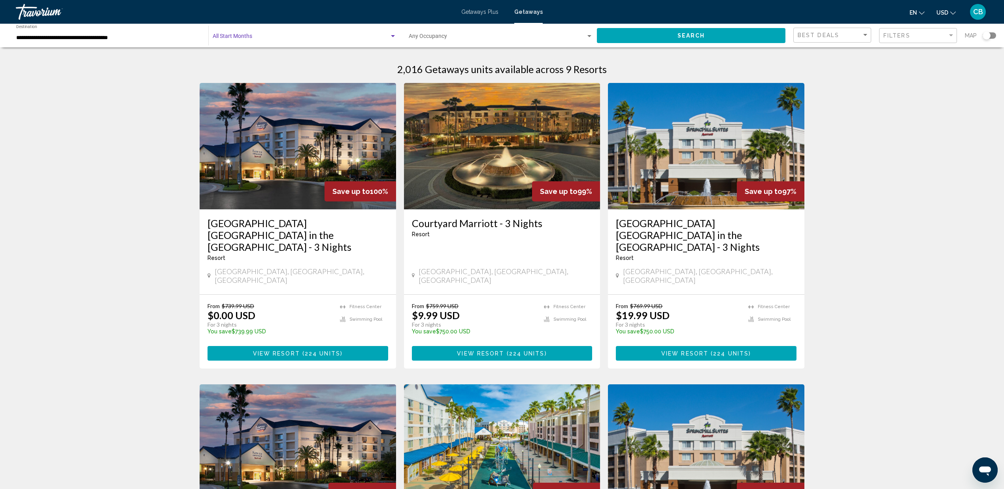
click at [696, 37] on span "Search" at bounding box center [691, 36] width 28 height 6
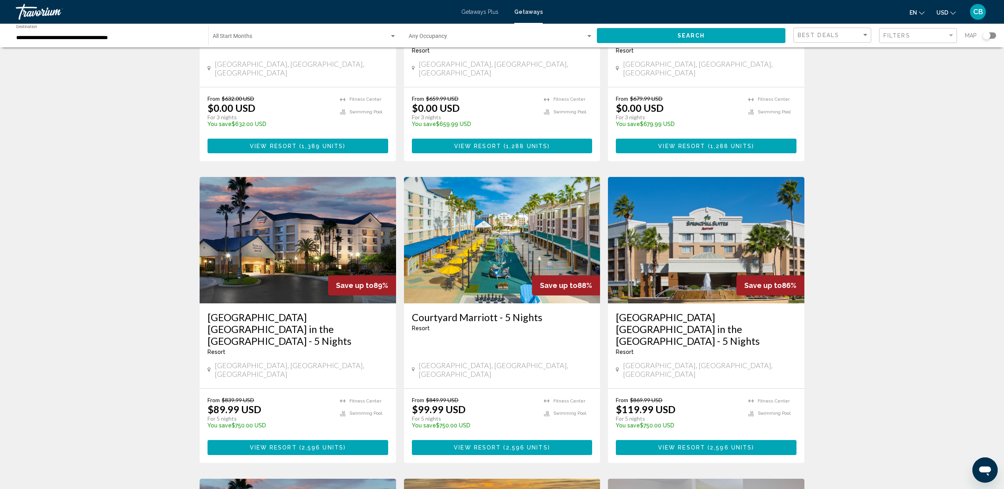
scroll to position [211, 0]
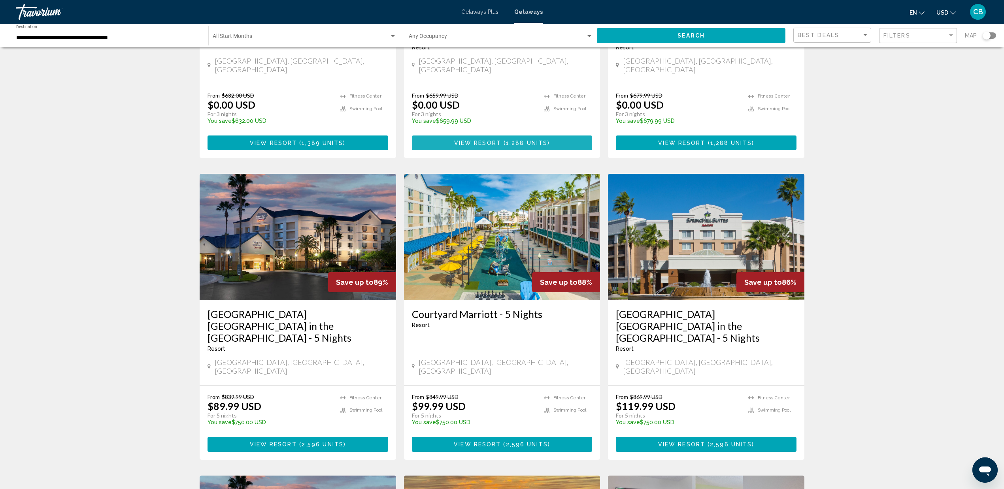
click at [500, 140] on span "View Resort" at bounding box center [477, 143] width 47 height 6
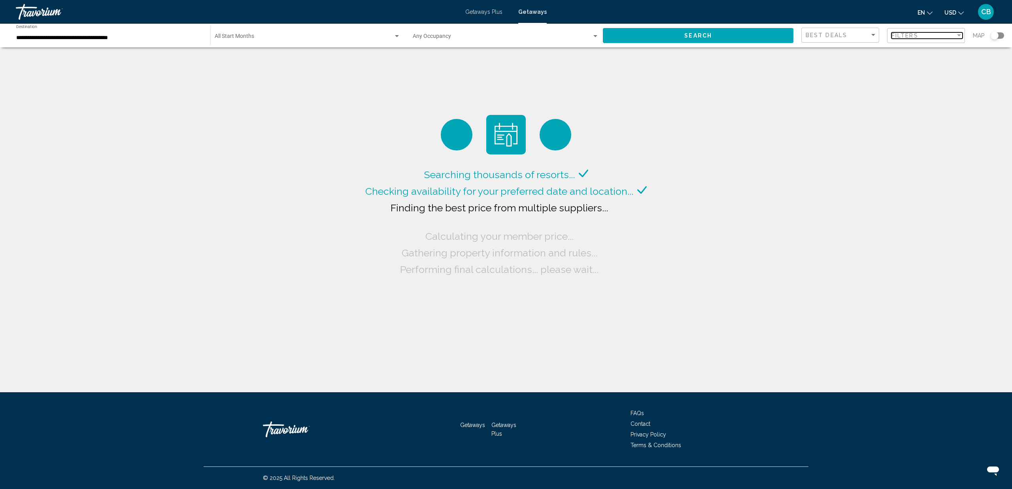
click at [907, 35] on span "Filters" at bounding box center [904, 35] width 27 height 6
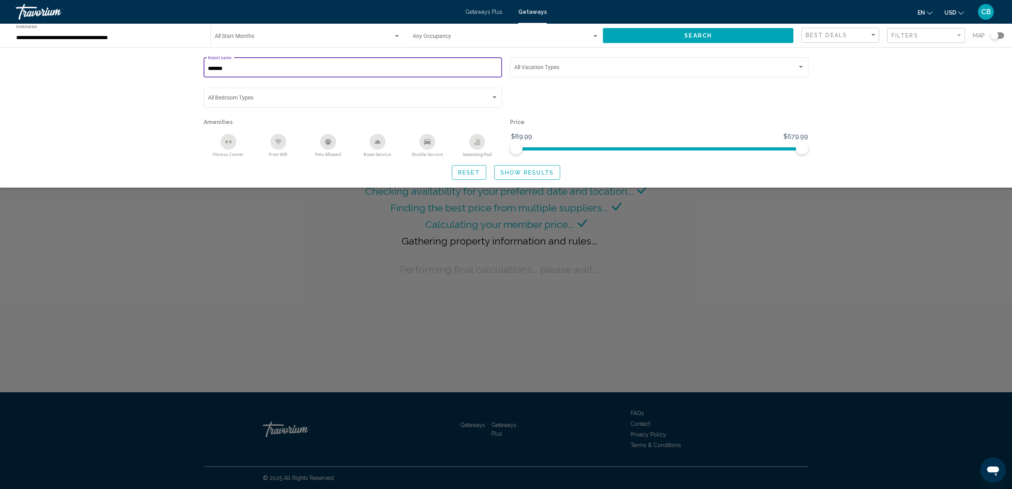
click at [274, 67] on input "*******" at bounding box center [353, 69] width 290 height 6
type input "*"
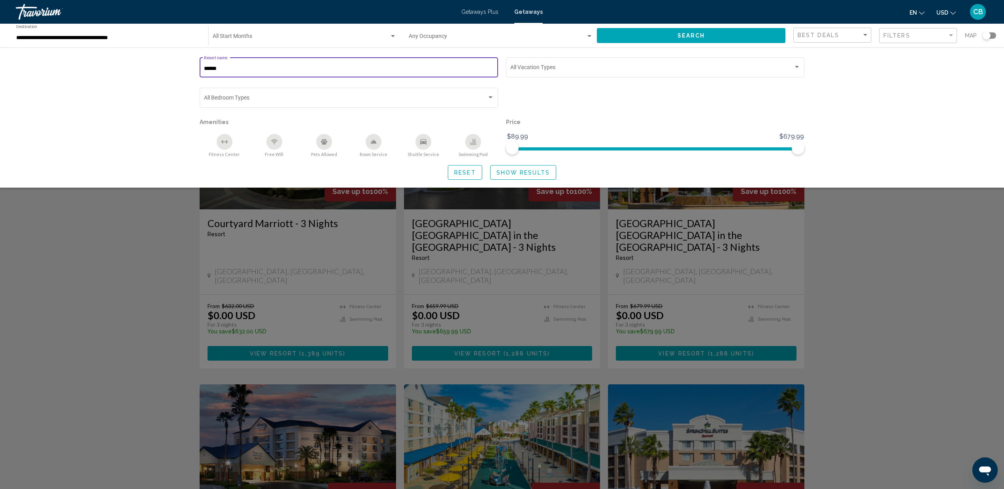
type input "******"
click at [536, 167] on button "Show Results" at bounding box center [523, 172] width 66 height 15
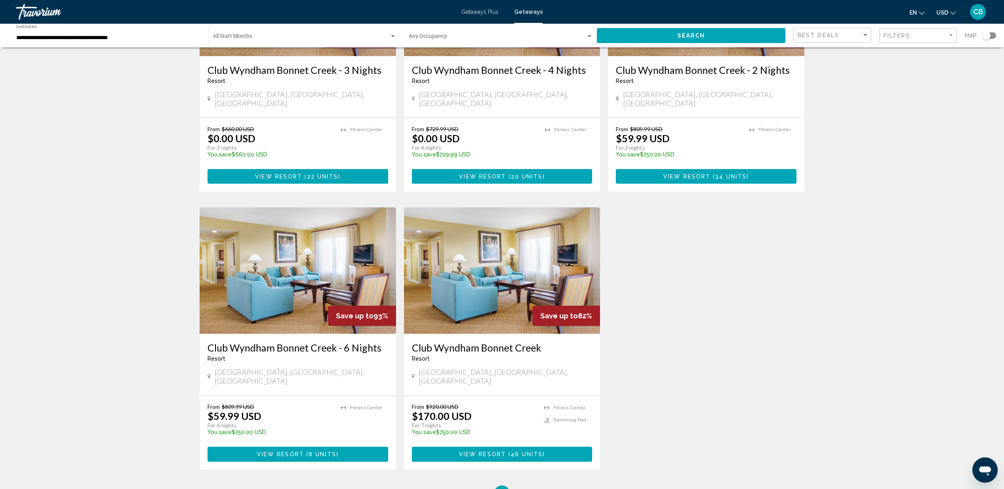
scroll to position [158, 0]
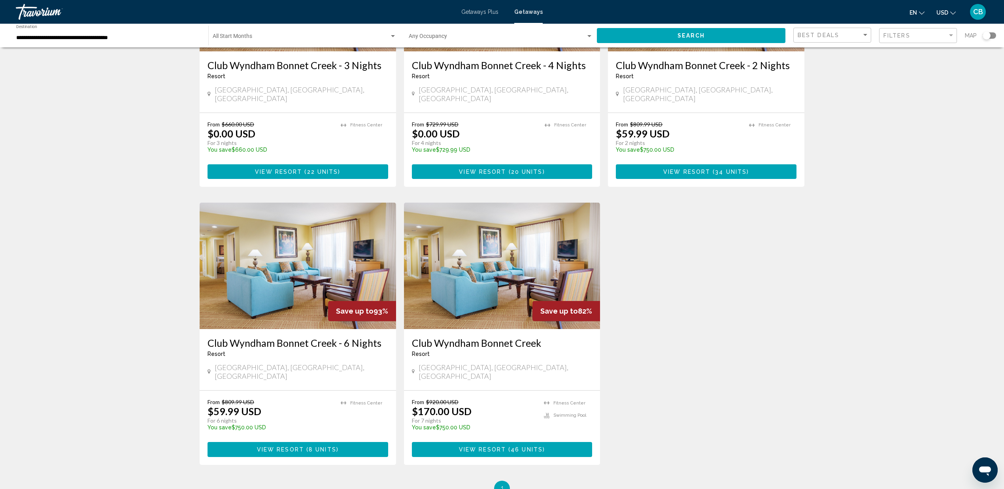
click at [459, 263] on img "Main content" at bounding box center [502, 266] width 196 height 126
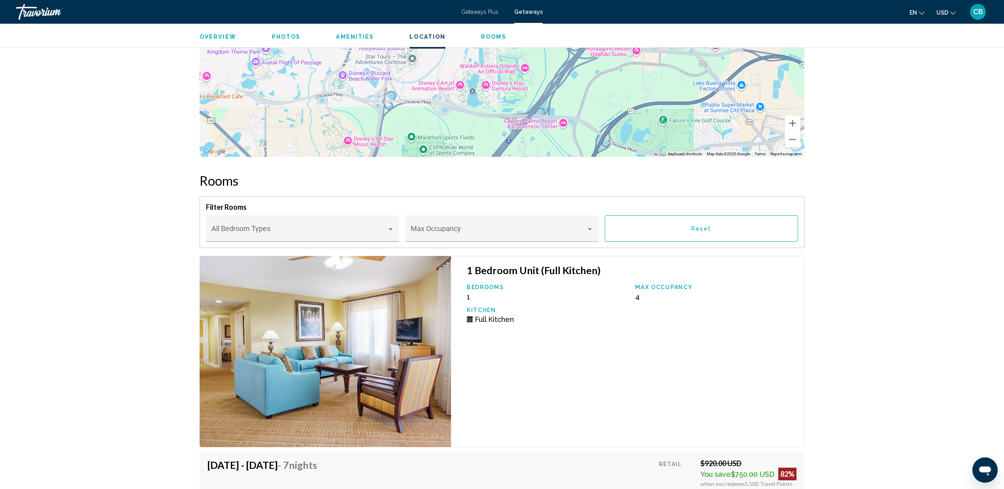
scroll to position [1060, 0]
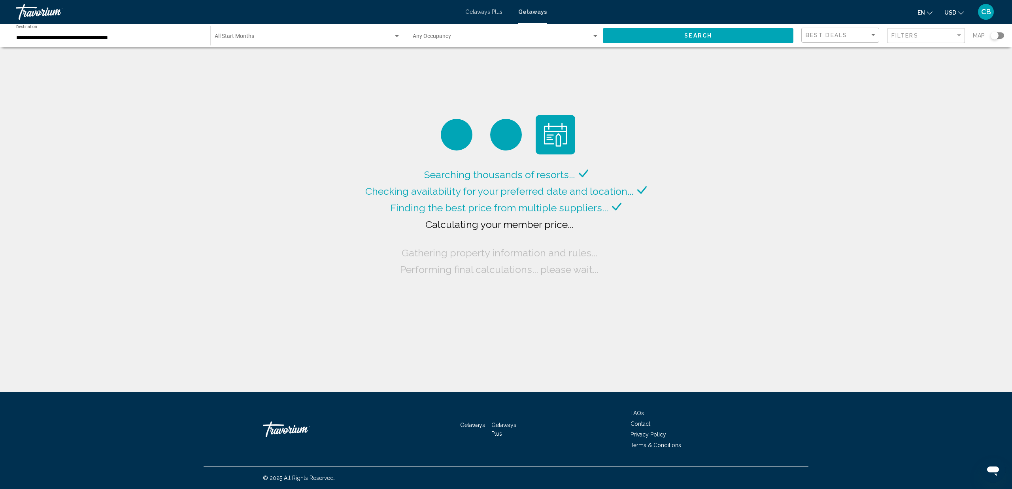
click at [231, 37] on span "Search widget" at bounding box center [304, 38] width 179 height 6
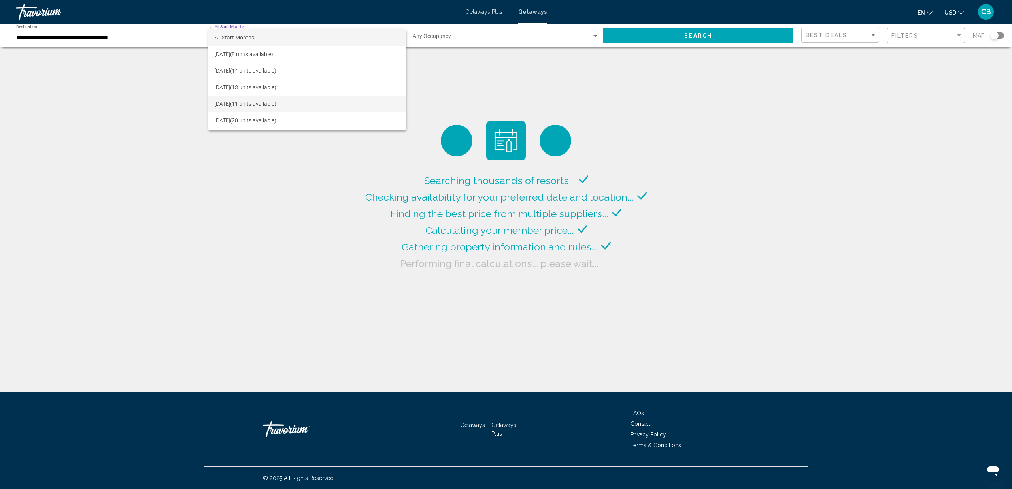
click at [258, 103] on span "[DATE] (11 units available)" at bounding box center [307, 104] width 185 height 17
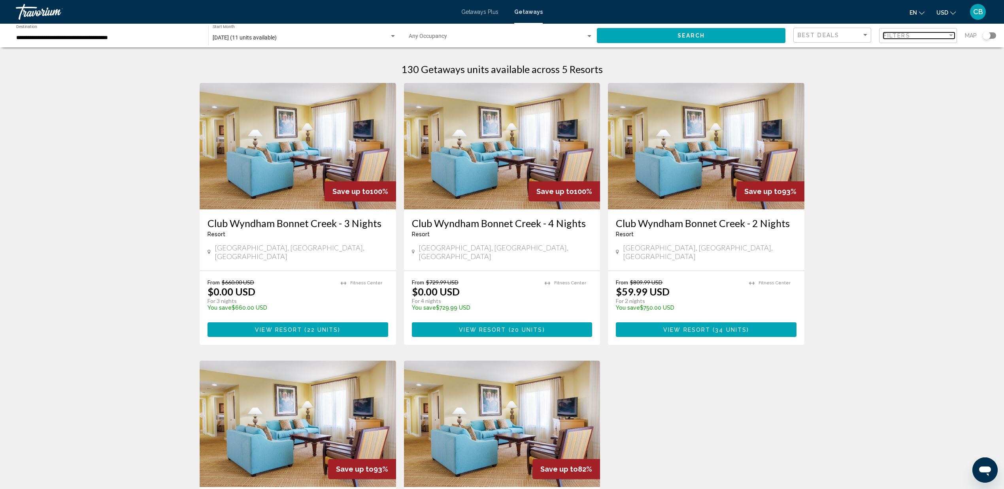
click at [925, 34] on div "Filters" at bounding box center [915, 35] width 64 height 6
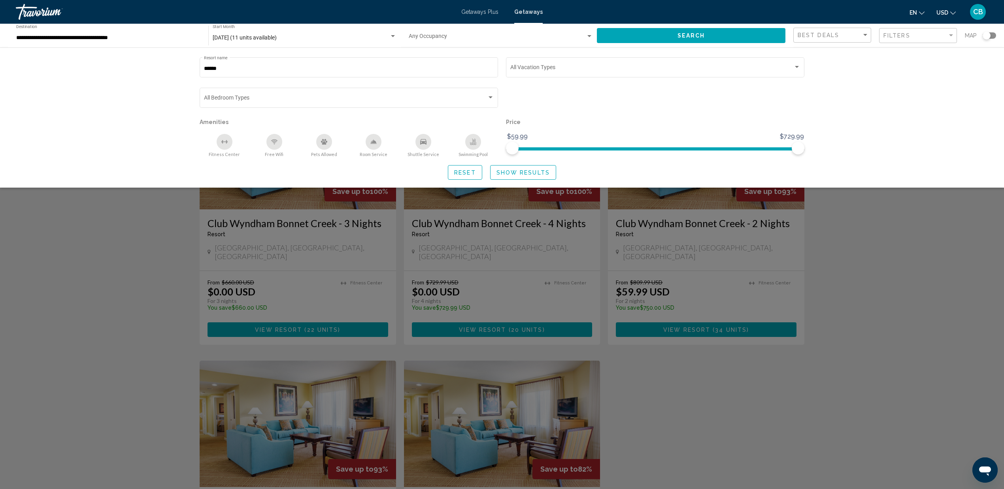
drag, startPoint x: 234, startPoint y: 64, endPoint x: 145, endPoint y: 60, distance: 89.0
click at [141, 64] on div "****** Resort name Vacation Types All Vacation Types Bedroom Types All Bedroom …" at bounding box center [502, 117] width 1004 height 140
click at [234, 70] on input "******" at bounding box center [349, 69] width 290 height 6
drag, startPoint x: 234, startPoint y: 70, endPoint x: 172, endPoint y: 65, distance: 63.0
click at [172, 65] on div "****** Resort name Vacation Types All Vacation Types Bedroom Types All Bedroom …" at bounding box center [502, 117] width 1004 height 140
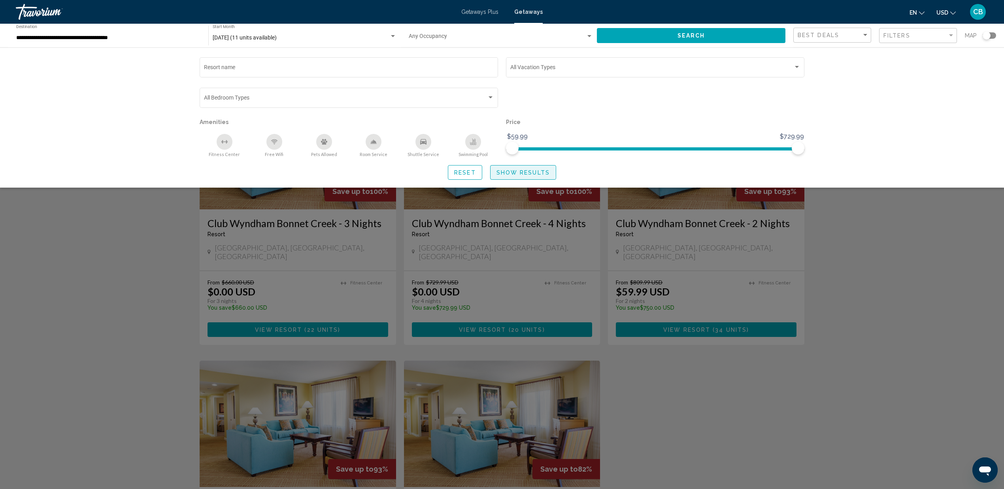
click at [508, 171] on span "Show Results" at bounding box center [522, 173] width 53 height 6
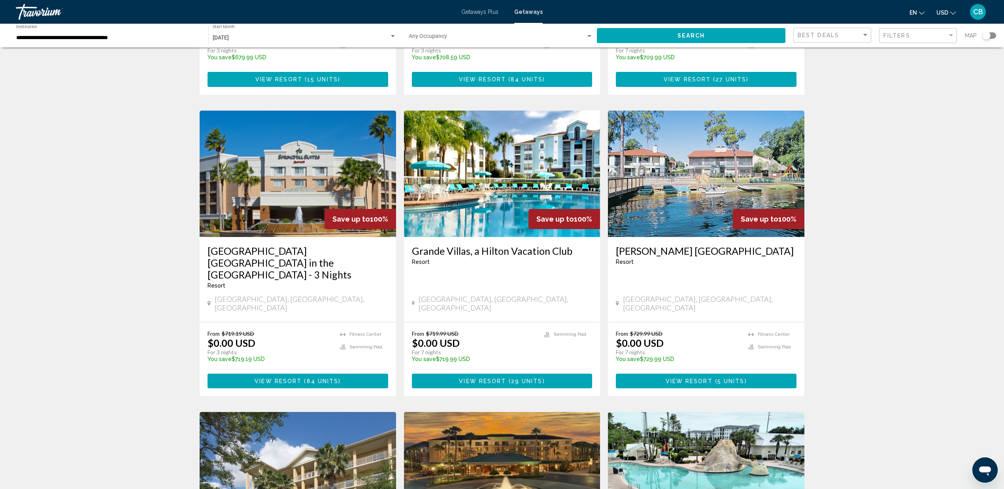
scroll to position [581, 0]
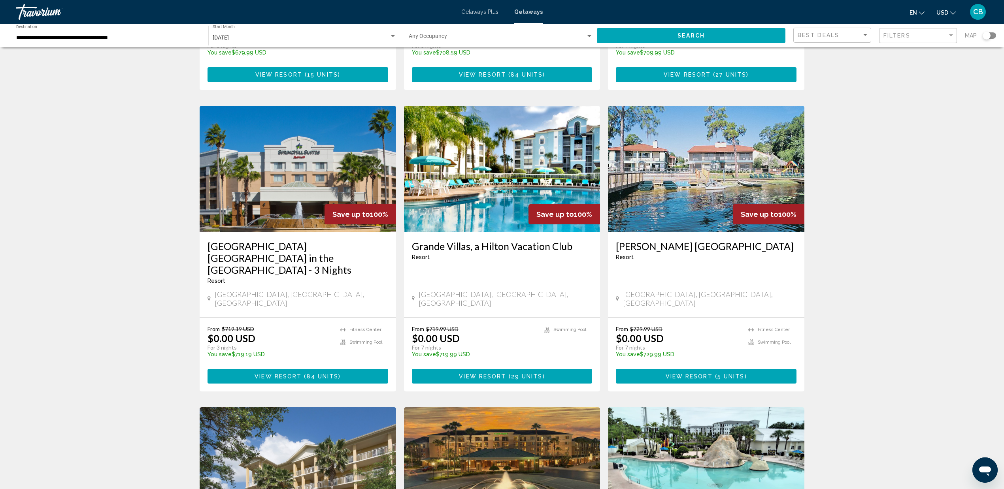
click at [502, 128] on img "Main content" at bounding box center [502, 169] width 196 height 126
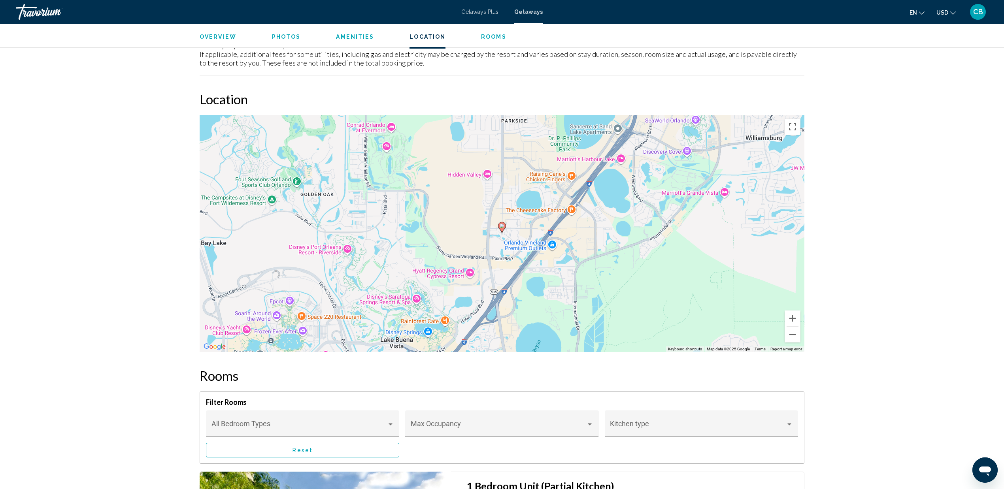
scroll to position [708, 0]
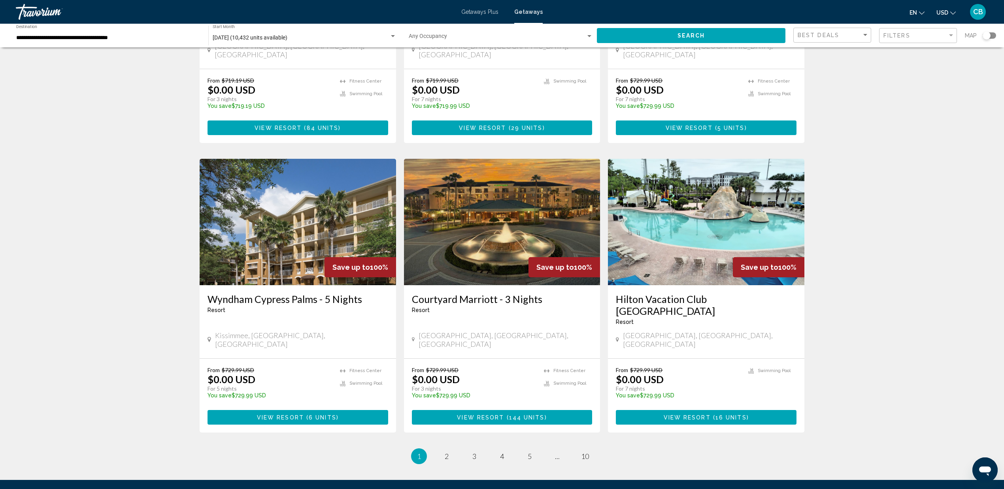
scroll to position [843, 0]
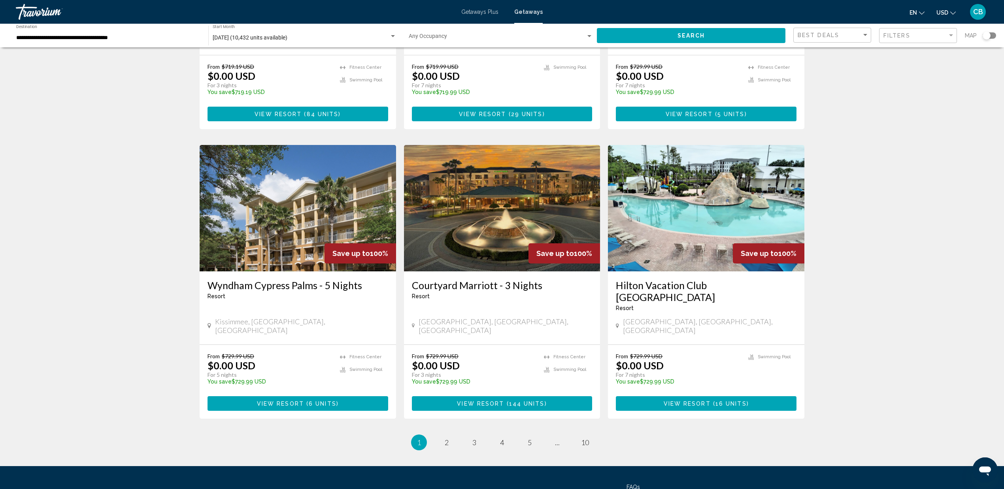
click at [454, 435] on ul "1 / 10 You're on page 1 page 2 page 3 page 4 page 5 page ... page 10" at bounding box center [502, 443] width 605 height 16
click at [445, 438] on span "2" at bounding box center [447, 442] width 4 height 9
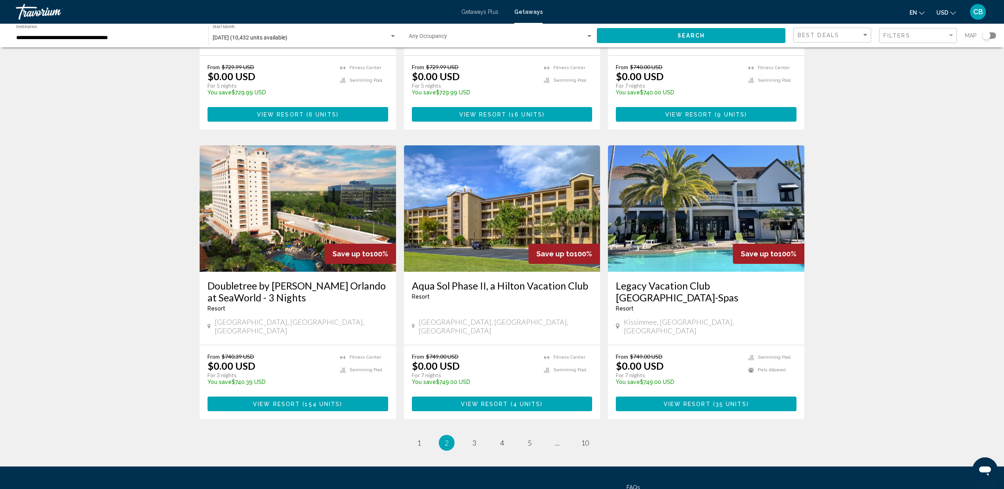
scroll to position [843, 0]
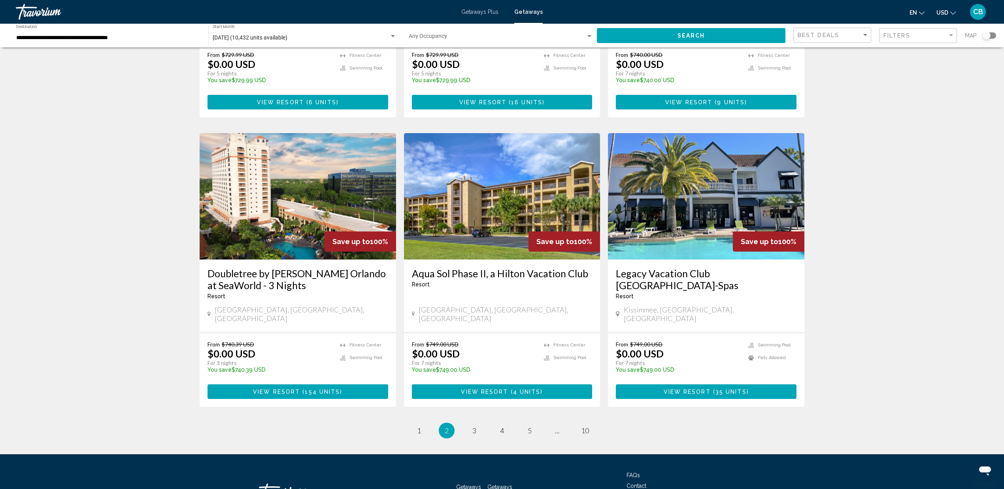
click at [498, 389] on span "View Resort" at bounding box center [484, 392] width 47 height 6
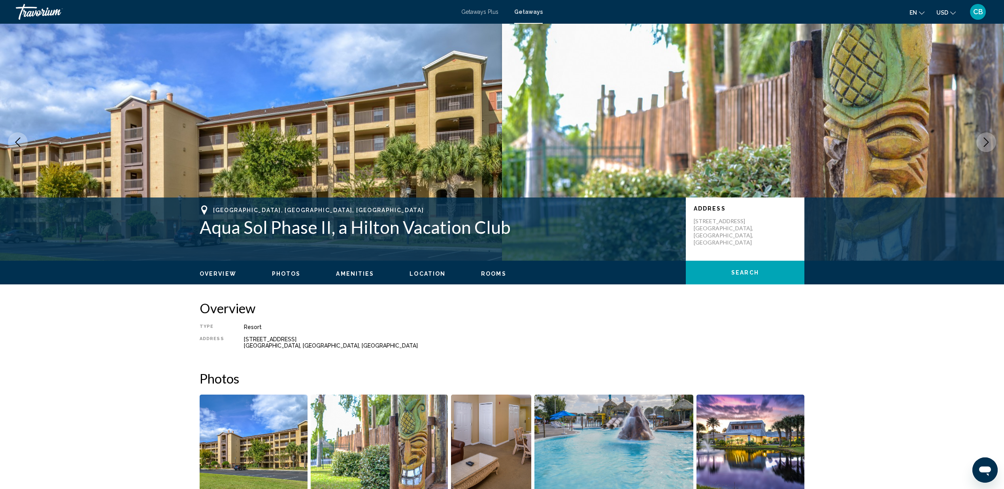
click at [429, 282] on div "Overview Photos Amenities Location Rooms Search" at bounding box center [502, 273] width 636 height 25
click at [429, 274] on span "Location" at bounding box center [428, 274] width 36 height 6
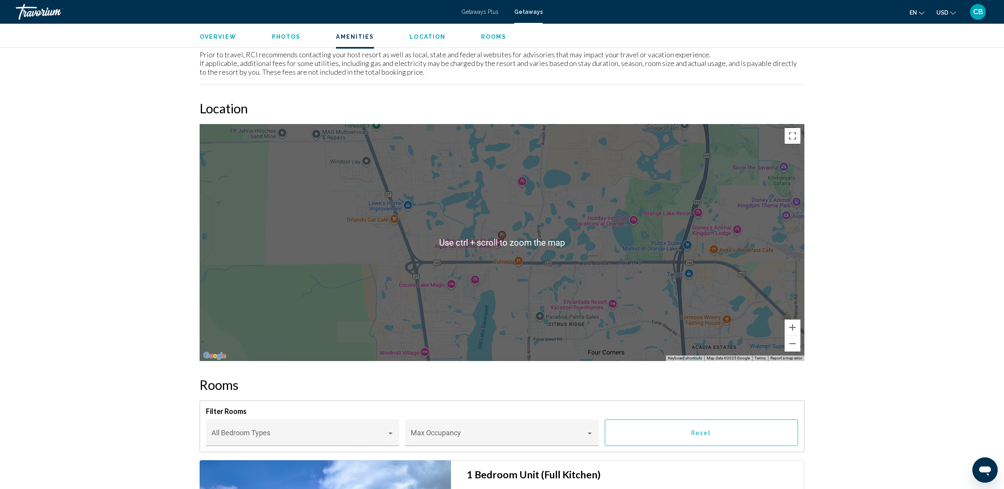
scroll to position [976, 0]
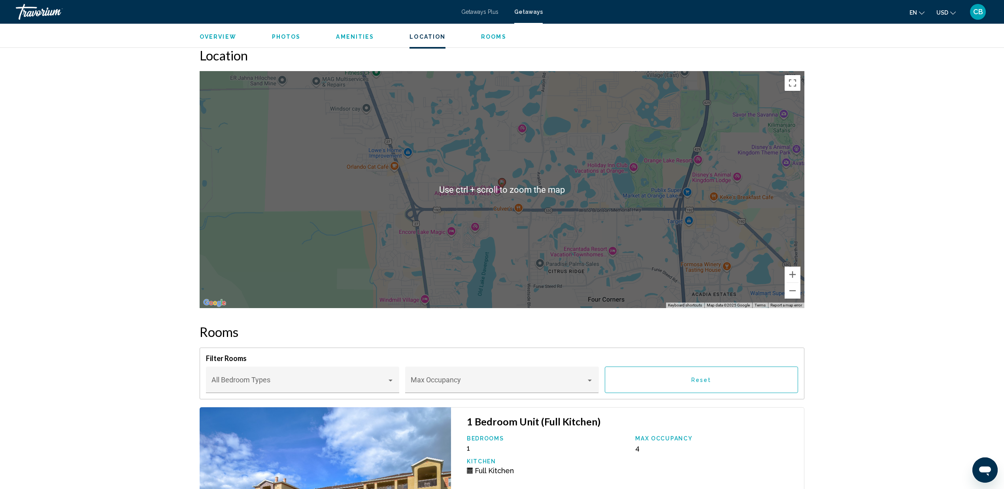
click at [572, 227] on div "To activate drag with keyboard, press Alt + Enter. Once in keyboard drag state,…" at bounding box center [502, 189] width 605 height 237
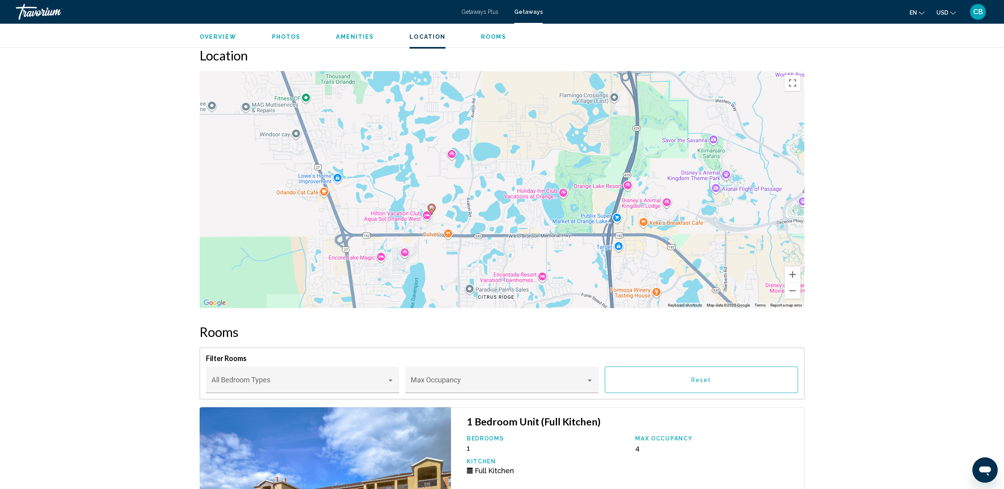
drag, startPoint x: 625, startPoint y: 187, endPoint x: 553, endPoint y: 214, distance: 76.7
click at [553, 214] on div "To activate drag with keyboard, press Alt + Enter. Once in keyboard drag state,…" at bounding box center [502, 189] width 605 height 237
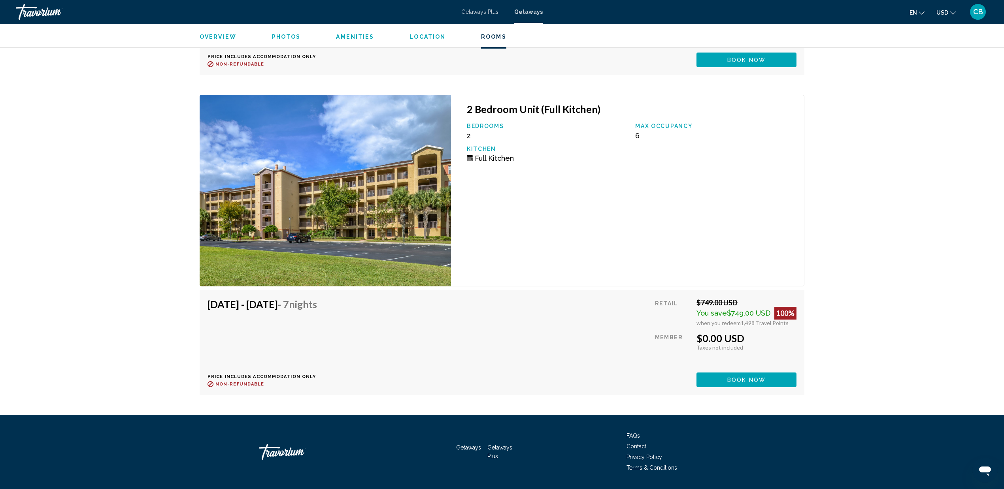
scroll to position [1631, 0]
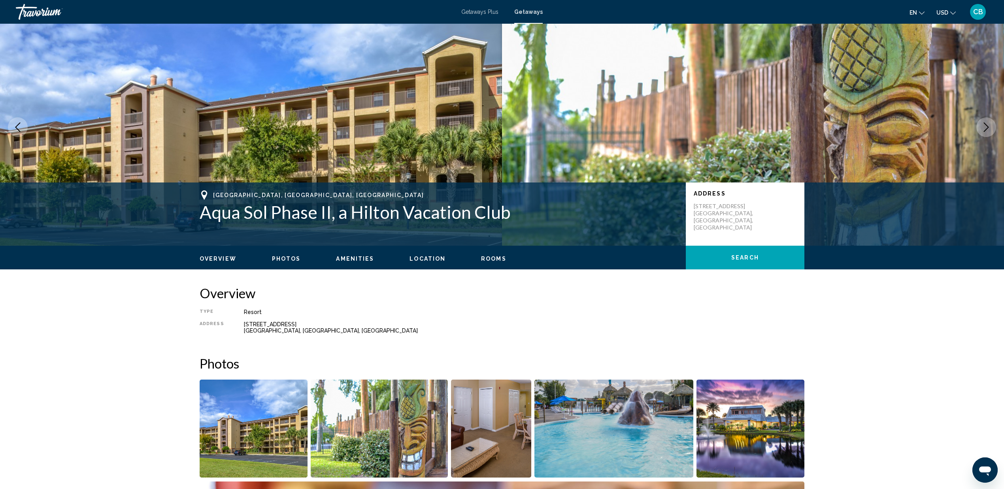
scroll to position [0, 0]
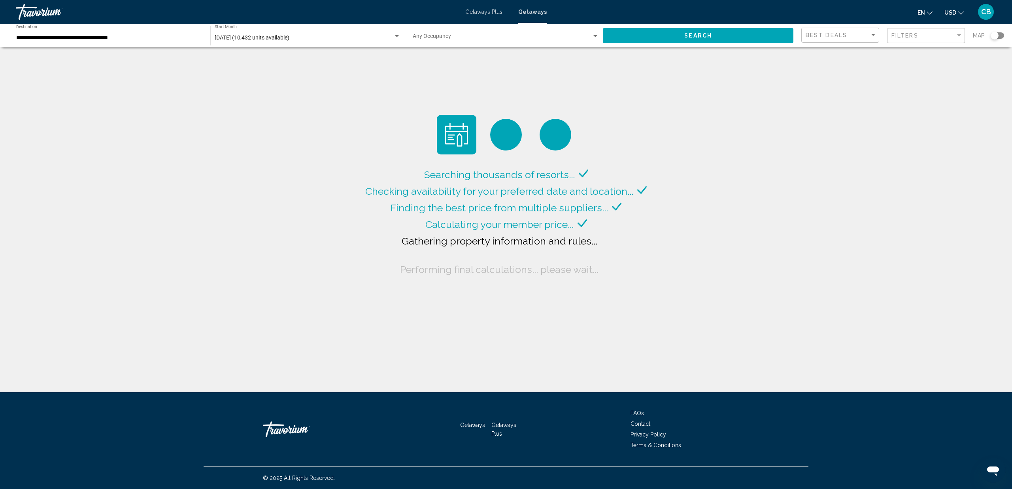
click at [289, 38] on span "[DATE] (10,432 units available)" at bounding box center [252, 37] width 75 height 6
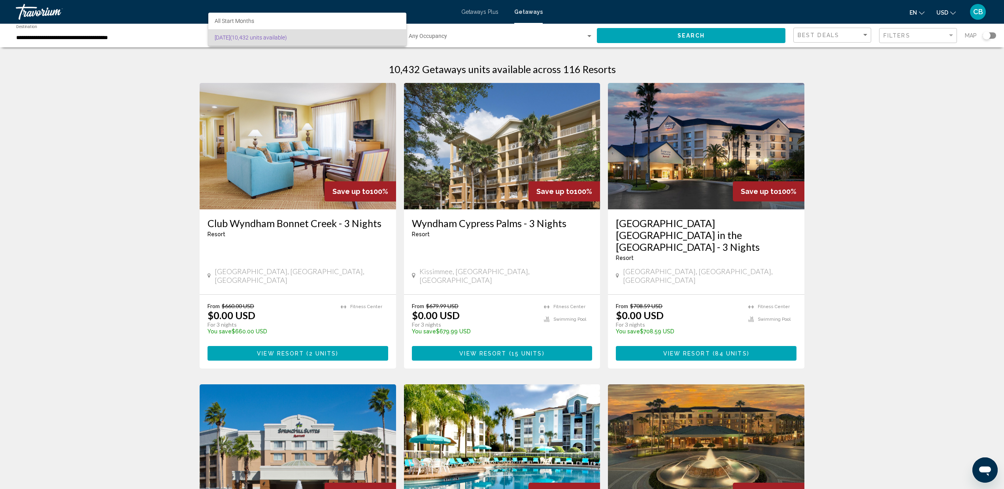
click at [959, 144] on div at bounding box center [502, 244] width 1004 height 489
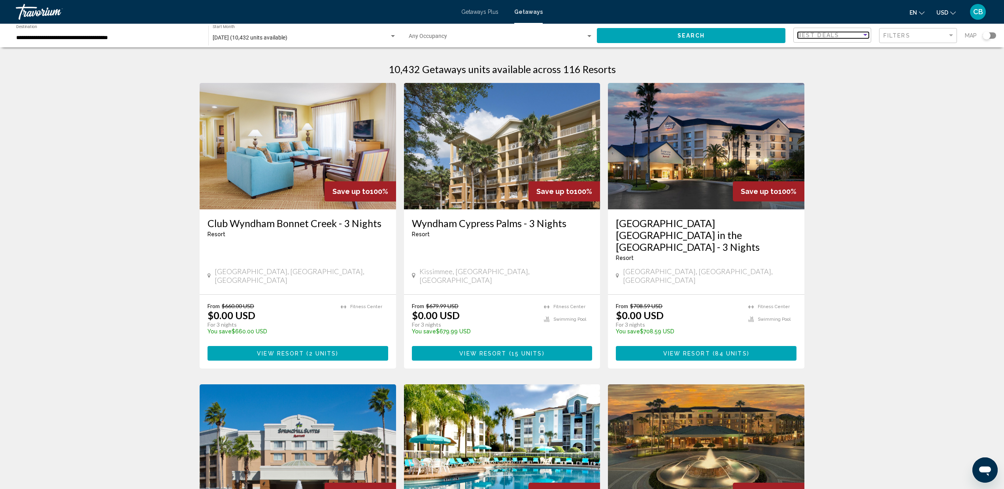
click at [849, 38] on div "Best Deals" at bounding box center [830, 35] width 64 height 6
click at [924, 71] on div at bounding box center [502, 244] width 1004 height 489
click at [835, 40] on div "Best Deals" at bounding box center [833, 35] width 71 height 15
click at [837, 47] on span "Lowest Price" at bounding box center [832, 51] width 71 height 17
click at [308, 32] on div "[DATE] (10,432 units available) Start Month All Start Months" at bounding box center [305, 36] width 184 height 22
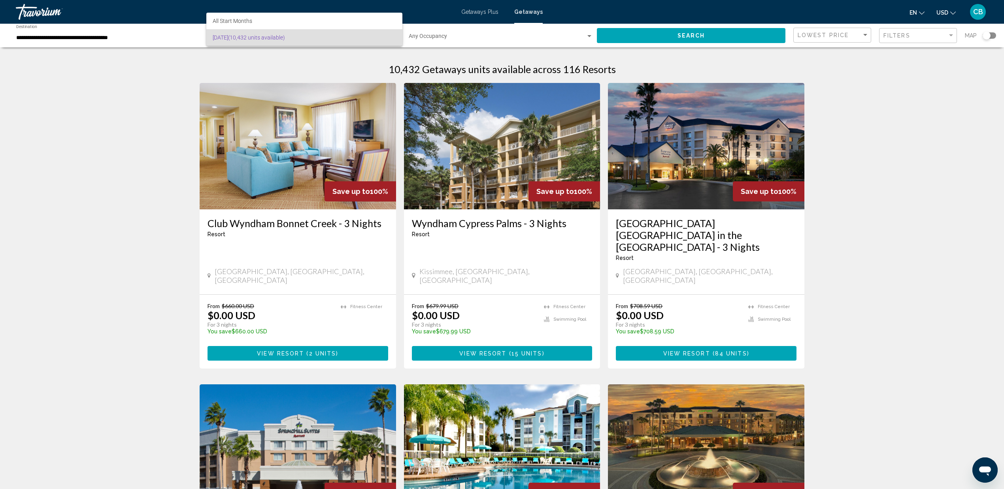
click at [59, 118] on div at bounding box center [502, 244] width 1004 height 489
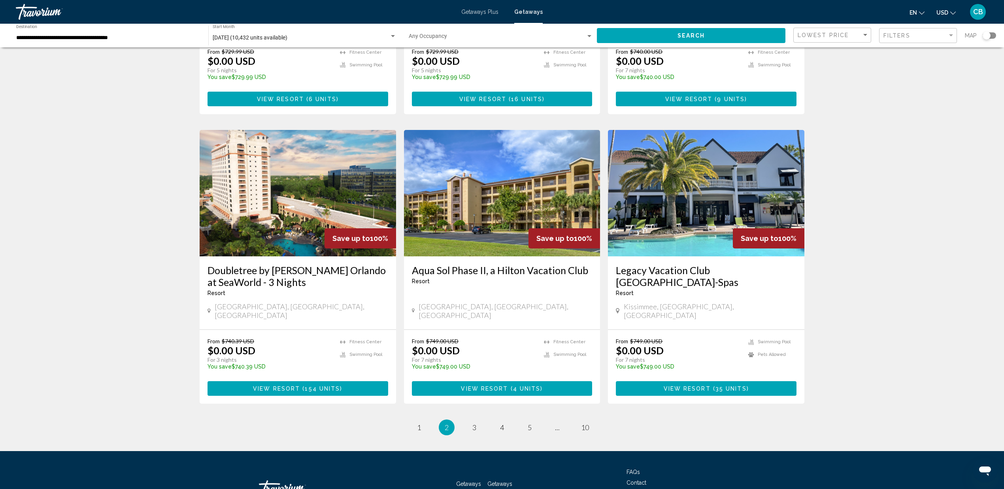
scroll to position [847, 0]
click at [476, 423] on span "3" at bounding box center [474, 427] width 4 height 9
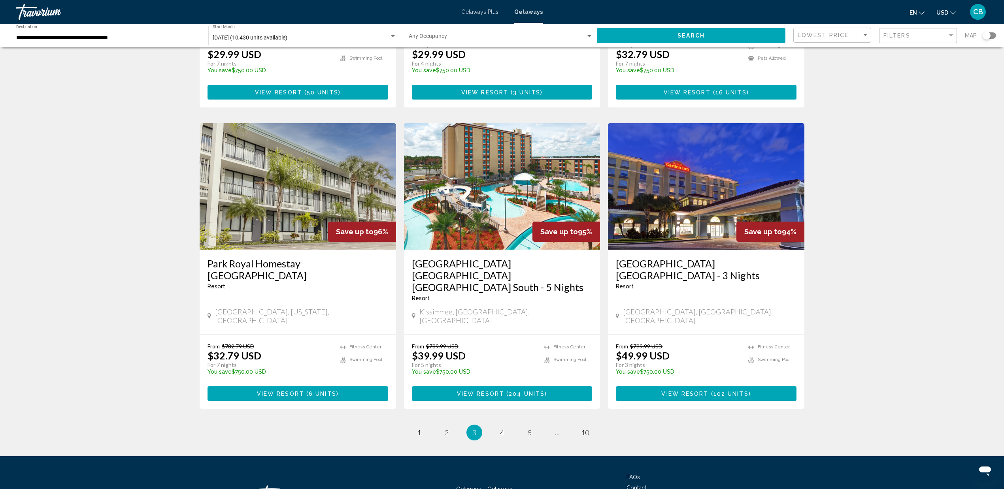
scroll to position [823, 0]
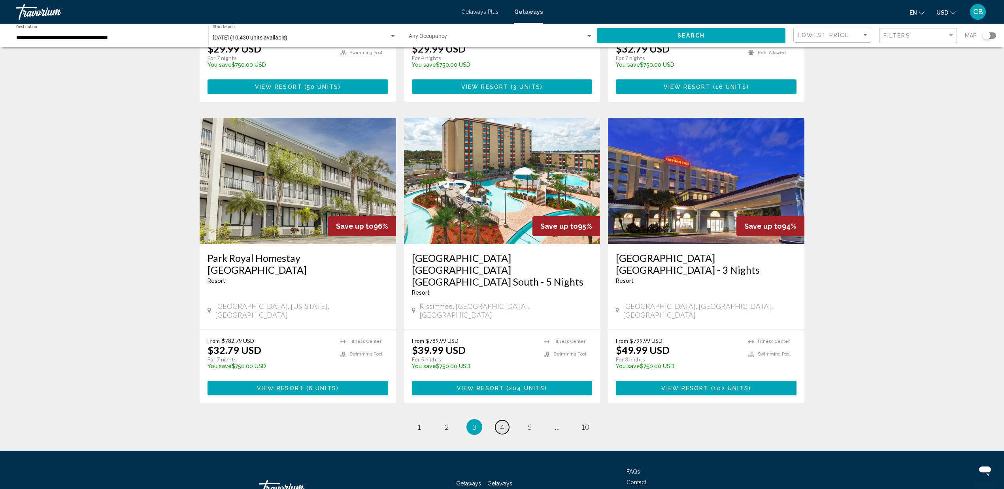
click at [500, 423] on span "4" at bounding box center [502, 427] width 4 height 9
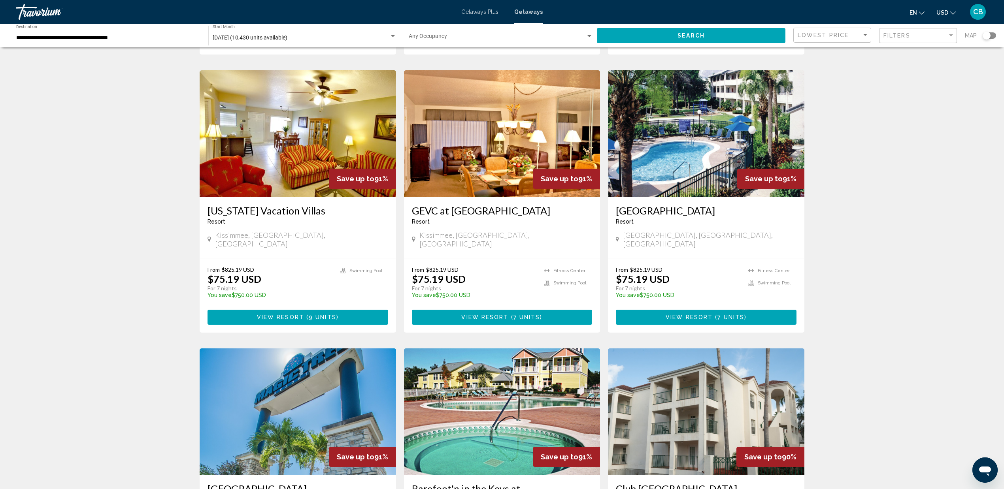
scroll to position [316, 0]
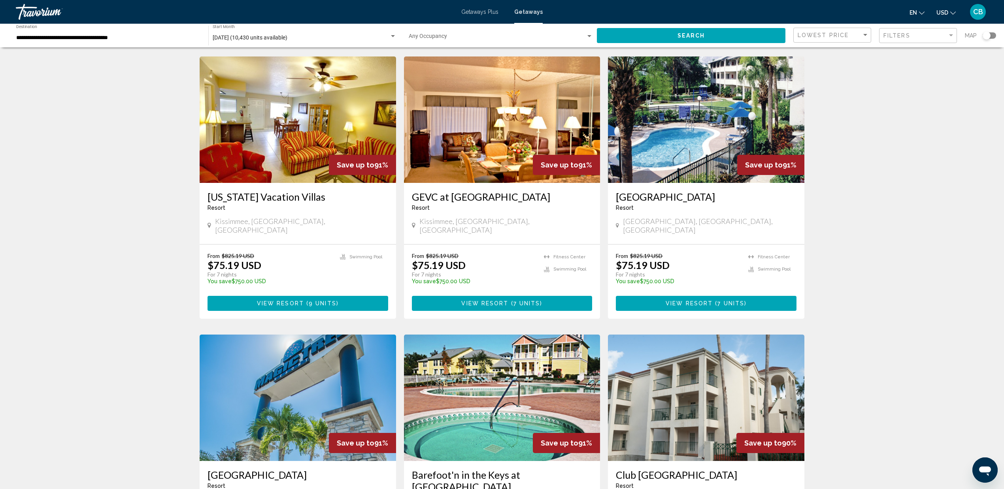
click at [677, 128] on img "Main content" at bounding box center [706, 120] width 196 height 126
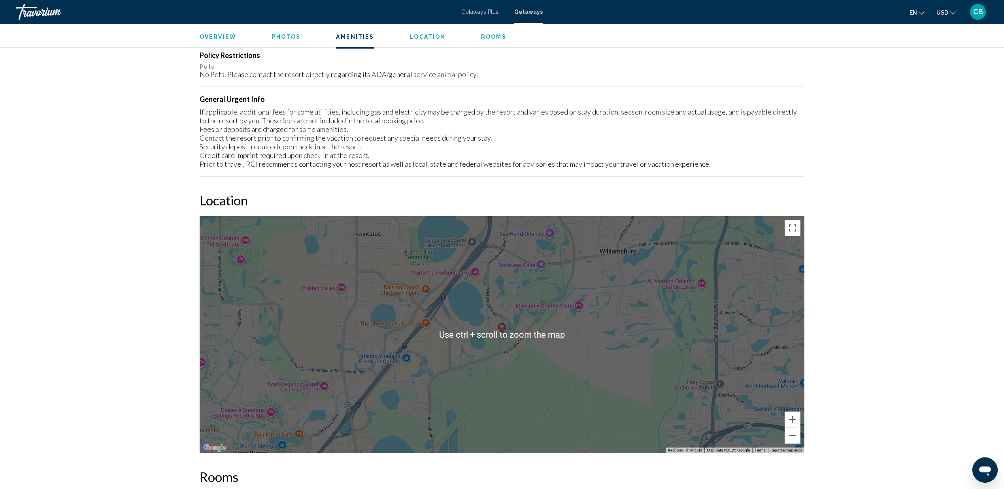
scroll to position [791, 0]
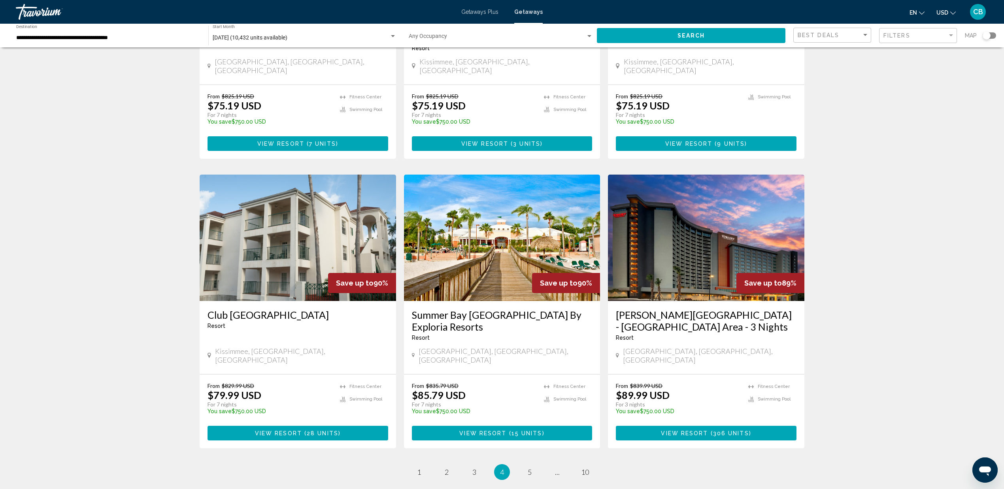
scroll to position [782, 0]
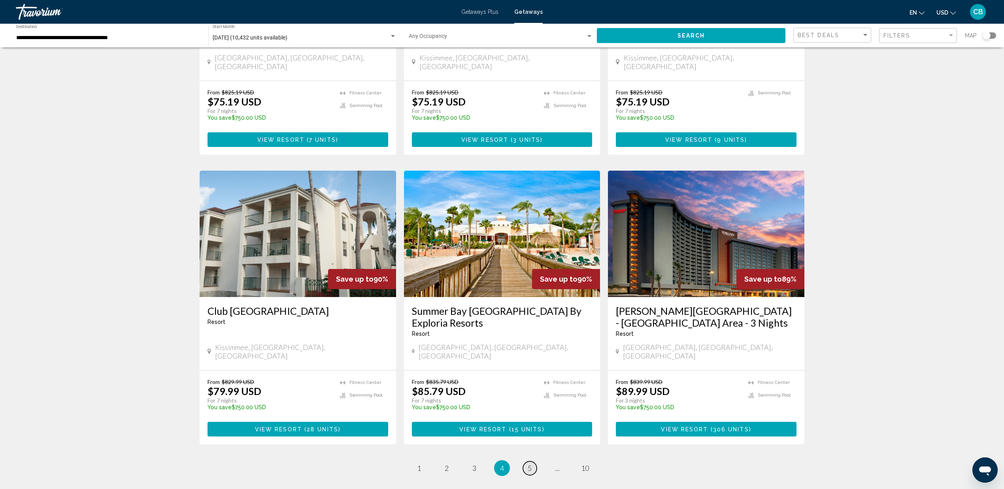
click at [530, 464] on span "5" at bounding box center [530, 468] width 4 height 9
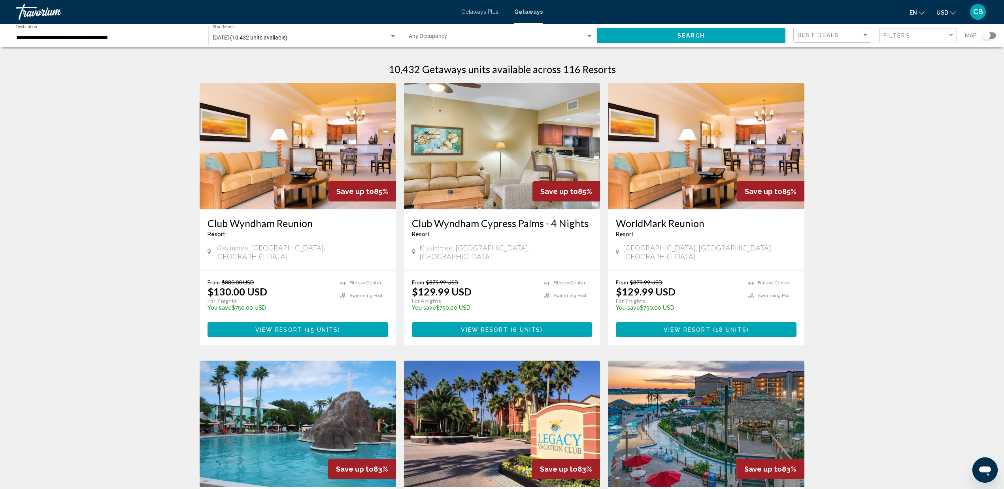
click at [907, 39] on div "Filters" at bounding box center [918, 35] width 71 height 15
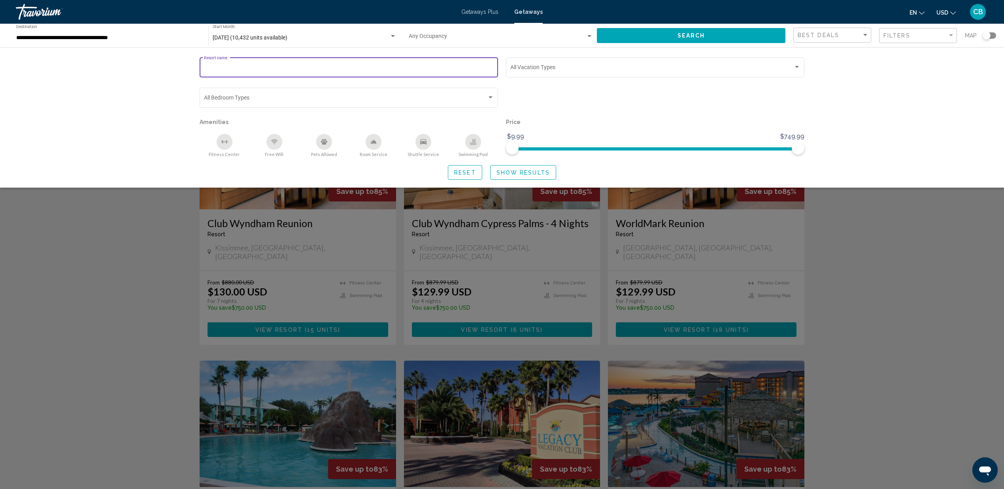
click at [312, 69] on input "Resort name" at bounding box center [349, 69] width 290 height 6
type input "**********"
click at [537, 171] on span "Show Results" at bounding box center [522, 173] width 53 height 6
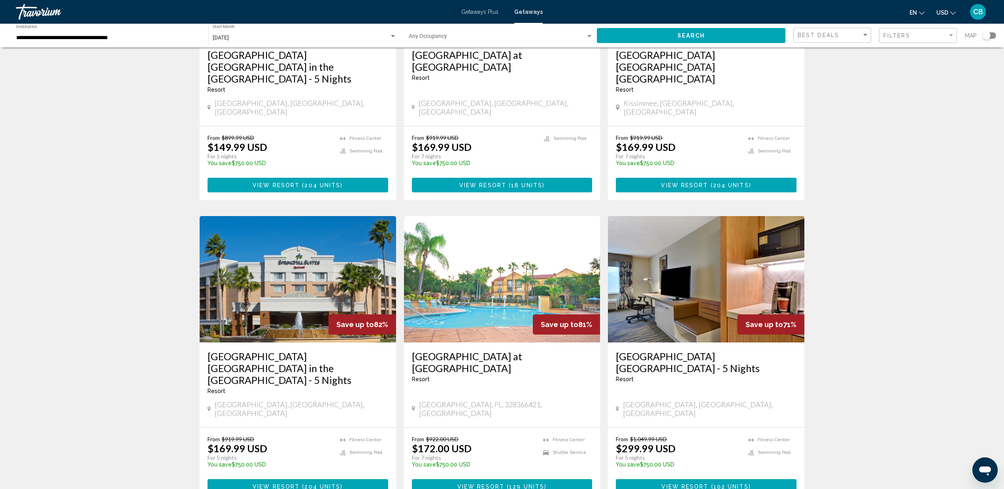
scroll to position [791, 0]
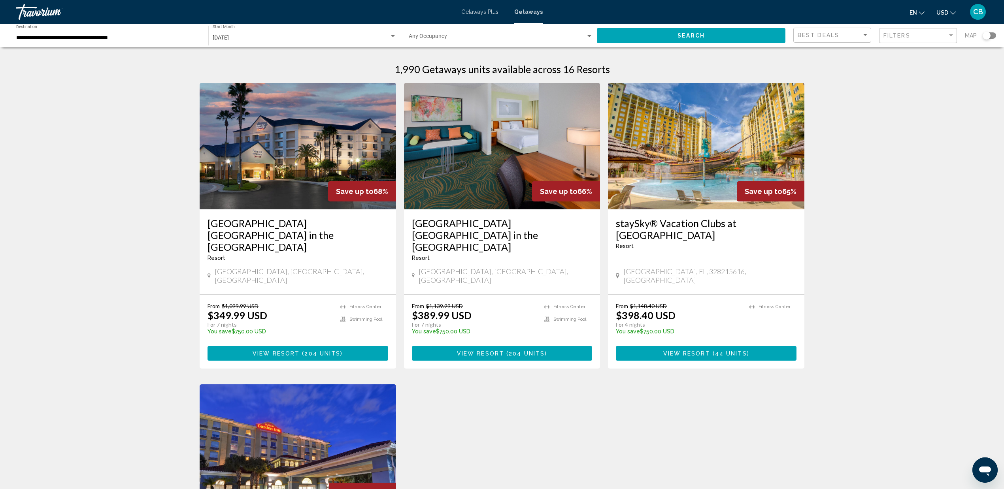
drag, startPoint x: 905, startPoint y: 31, endPoint x: 881, endPoint y: 29, distance: 23.8
click at [905, 32] on div "Filters" at bounding box center [918, 35] width 71 height 15
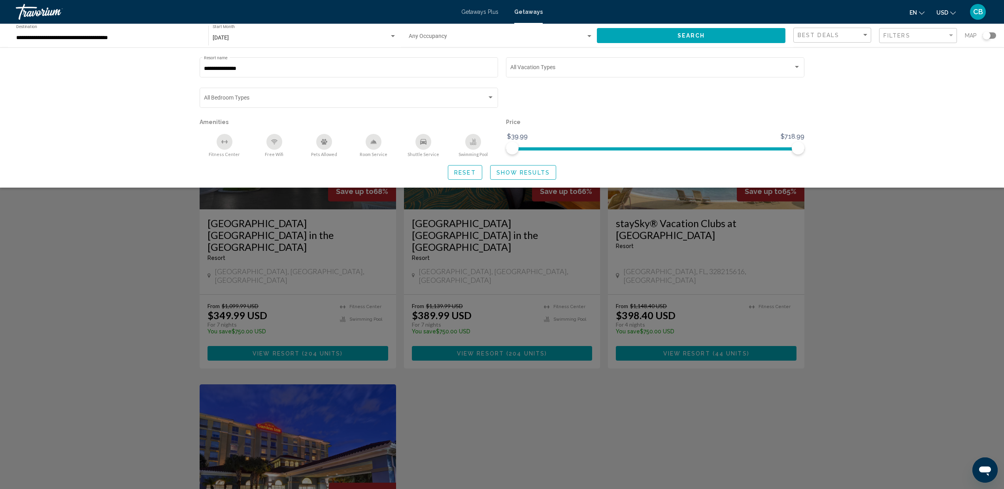
drag, startPoint x: 317, startPoint y: 60, endPoint x: 136, endPoint y: 55, distance: 180.3
click at [136, 55] on div "**********" at bounding box center [502, 117] width 1004 height 140
drag, startPoint x: 251, startPoint y: 72, endPoint x: 147, endPoint y: 63, distance: 103.9
click at [147, 63] on div "**********" at bounding box center [502, 117] width 1004 height 140
click at [298, 69] on input "**********" at bounding box center [349, 69] width 290 height 6
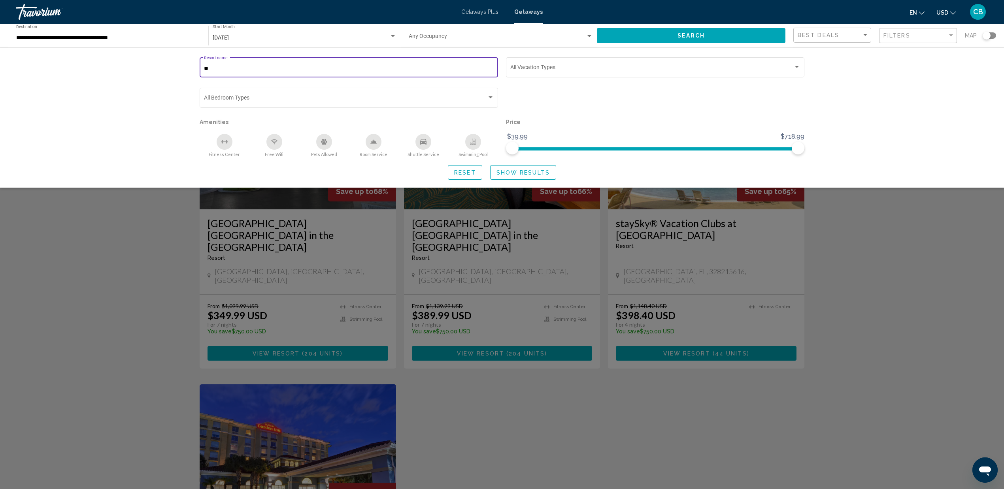
type input "*"
type input "*********"
click at [523, 176] on button "Show Results" at bounding box center [523, 172] width 66 height 15
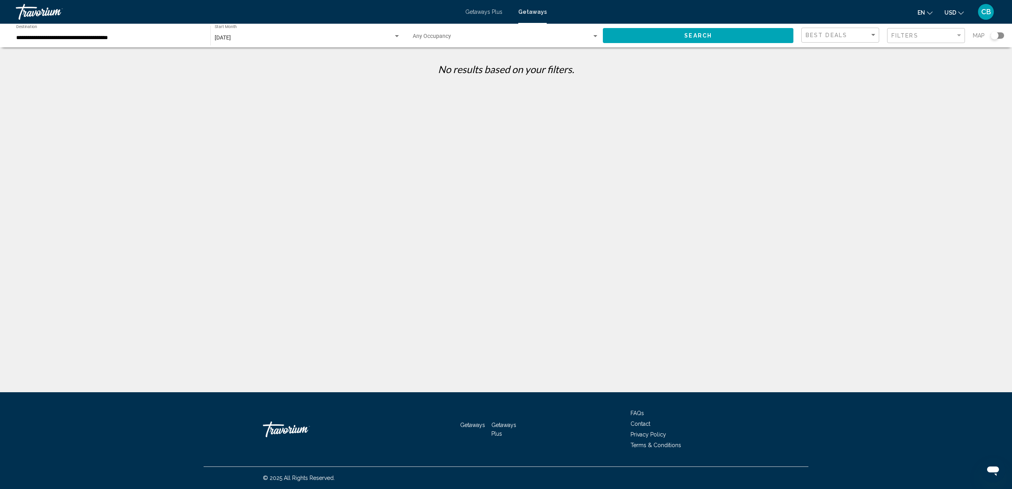
click at [904, 40] on div "Filters" at bounding box center [926, 35] width 71 height 15
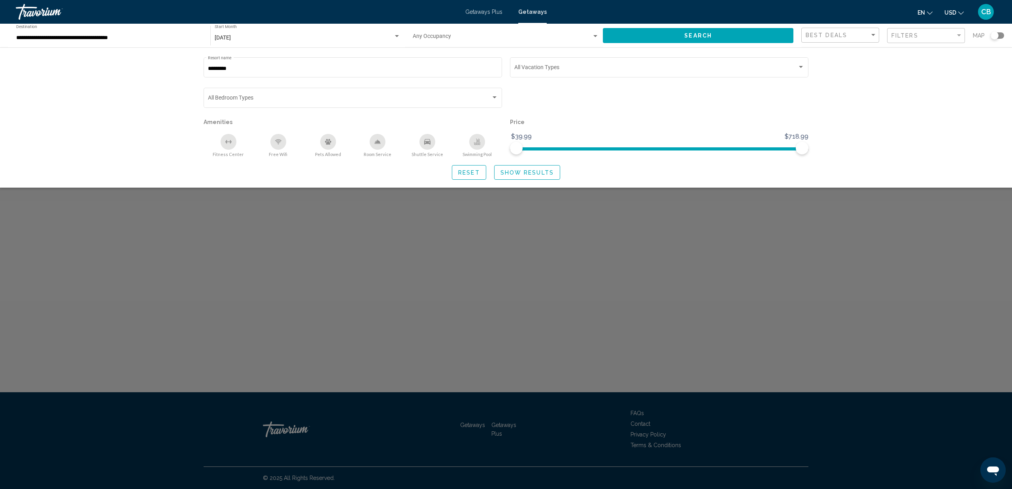
drag, startPoint x: 243, startPoint y: 62, endPoint x: 202, endPoint y: 60, distance: 41.1
click at [202, 60] on div "********* Resort name" at bounding box center [353, 71] width 306 height 30
click at [267, 79] on div "********* Resort name" at bounding box center [353, 71] width 298 height 28
click at [266, 72] on div "********* Resort name" at bounding box center [353, 67] width 290 height 22
type input "*"
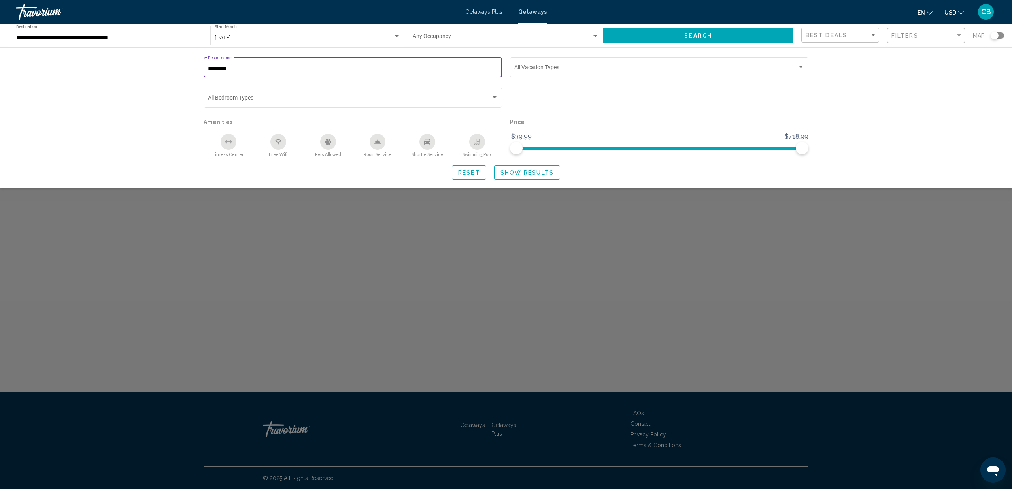
type input "*********"
click at [531, 174] on span "Show Results" at bounding box center [526, 173] width 53 height 6
